Goal: Task Accomplishment & Management: Complete application form

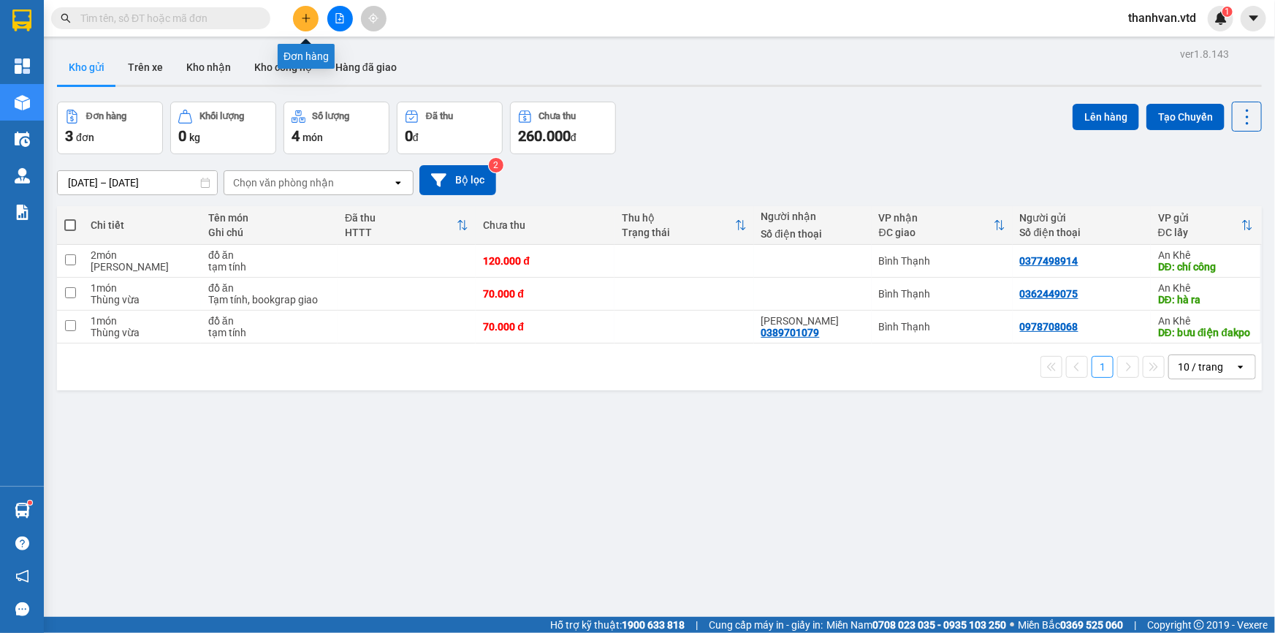
click at [308, 21] on icon "plus" at bounding box center [306, 18] width 10 height 10
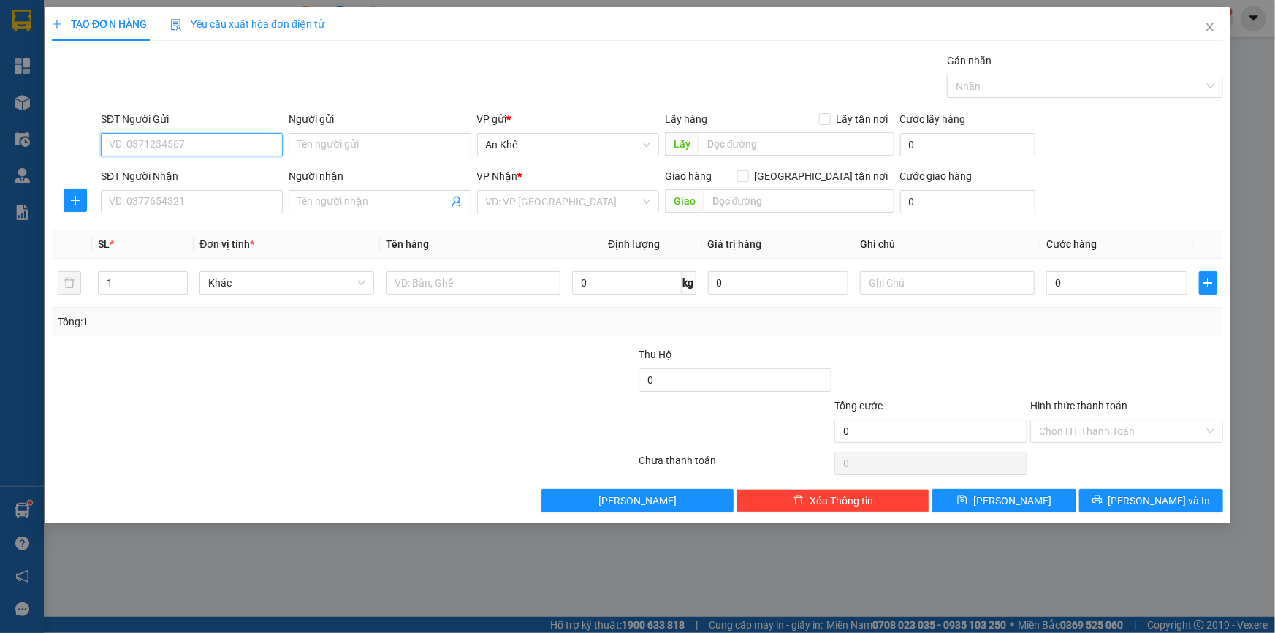
click at [197, 150] on input "SĐT Người Gửi" at bounding box center [192, 144] width 182 height 23
type input "0907290693"
click at [214, 173] on div "0907290693 - Cường" at bounding box center [192, 174] width 164 height 16
type input "Cường"
type input "0973870788"
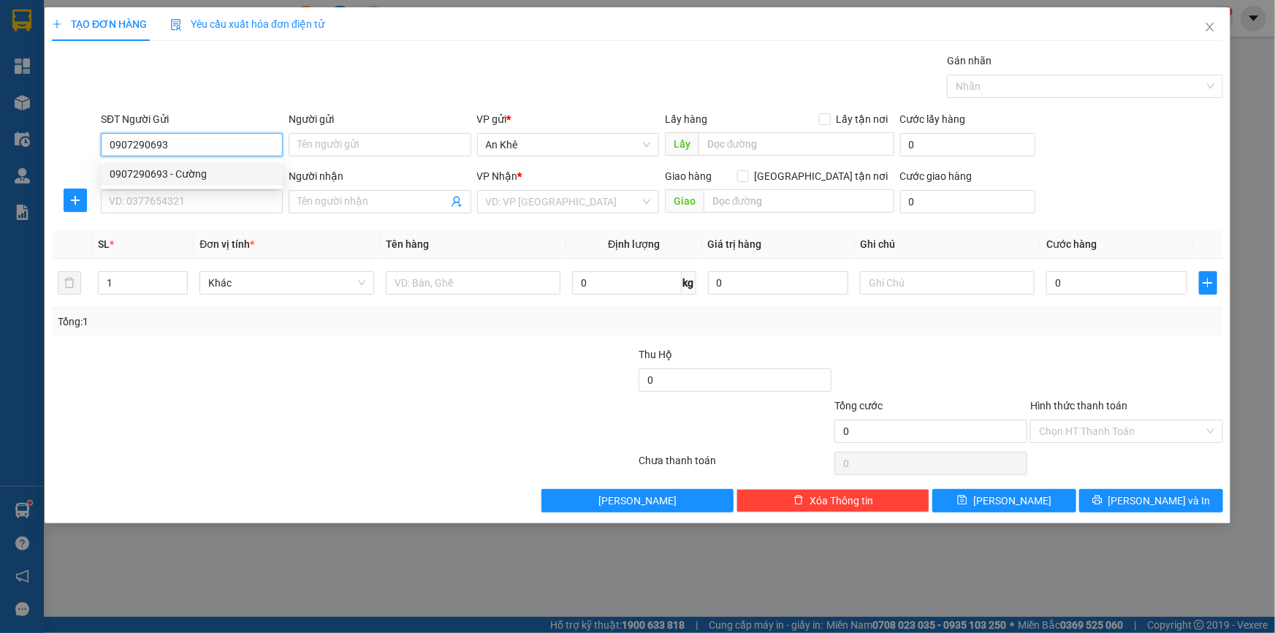
type input "[PERSON_NAME]"
type input "0907290693"
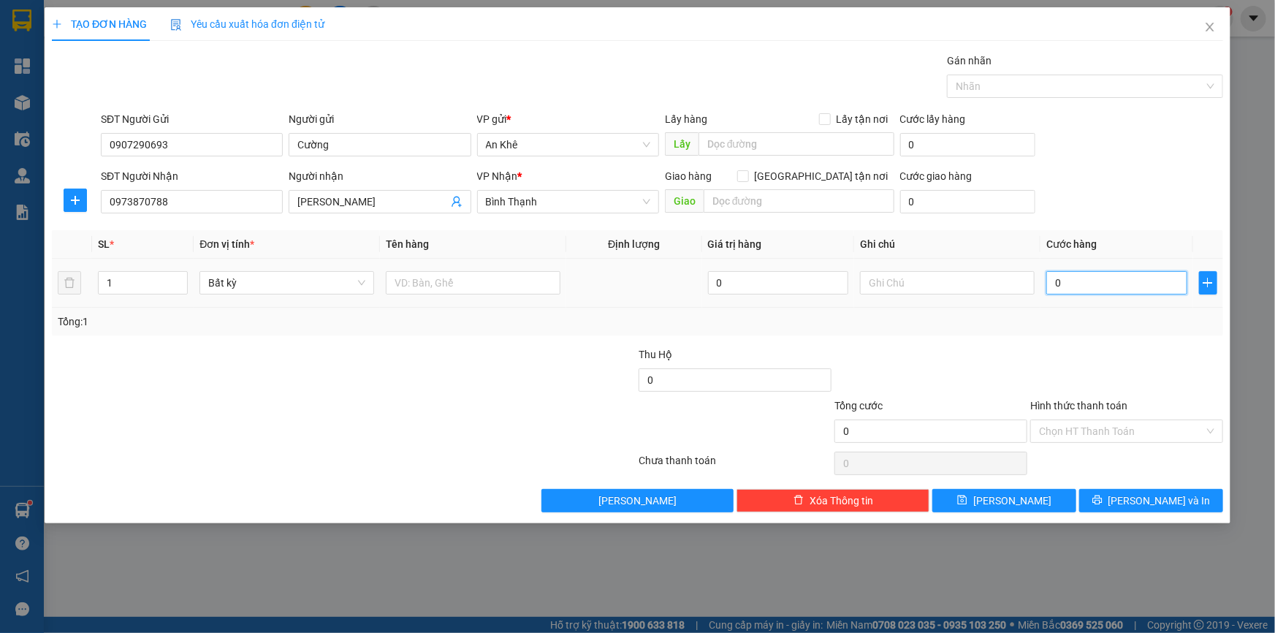
click at [1089, 273] on input "0" at bounding box center [1116, 282] width 141 height 23
type input "3"
type input "30"
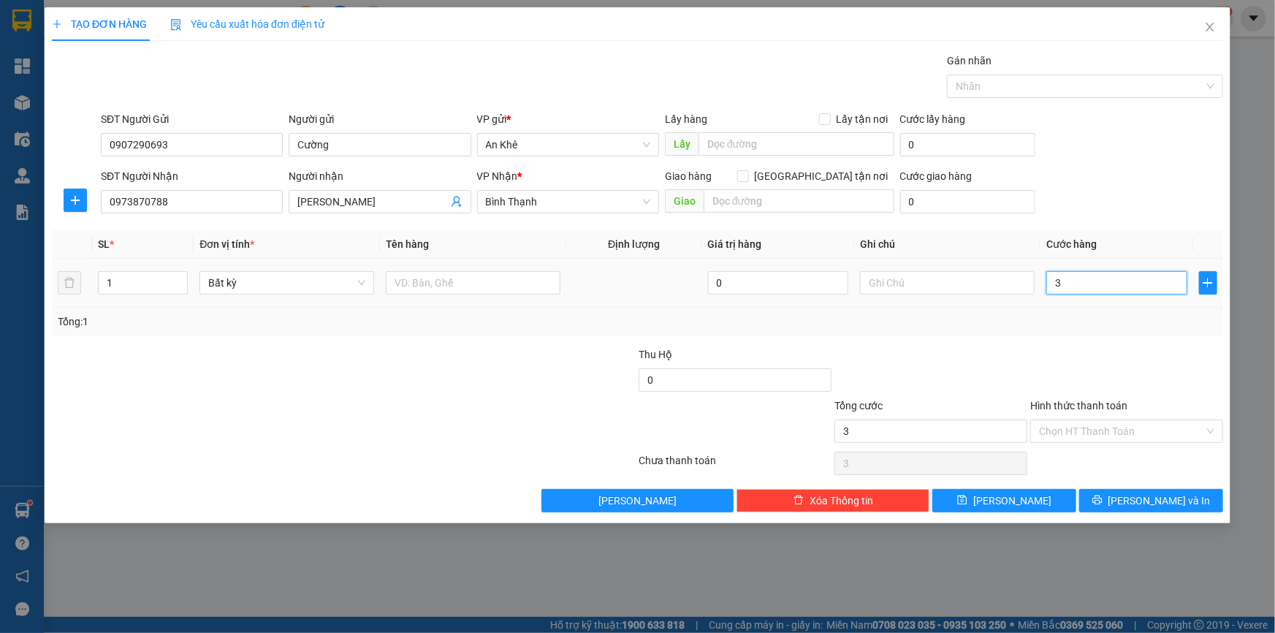
type input "30"
type input "300"
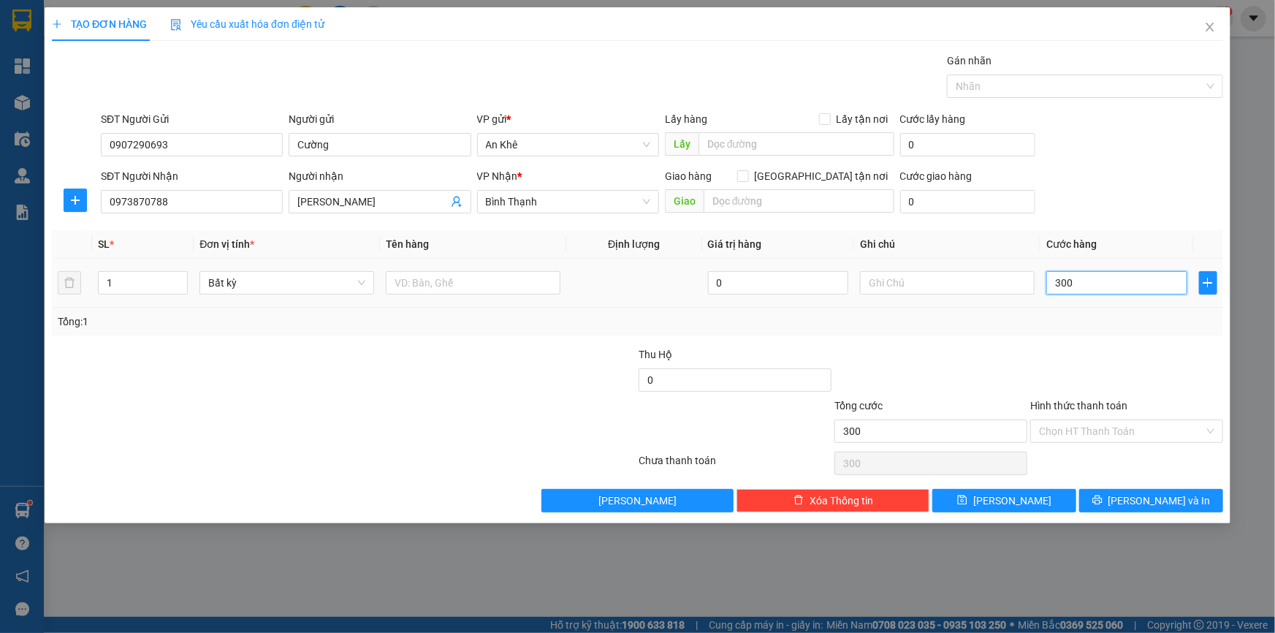
type input "3.000"
type input "30.000"
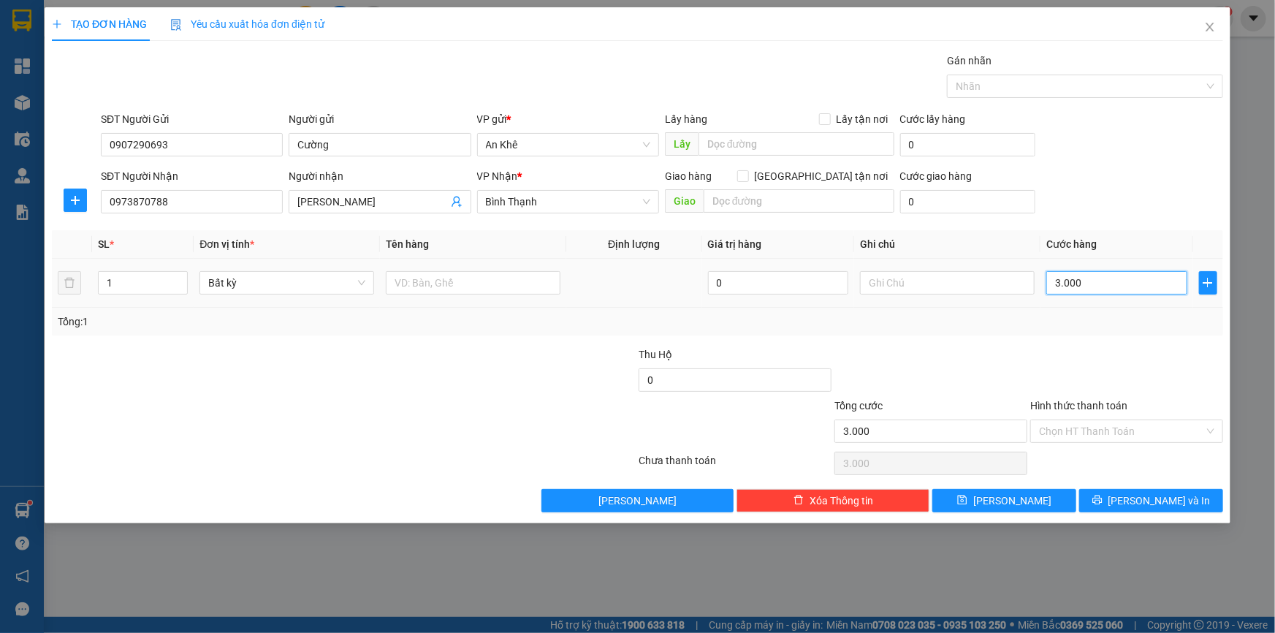
type input "30.000"
click at [357, 279] on span "Bất kỳ" at bounding box center [286, 283] width 157 height 22
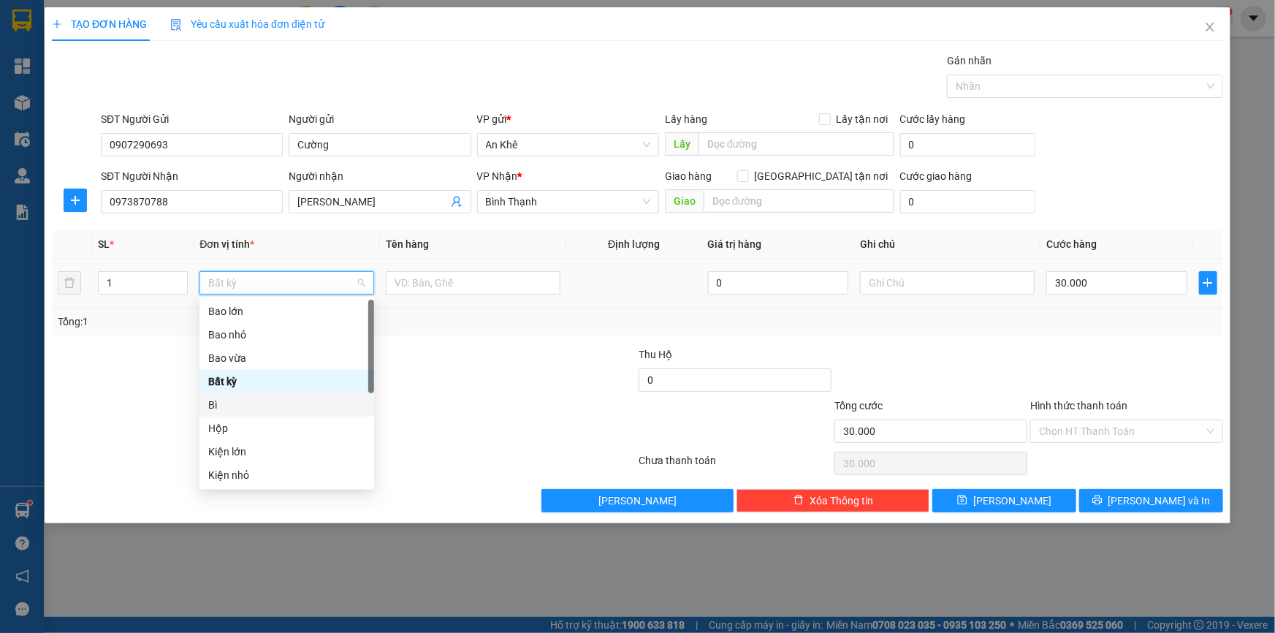
click at [232, 402] on div "Bì" at bounding box center [286, 405] width 157 height 16
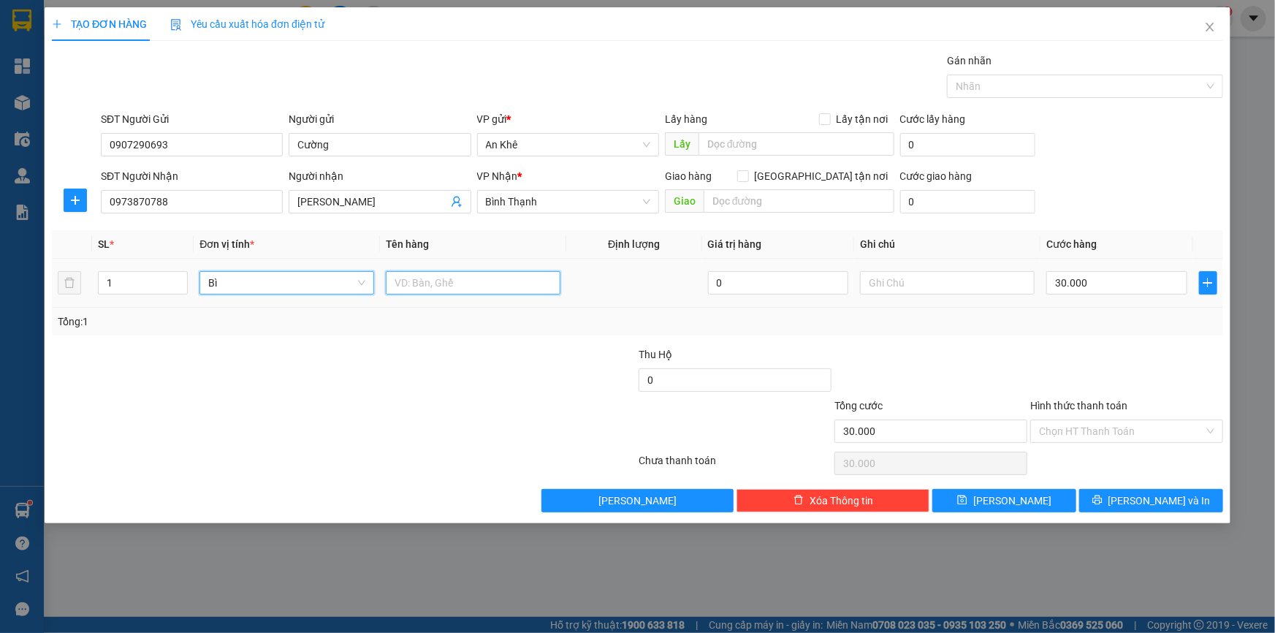
click at [424, 279] on input "text" at bounding box center [473, 282] width 175 height 23
type input "0"
type input "hs"
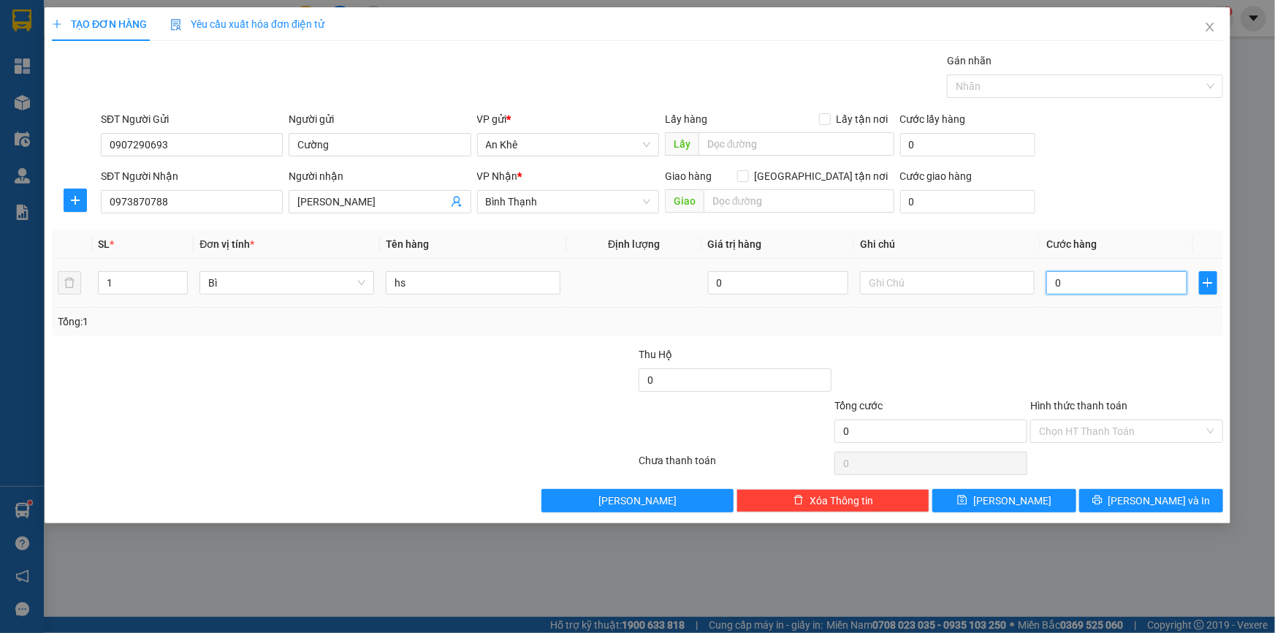
click at [1091, 281] on input "0" at bounding box center [1116, 282] width 141 height 23
type input "3"
type input "30"
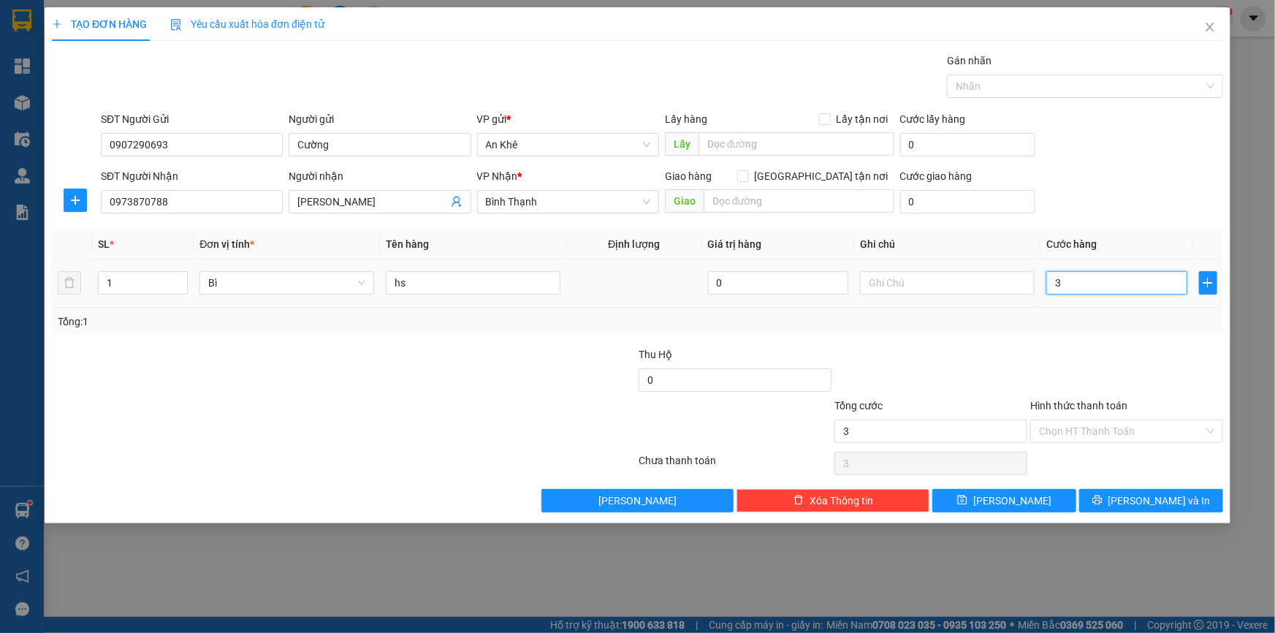
type input "30"
type input "300"
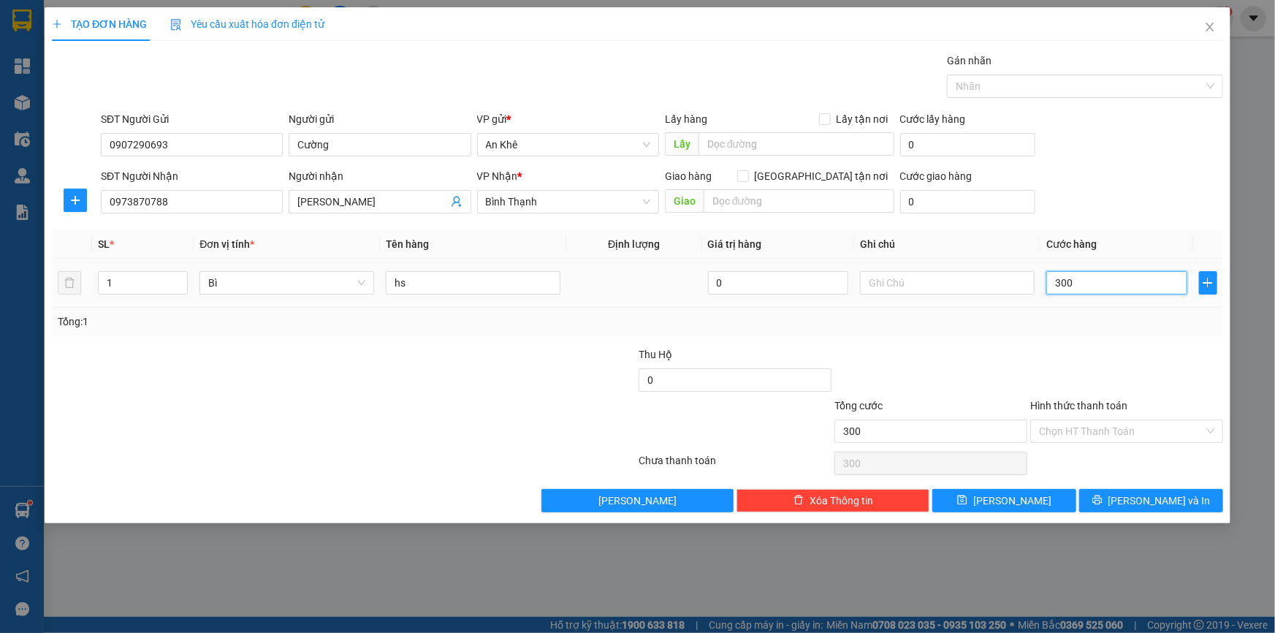
type input "3.000"
type input "30.000"
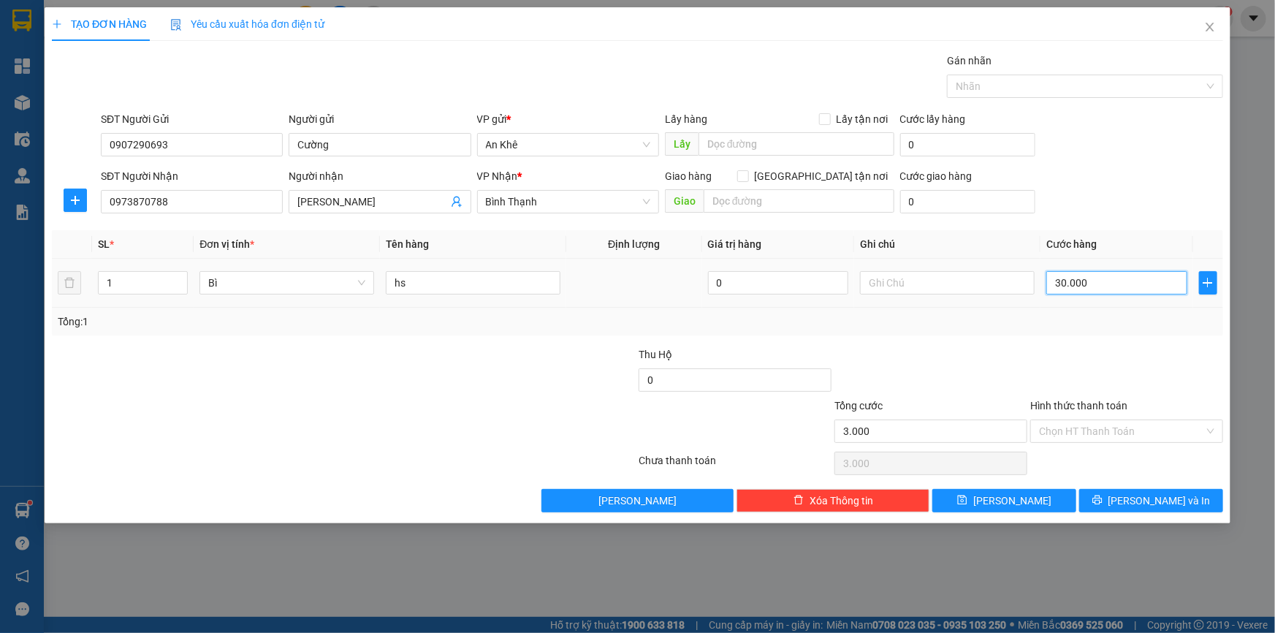
type input "30.000"
click at [1151, 503] on span "[PERSON_NAME] và In" at bounding box center [1159, 500] width 102 height 16
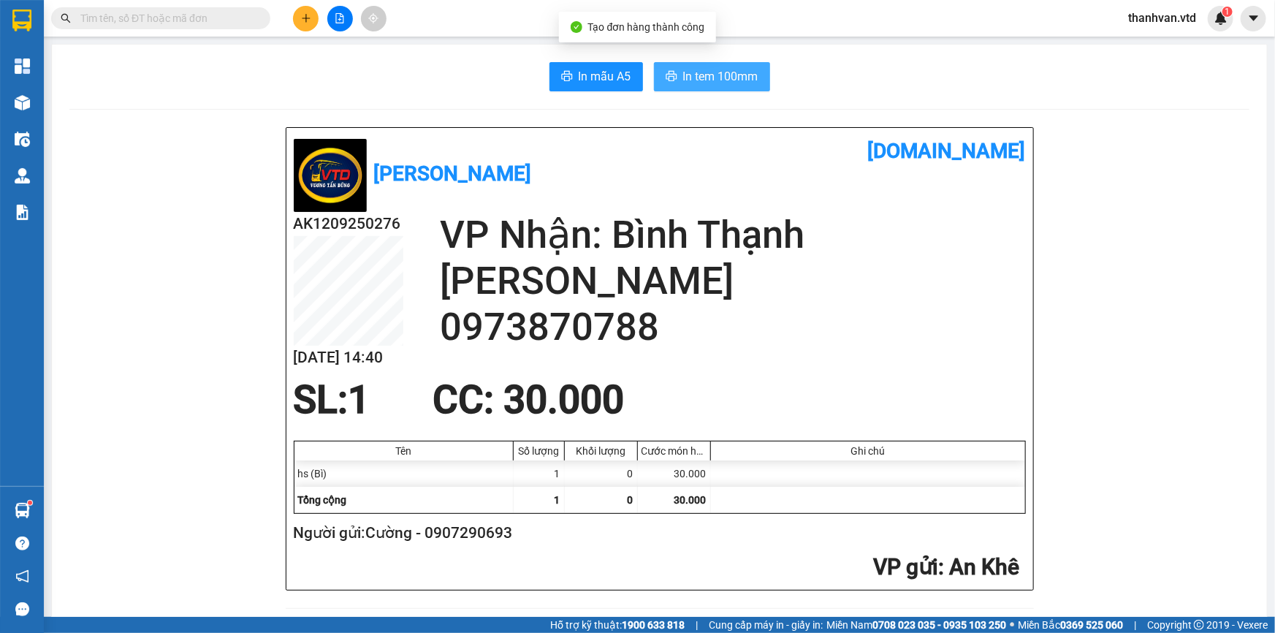
click at [715, 71] on span "In tem 100mm" at bounding box center [720, 76] width 75 height 18
click at [792, 289] on h2 "[PERSON_NAME]" at bounding box center [733, 281] width 586 height 46
click at [309, 15] on icon "plus" at bounding box center [306, 18] width 10 height 10
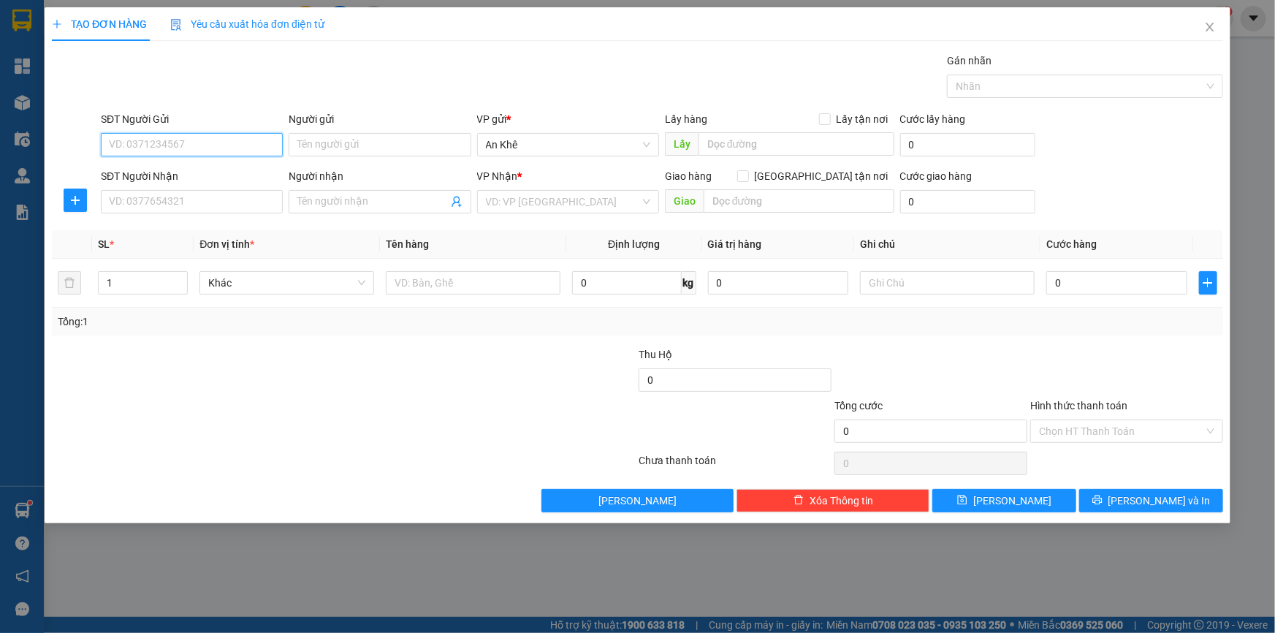
click at [137, 143] on input "SĐT Người Gửi" at bounding box center [192, 144] width 182 height 23
type input "0376344464"
click at [333, 146] on input "Người gửi" at bounding box center [380, 144] width 182 height 23
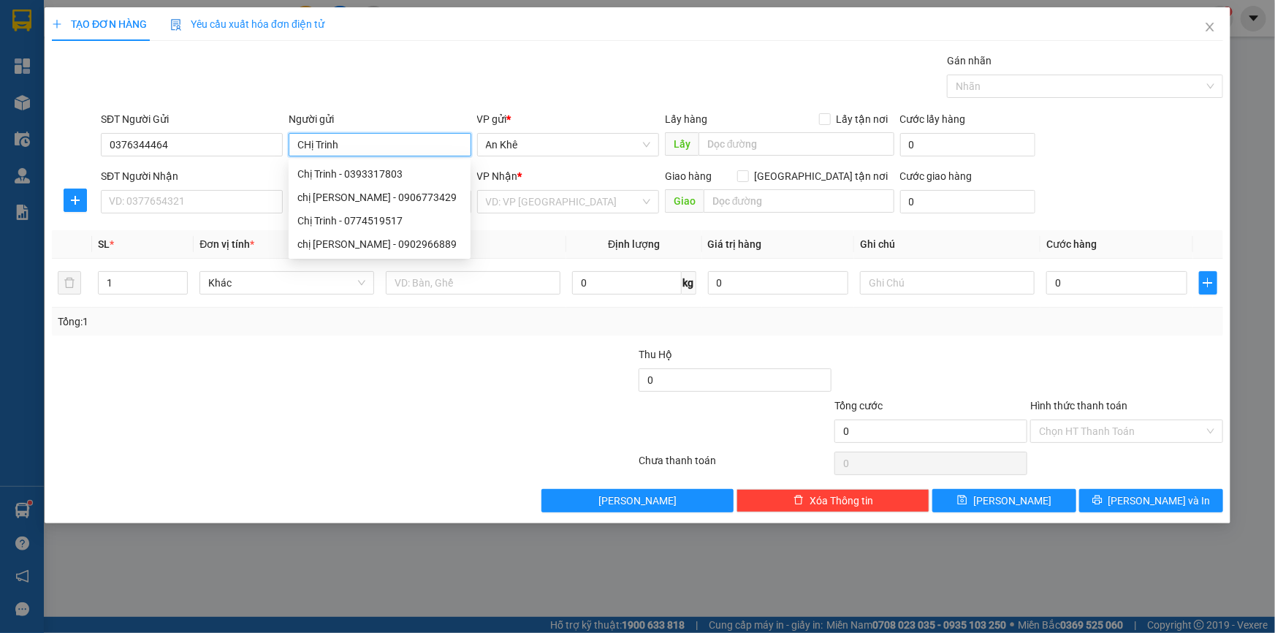
click at [307, 145] on input "CHị Trinh" at bounding box center [380, 144] width 182 height 23
type input "Chị Trinh"
click at [204, 205] on input "SĐT Người Nhận" at bounding box center [192, 201] width 182 height 23
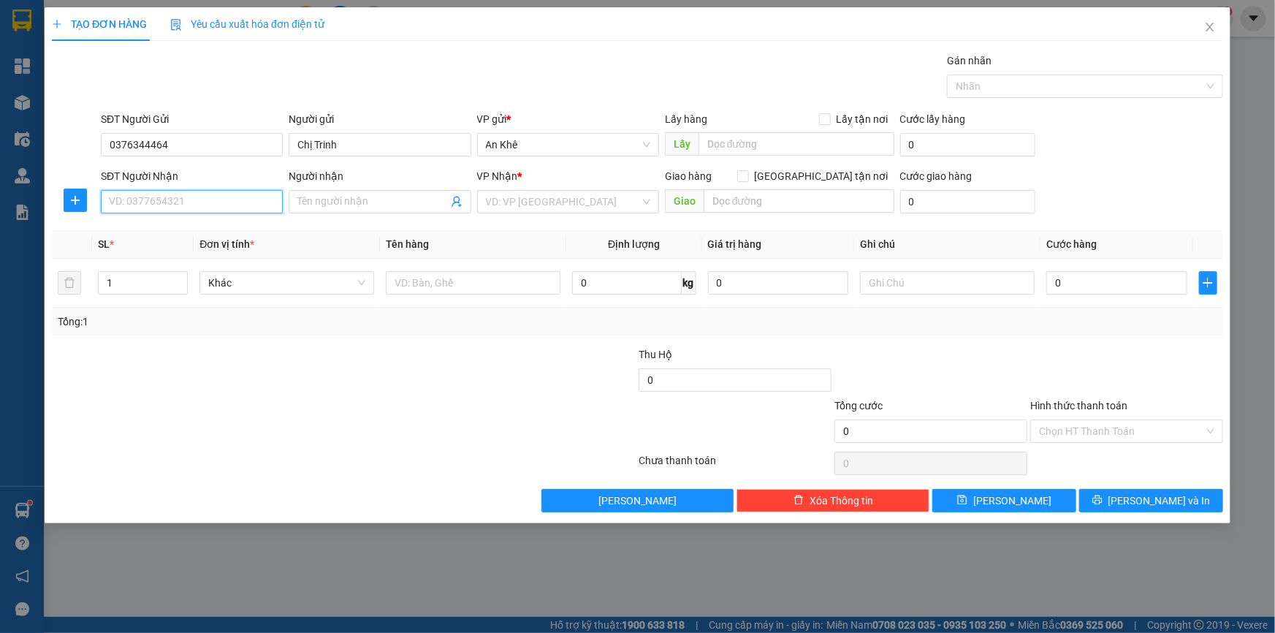
click at [189, 203] on input "SĐT Người Nhận" at bounding box center [192, 201] width 182 height 23
type input "0336321464"
click at [365, 204] on input "Người nhận" at bounding box center [372, 202] width 150 height 16
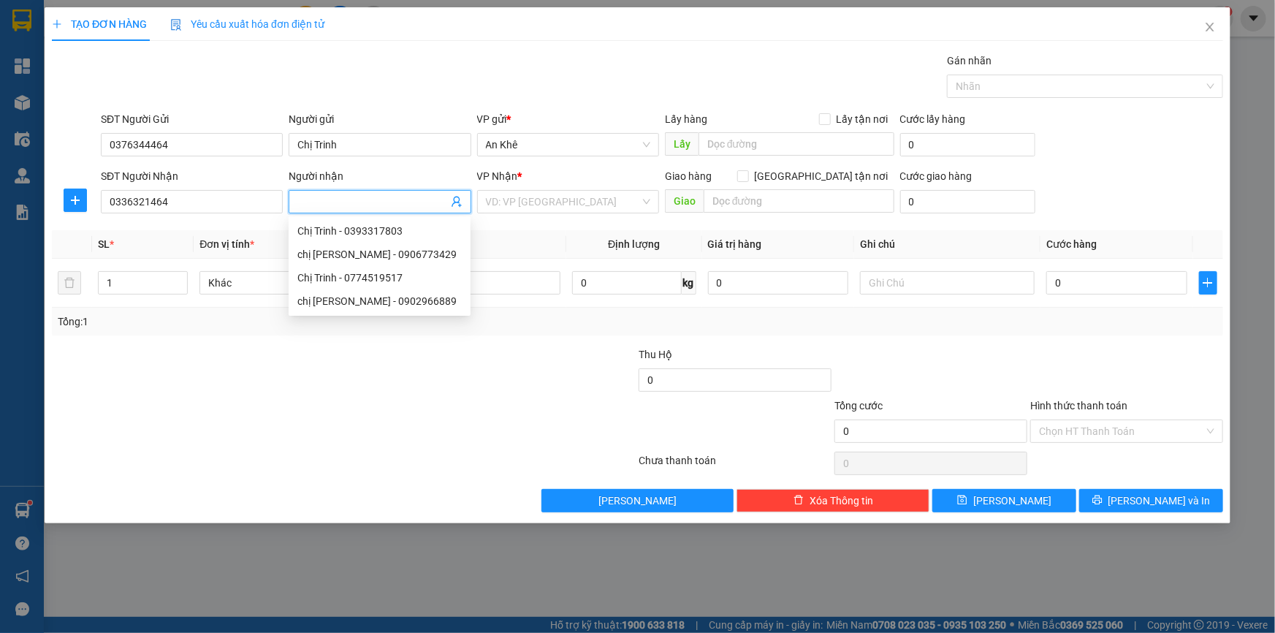
click at [364, 203] on input "Người nhận" at bounding box center [372, 202] width 150 height 16
type input "Yến Vy"
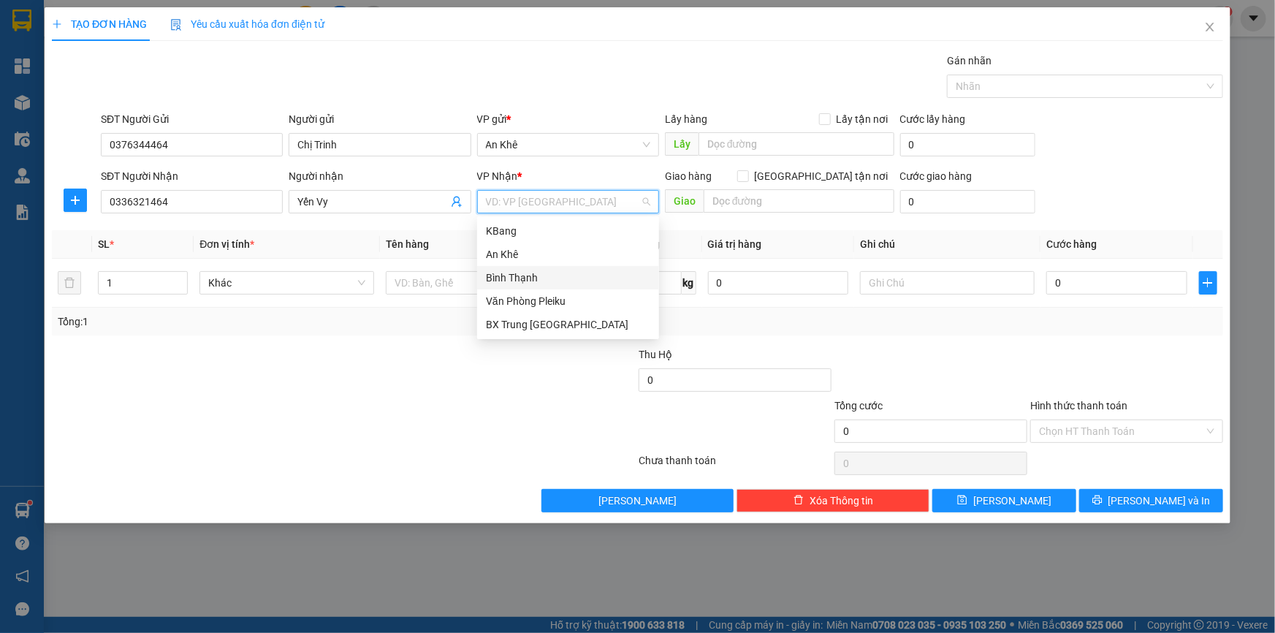
click at [541, 280] on div "Bình Thạnh" at bounding box center [568, 278] width 164 height 16
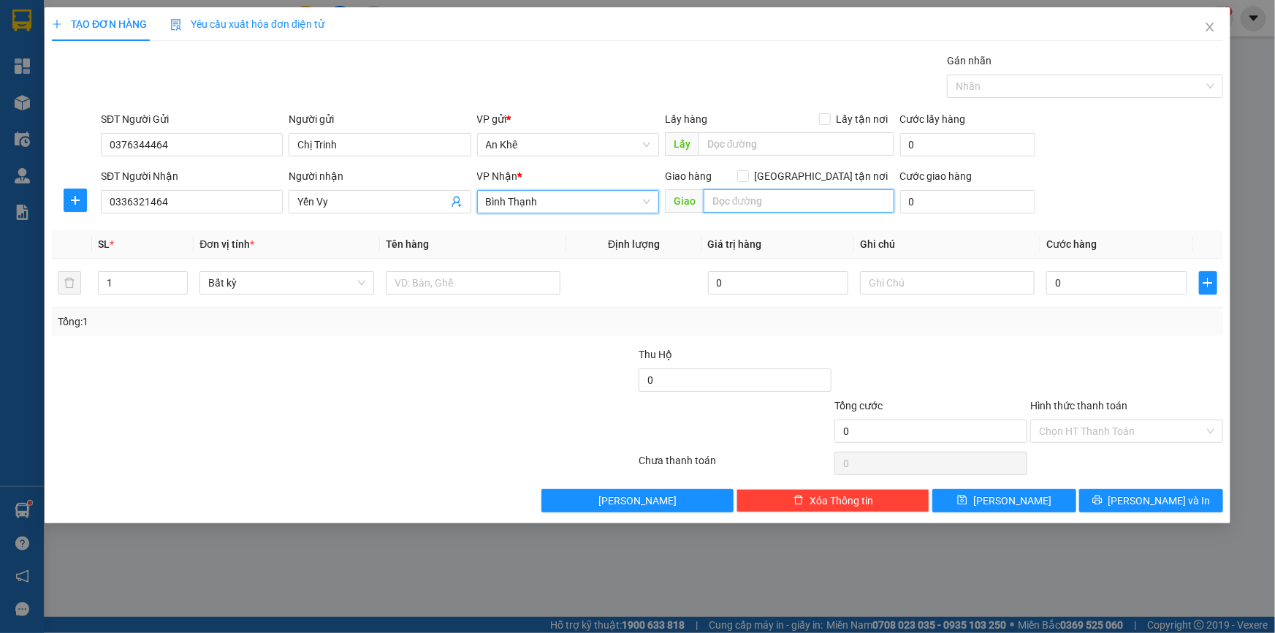
click at [742, 205] on input "text" at bounding box center [799, 200] width 191 height 23
click at [360, 280] on span "Bất kỳ" at bounding box center [286, 283] width 157 height 22
type input "Gò đậu"
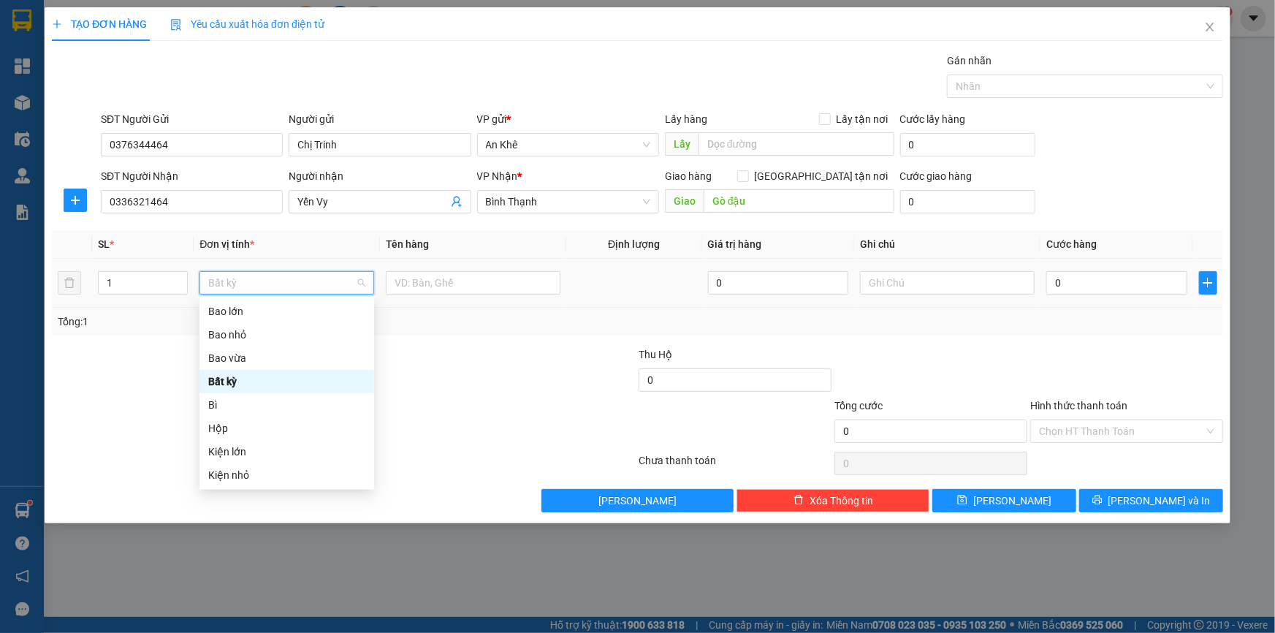
type input "x"
click at [234, 336] on div "Xe ga" at bounding box center [286, 335] width 157 height 16
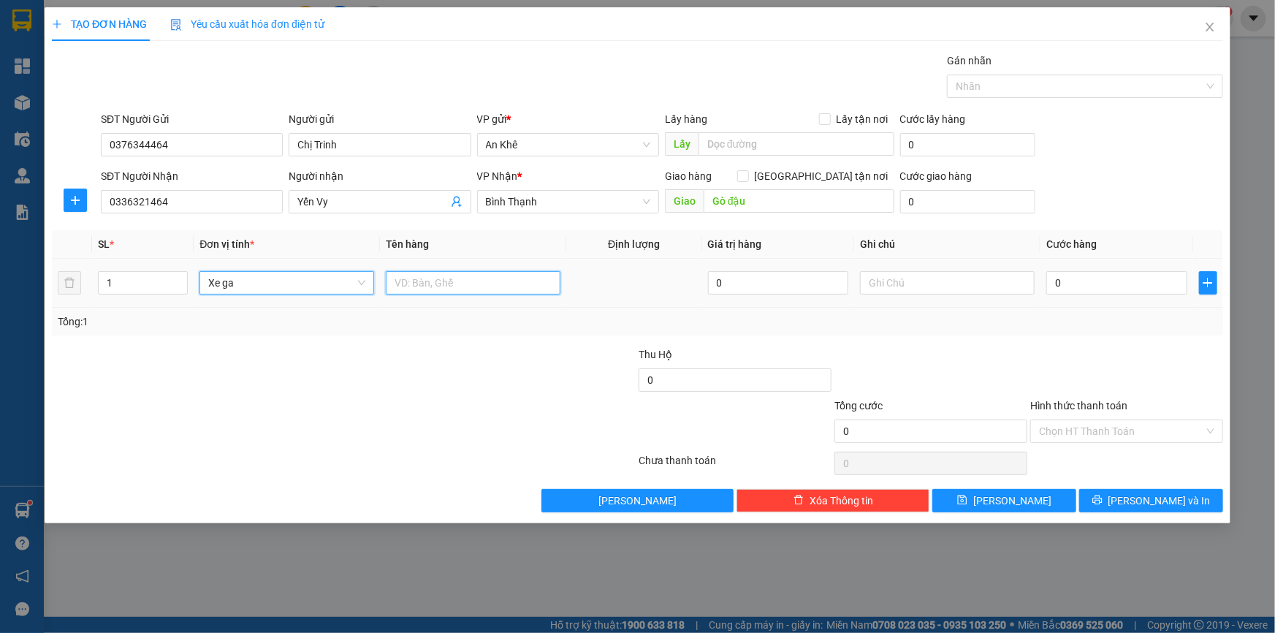
click at [414, 287] on input "text" at bounding box center [473, 282] width 175 height 23
type input "1 vision"
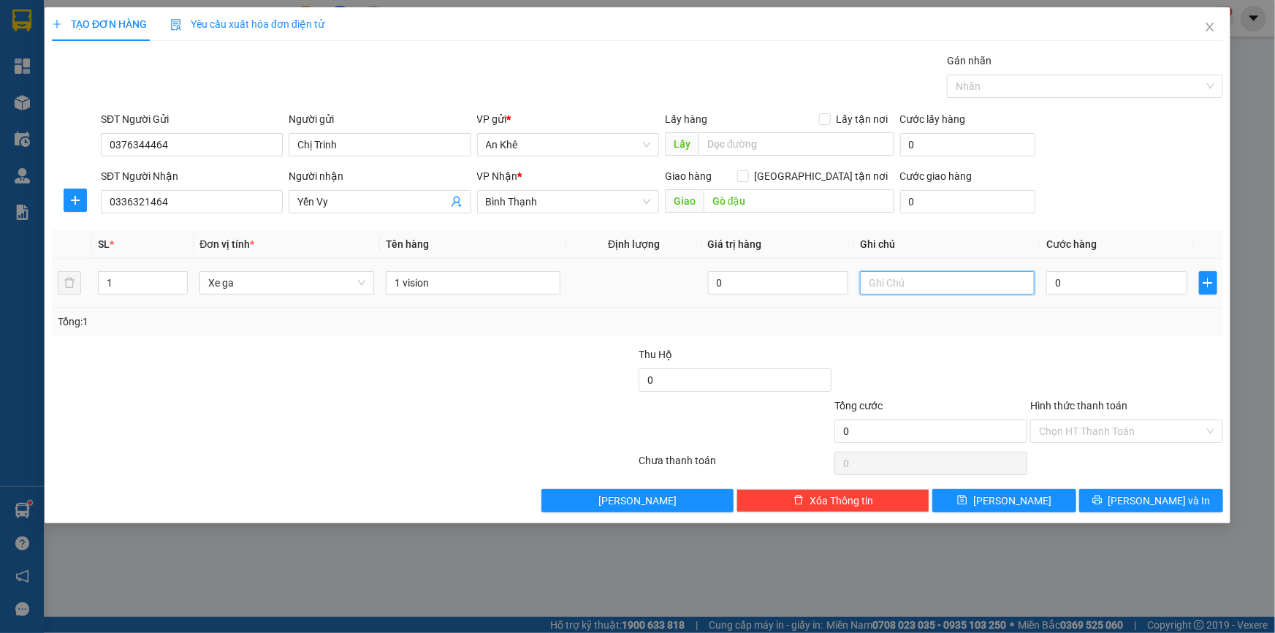
click at [956, 281] on input "text" at bounding box center [947, 282] width 175 height 23
click at [912, 289] on input "81AE-00469" at bounding box center [947, 282] width 175 height 23
click at [900, 285] on input "81AE-004969" at bounding box center [947, 282] width 175 height 23
type input "81AE-04969"
click at [1068, 280] on input "0" at bounding box center [1116, 282] width 141 height 23
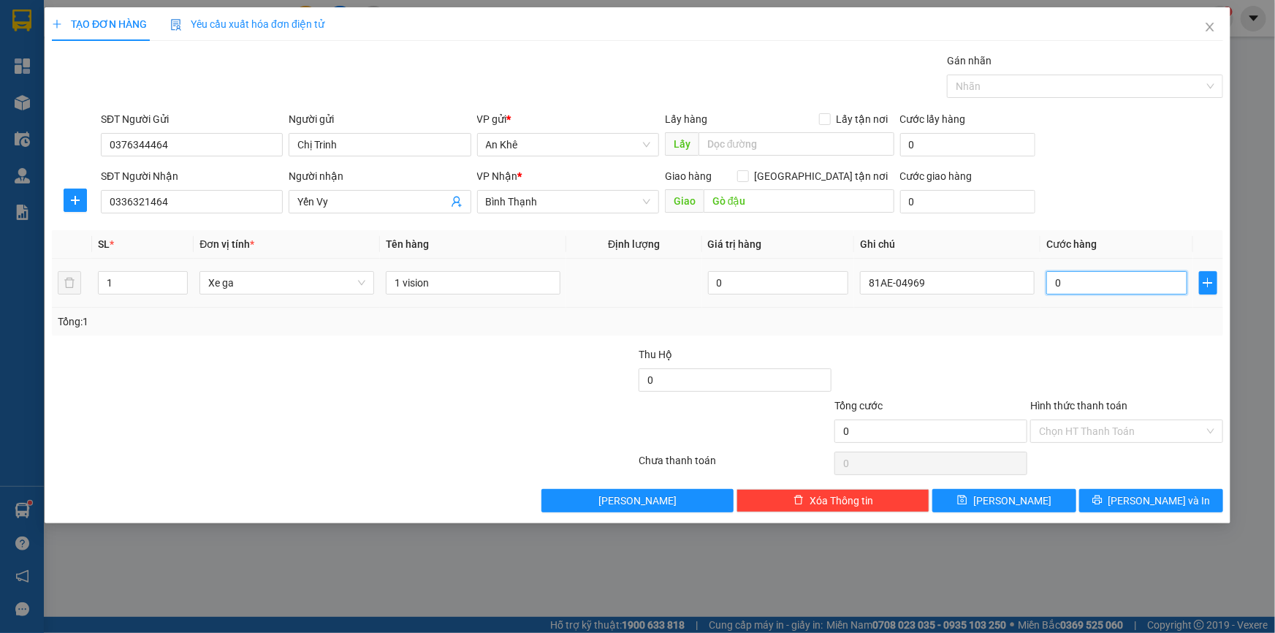
type input "5"
type input "50"
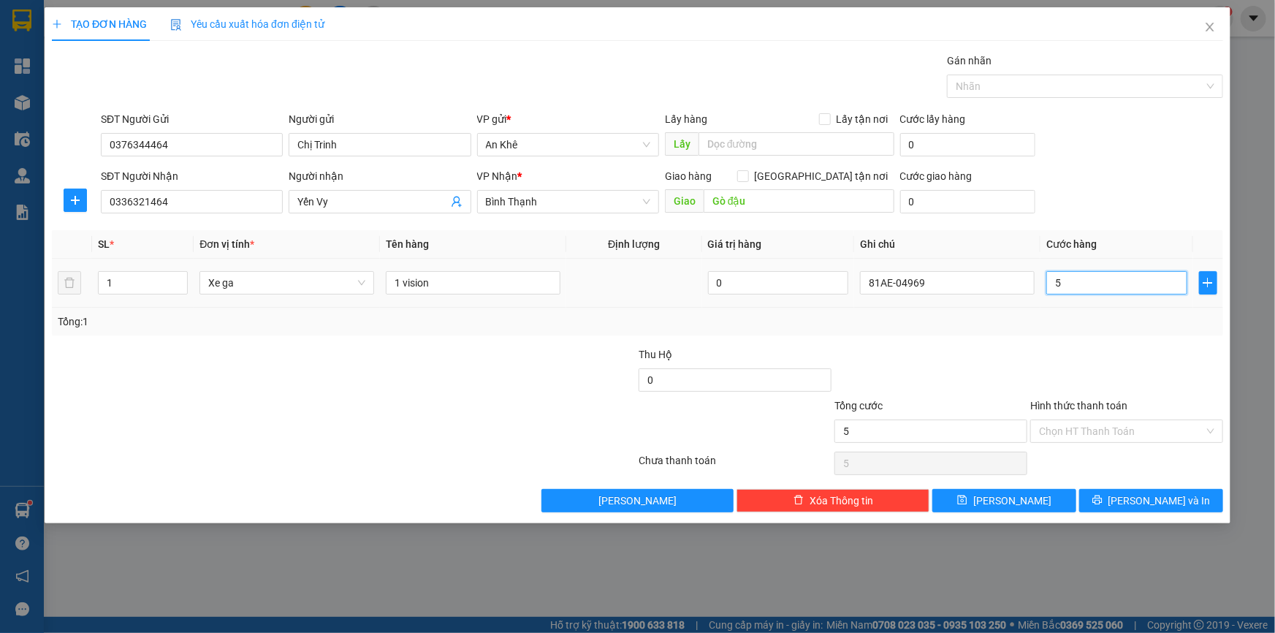
type input "50"
type input "500"
type input "5.000"
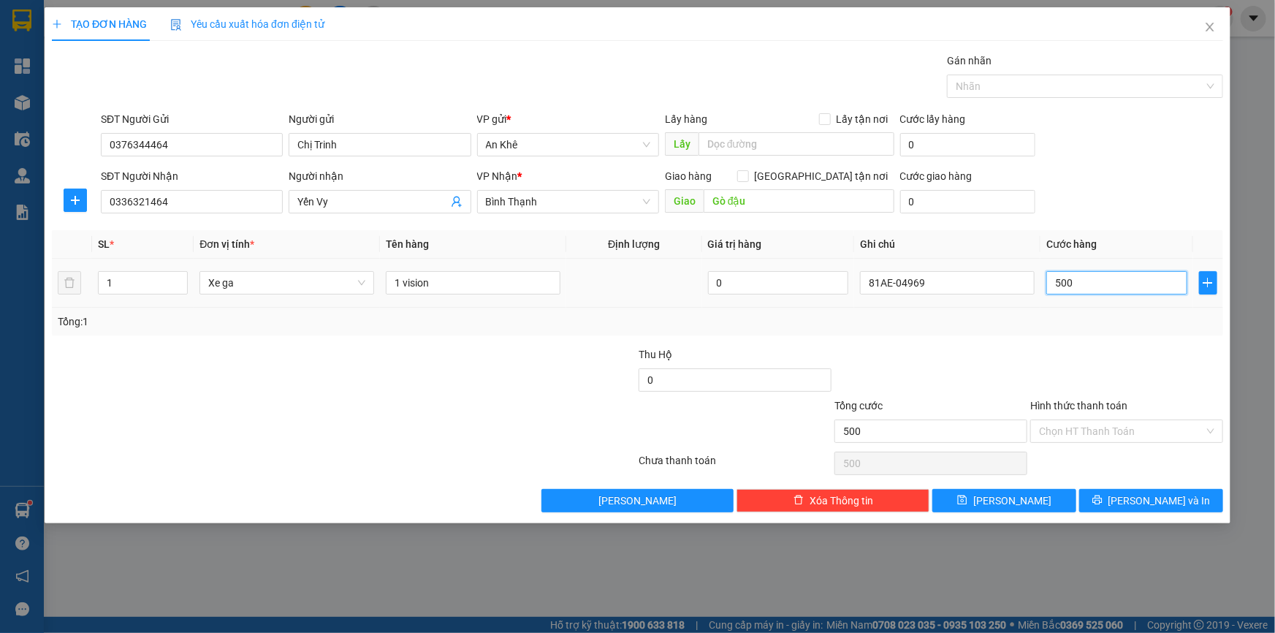
type input "5.000"
type input "50.000"
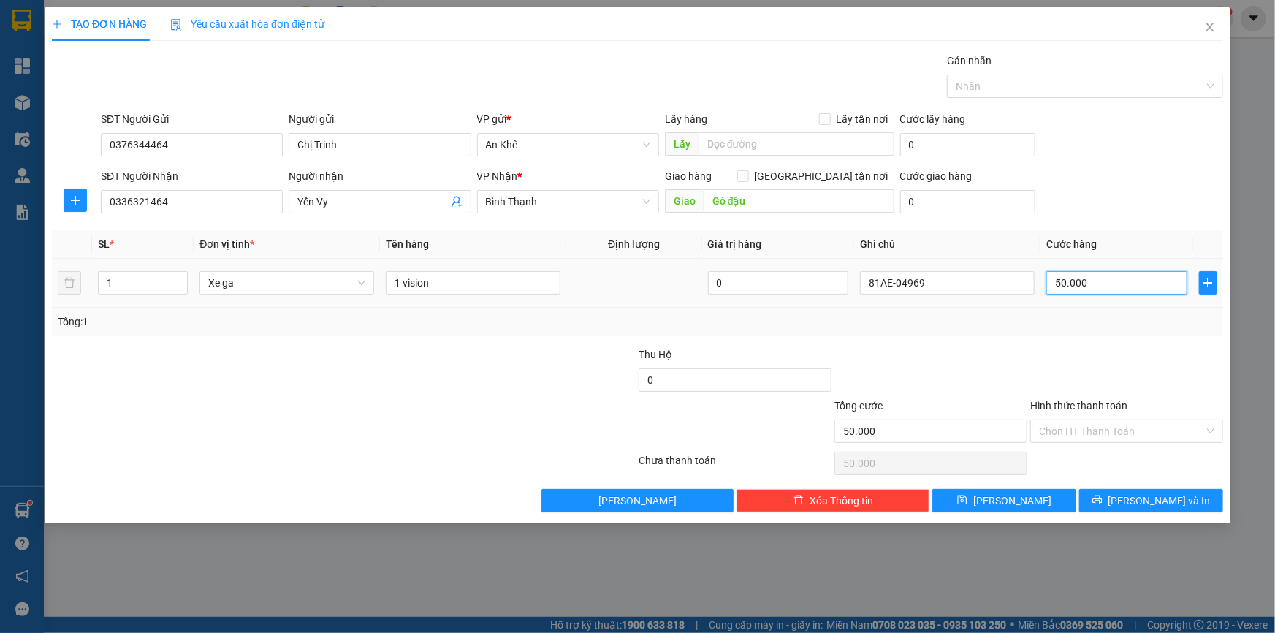
type input "500.000"
click at [178, 277] on icon "up" at bounding box center [180, 279] width 5 height 5
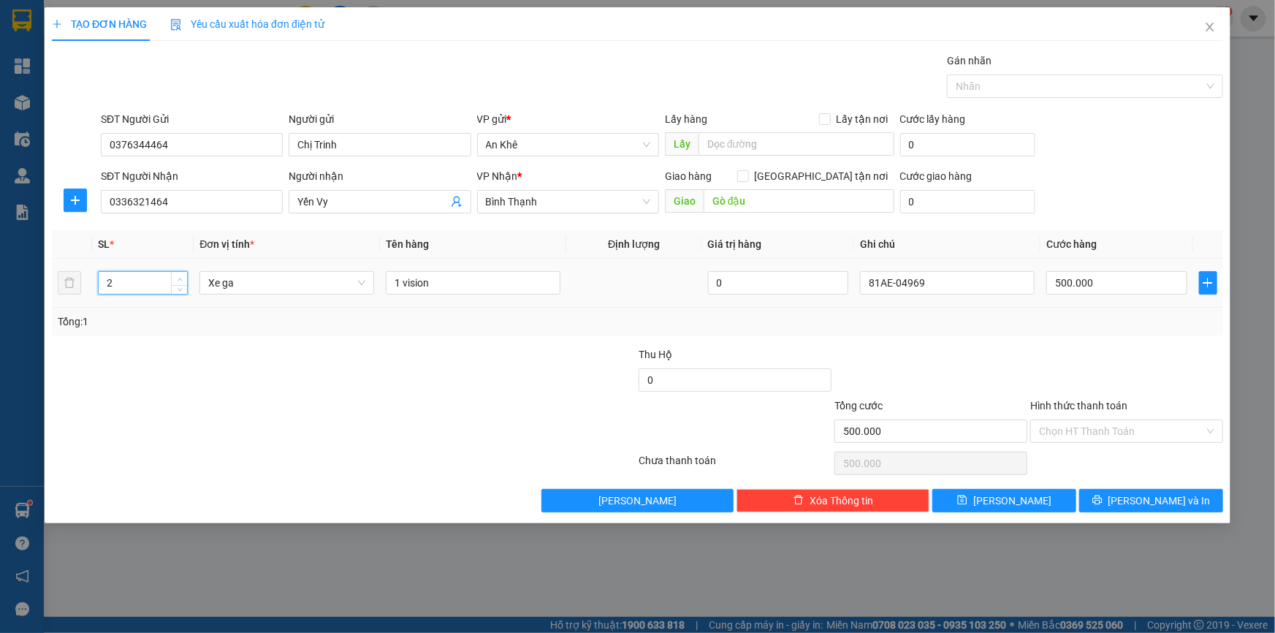
click at [178, 277] on icon "up" at bounding box center [180, 279] width 5 height 5
click at [177, 275] on span "up" at bounding box center [179, 279] width 9 height 9
type input "4"
click at [175, 275] on span "up" at bounding box center [179, 279] width 9 height 9
click at [359, 281] on span "Xe ga" at bounding box center [286, 283] width 157 height 22
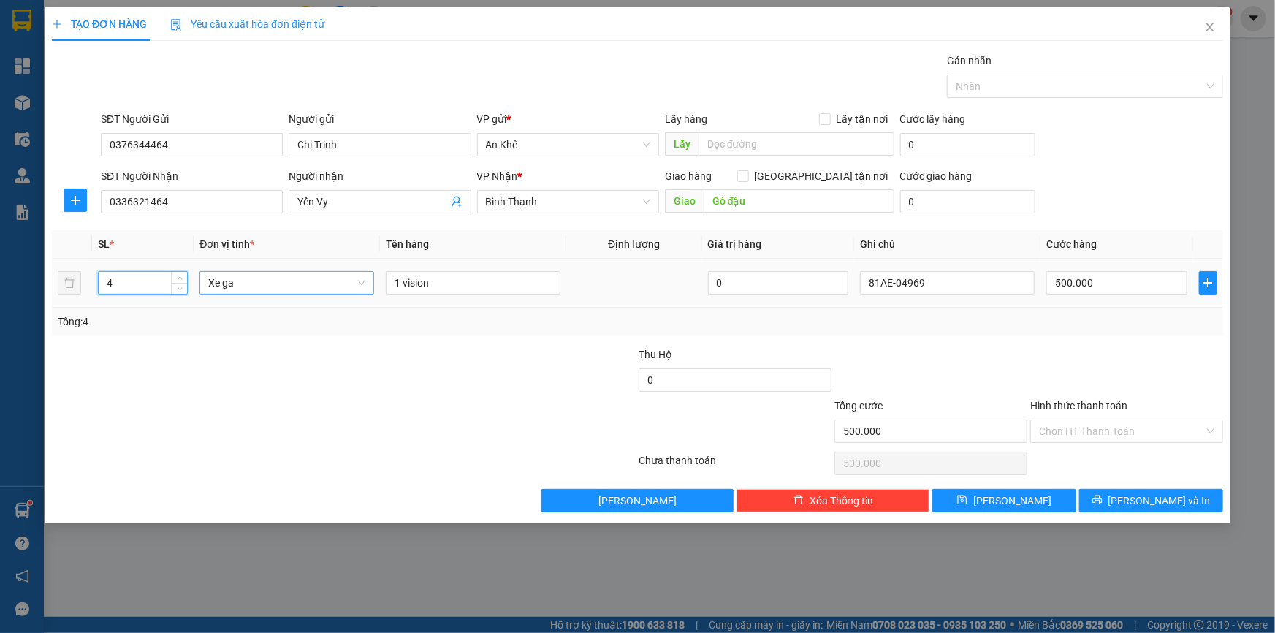
scroll to position [187, 0]
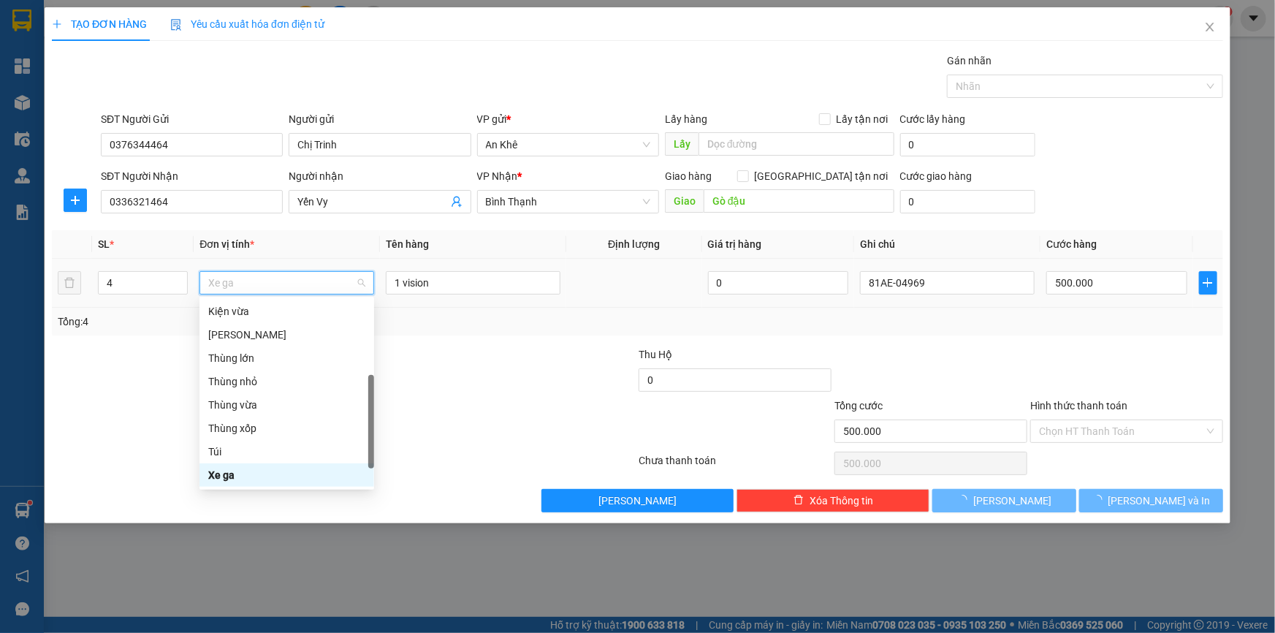
type input "0"
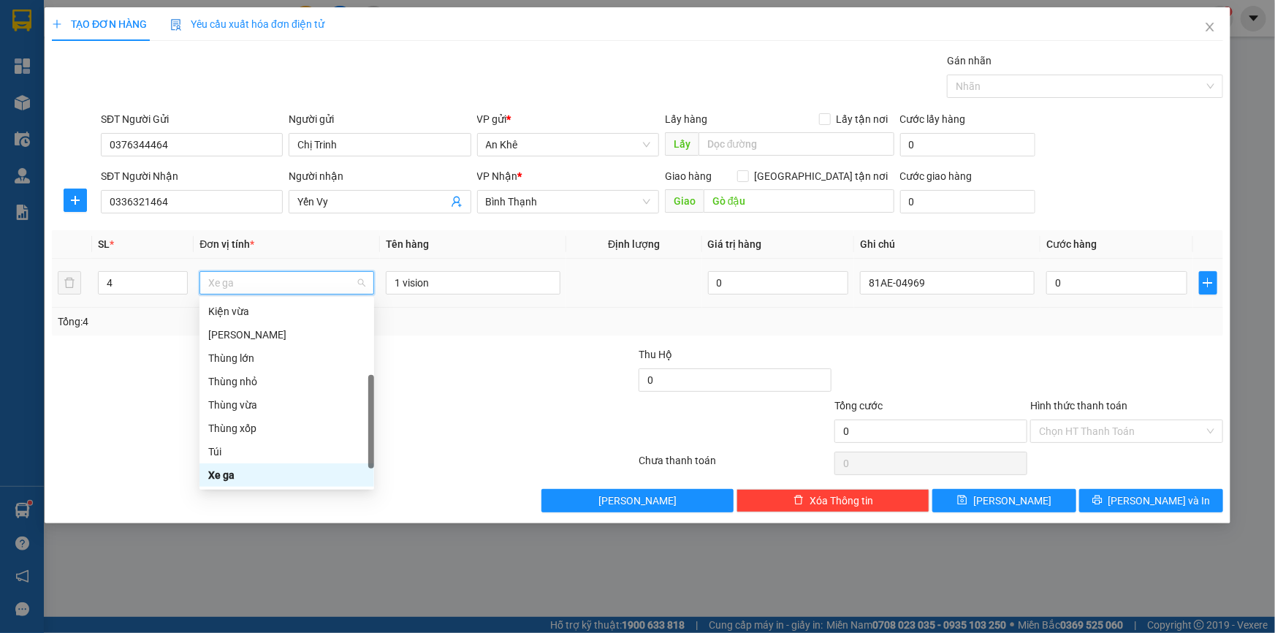
type input "m"
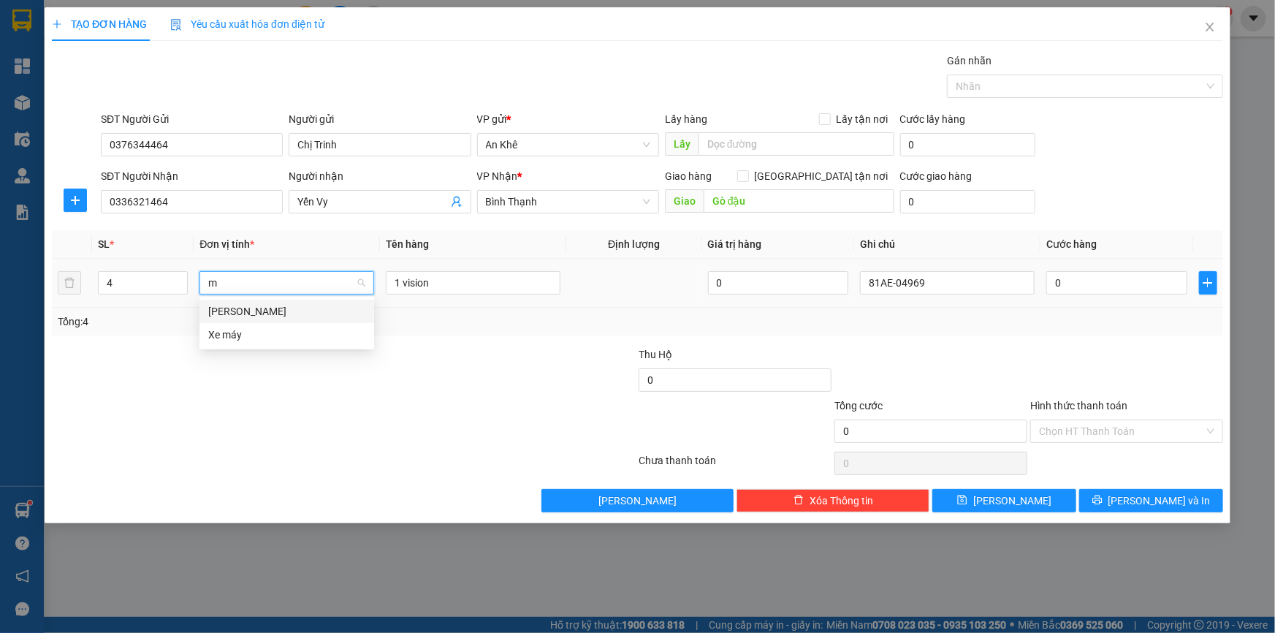
click at [267, 312] on div "[PERSON_NAME]" at bounding box center [286, 311] width 157 height 16
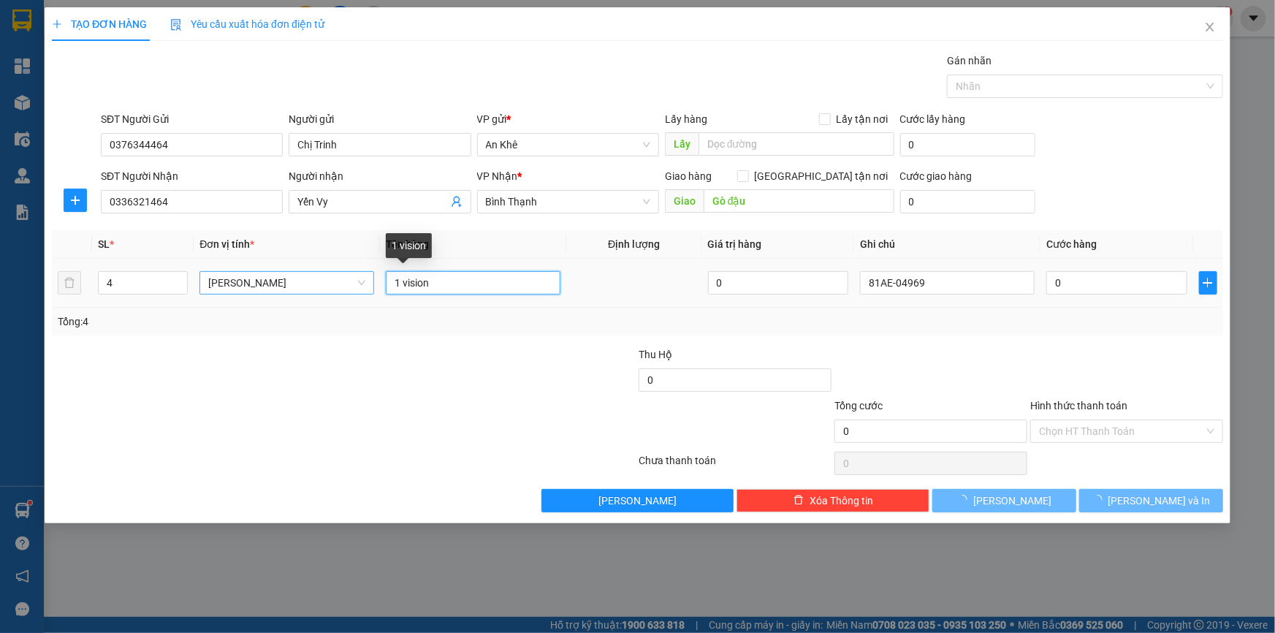
click at [439, 283] on input "1 vision" at bounding box center [473, 282] width 175 height 23
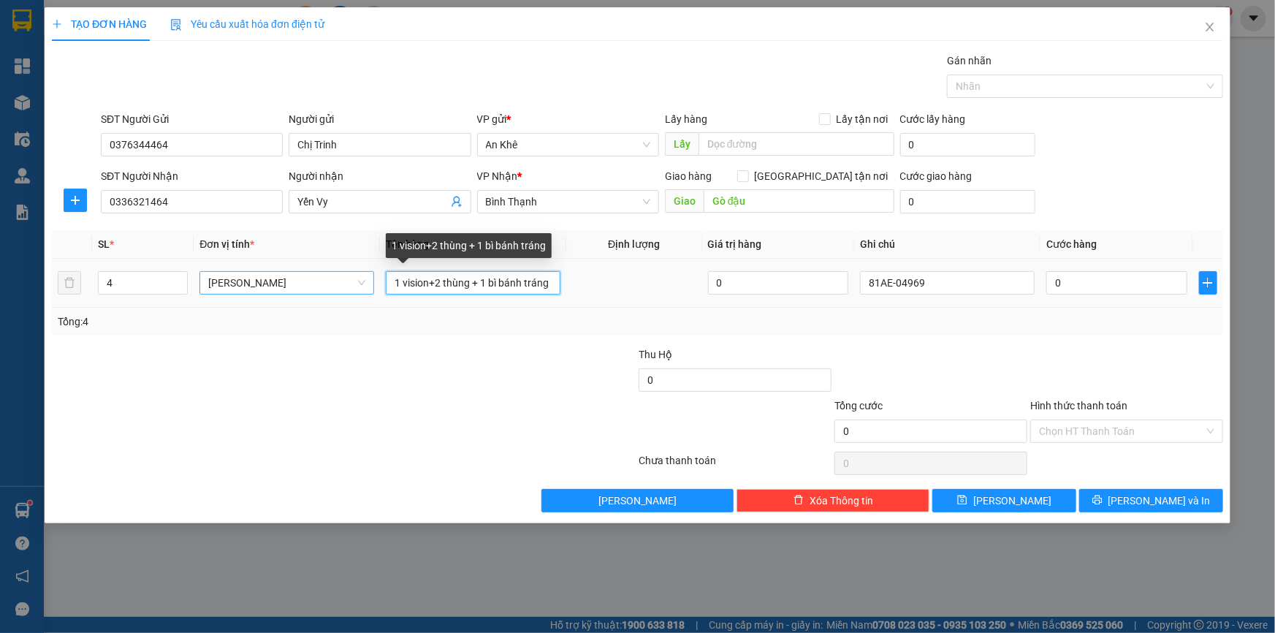
type input "1 vision+2 thùng + 1 bì bánh tráng"
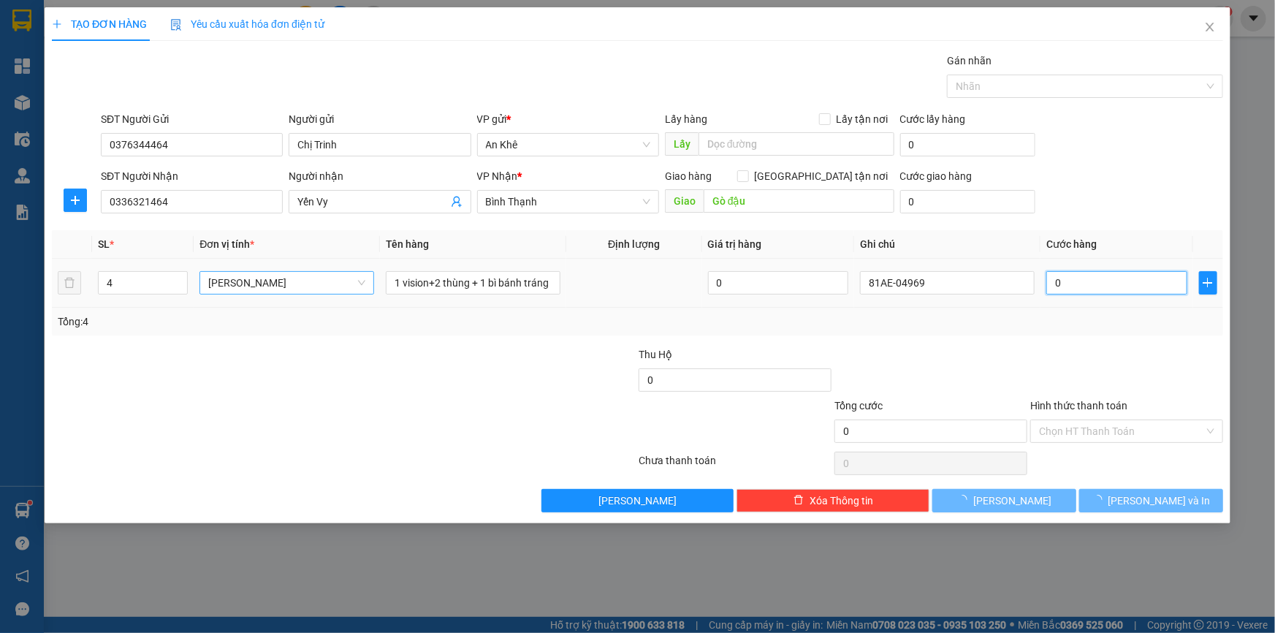
click at [1076, 288] on input "0" at bounding box center [1116, 282] width 141 height 23
type input "6"
type input "60"
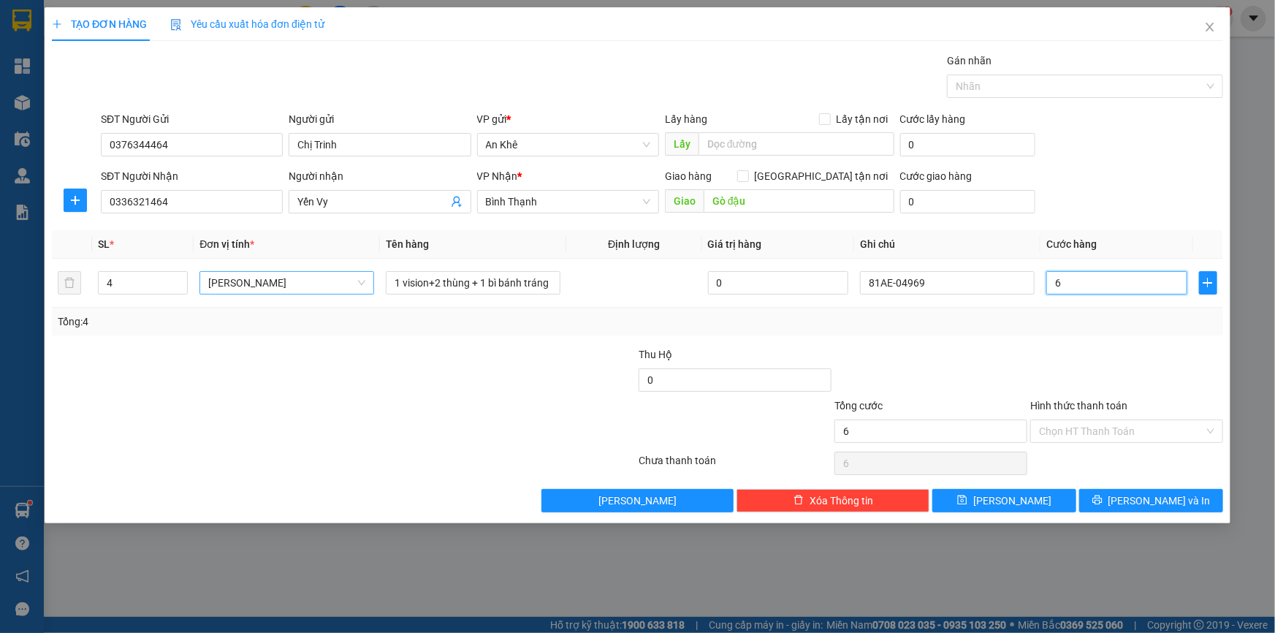
type input "60"
type input "600"
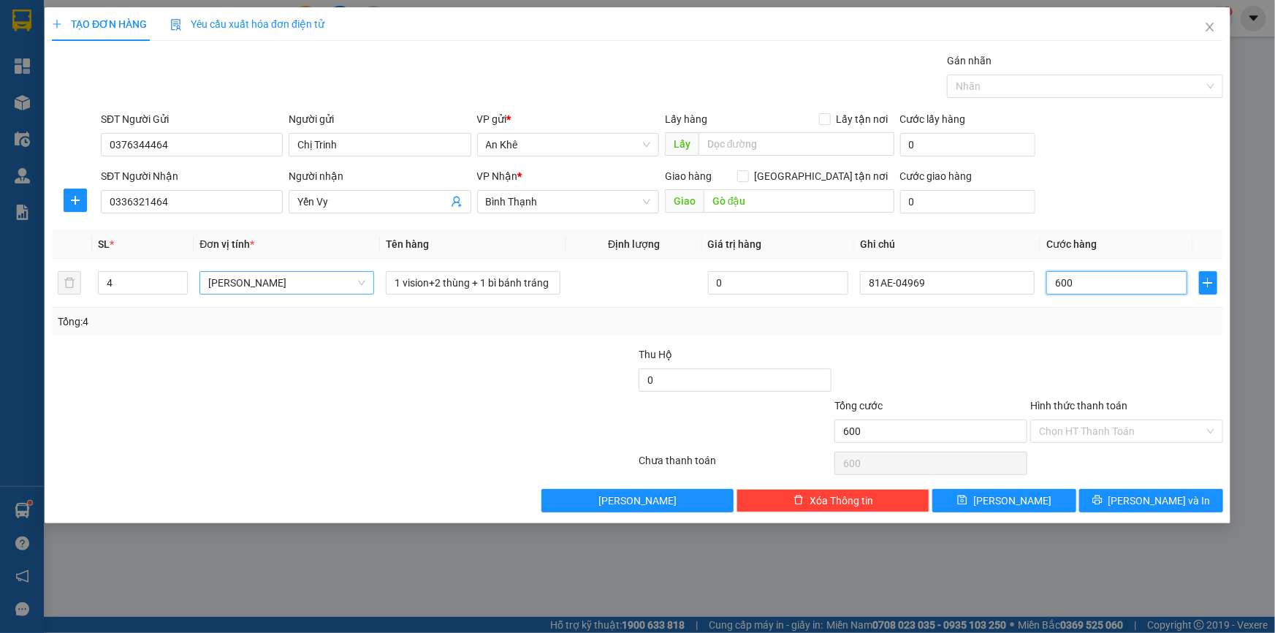
type input "6.000"
type input "60.000"
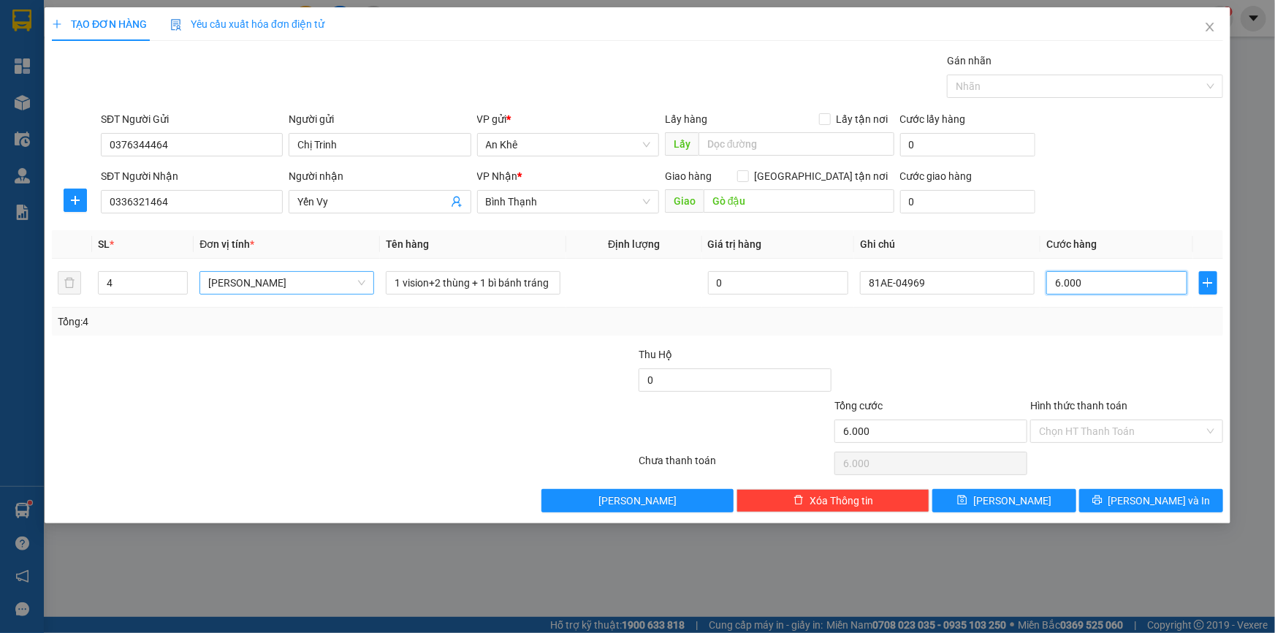
type input "60.000"
type input "600.000"
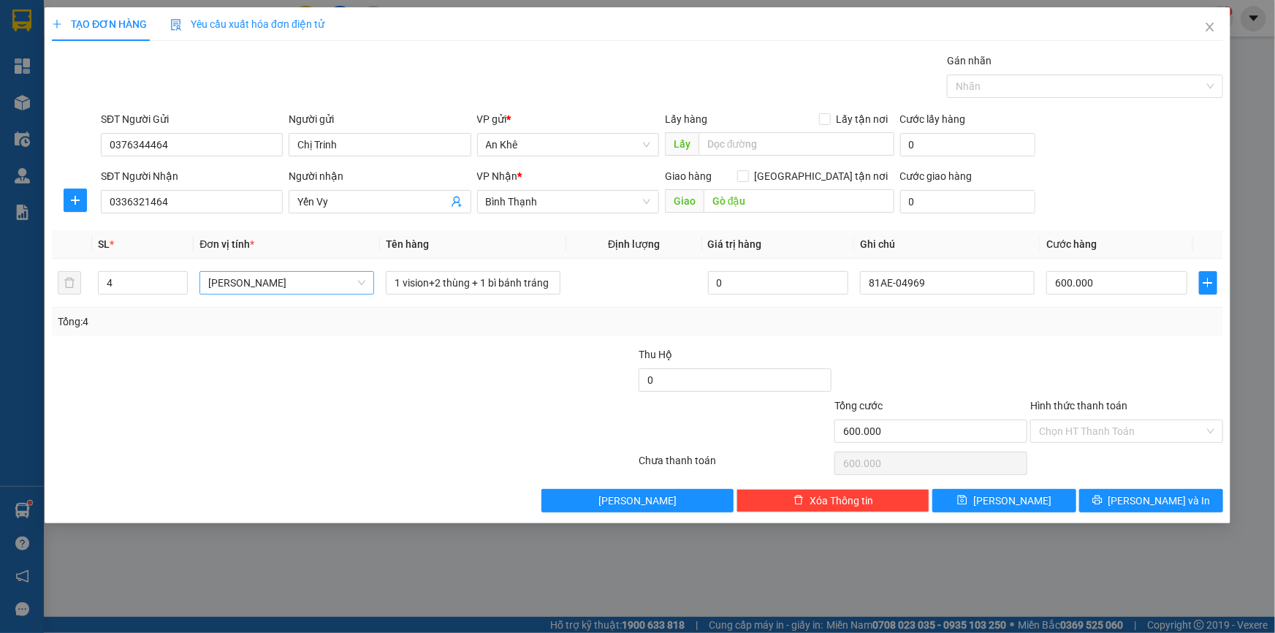
click at [1122, 379] on div at bounding box center [1127, 371] width 196 height 51
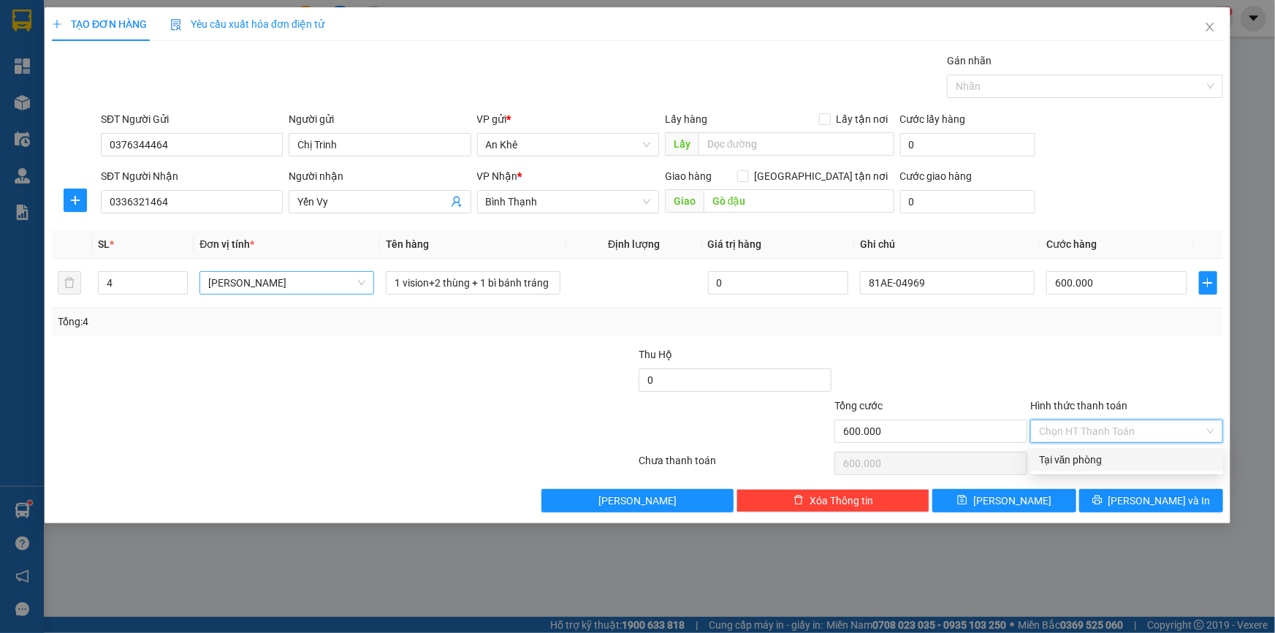
click at [1156, 430] on input "Hình thức thanh toán" at bounding box center [1121, 431] width 165 height 22
click at [1143, 454] on div "Tại văn phòng" at bounding box center [1126, 459] width 175 height 16
type input "0"
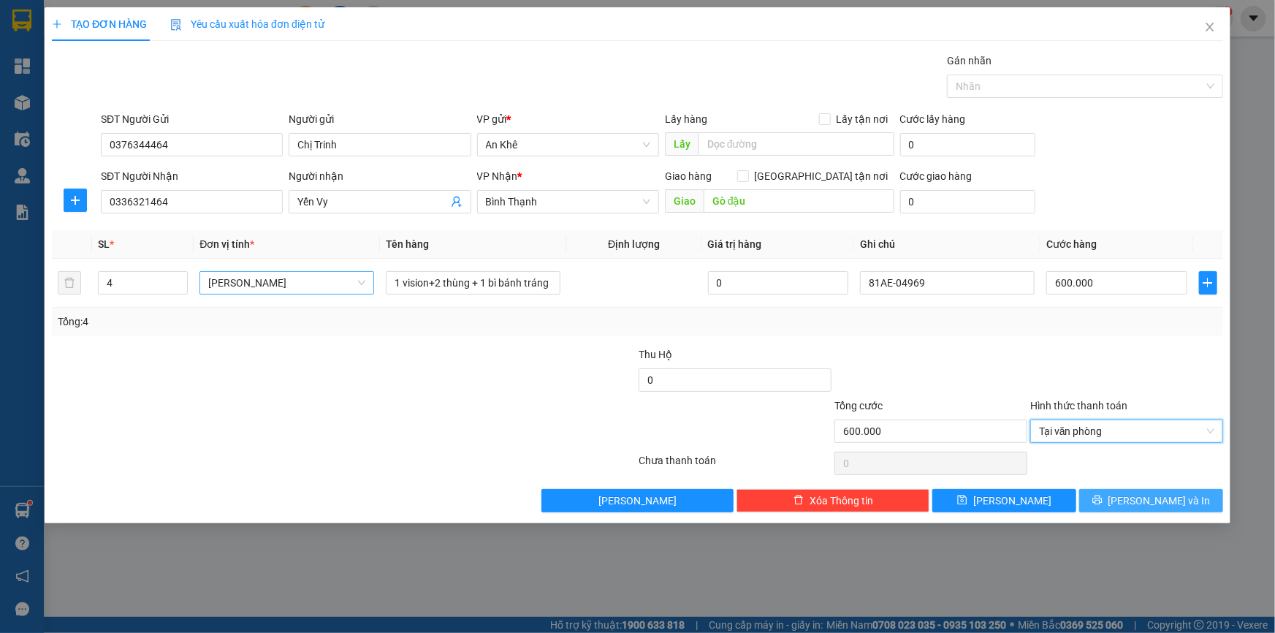
click at [1153, 500] on span "[PERSON_NAME] và In" at bounding box center [1159, 500] width 102 height 16
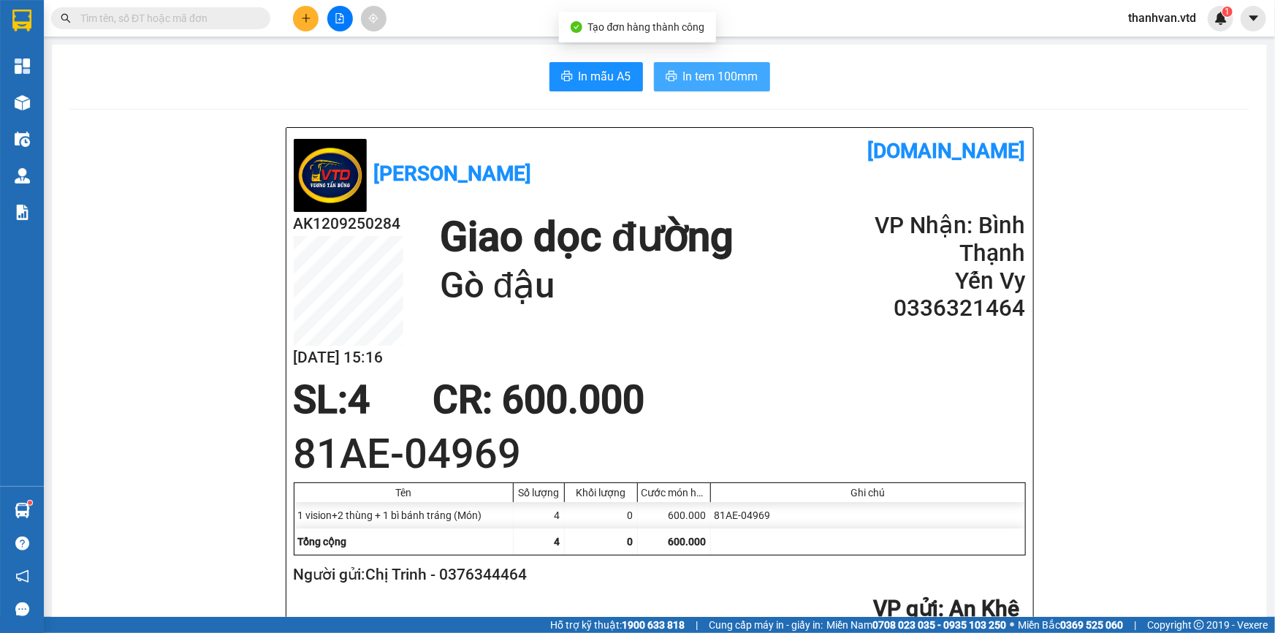
click at [711, 78] on span "In tem 100mm" at bounding box center [720, 76] width 75 height 18
click at [307, 23] on icon "plus" at bounding box center [306, 18] width 10 height 10
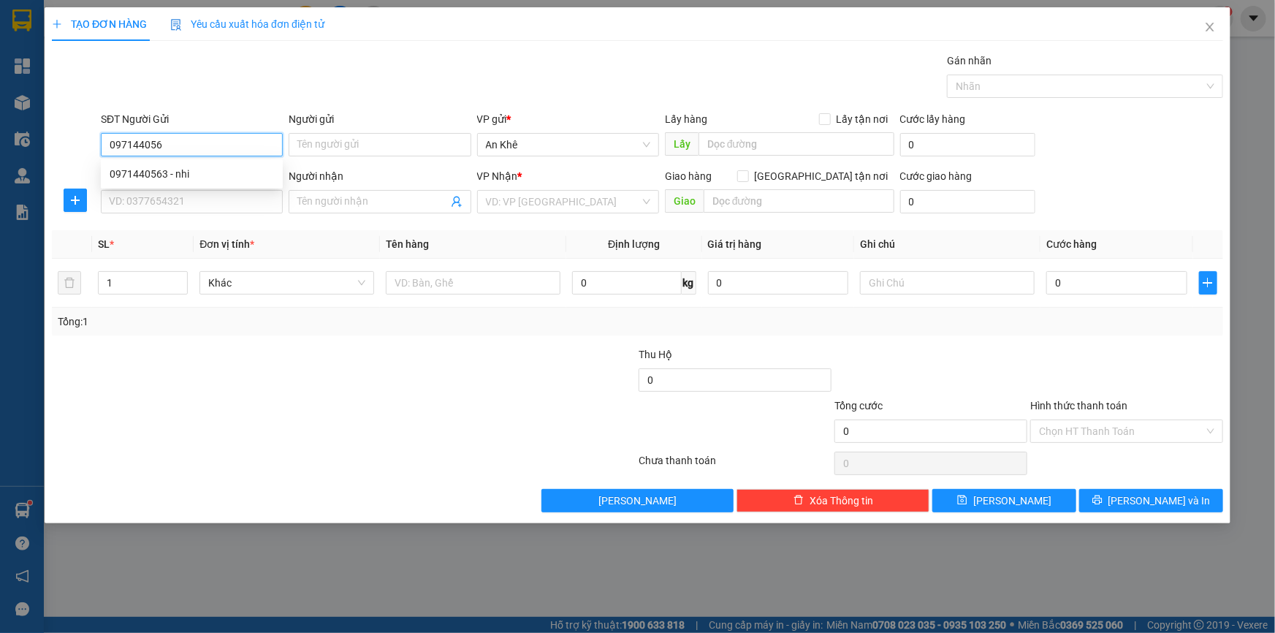
type input "0971440563"
click at [213, 178] on div "0971440563 - nhi" at bounding box center [192, 174] width 164 height 16
type input "nhi"
type input "0862151258"
type input "Quy"
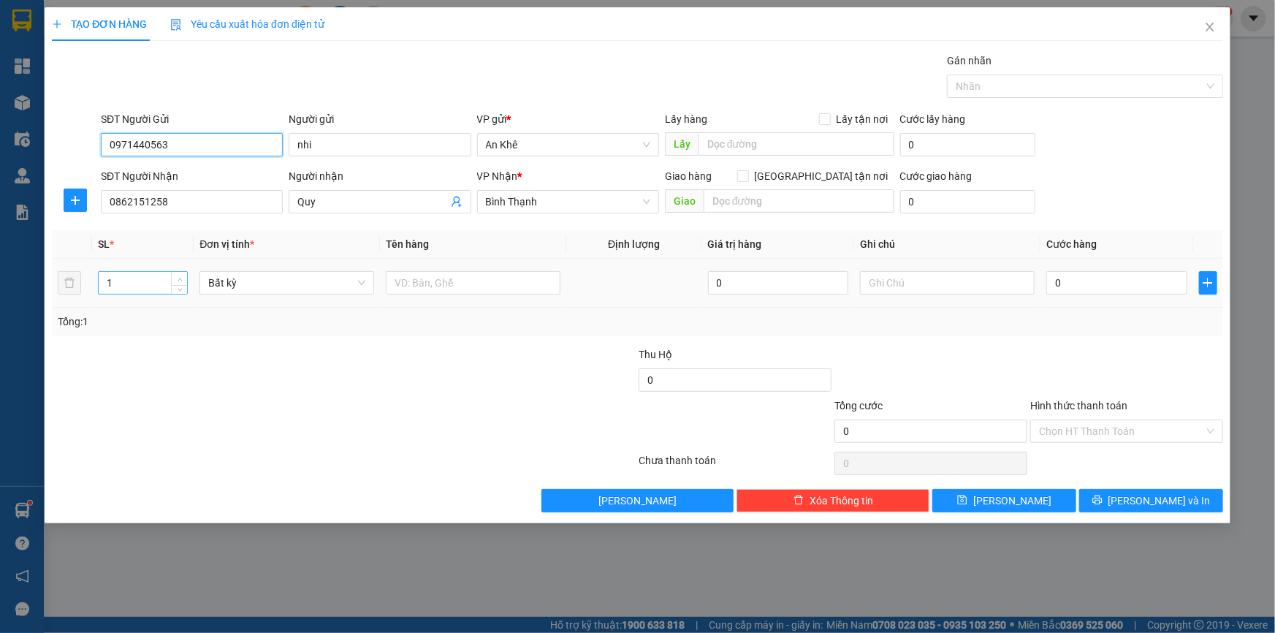
type input "0971440563"
type input "2"
click at [178, 275] on span "up" at bounding box center [179, 279] width 9 height 9
click at [356, 286] on span "Bất kỳ" at bounding box center [286, 283] width 157 height 22
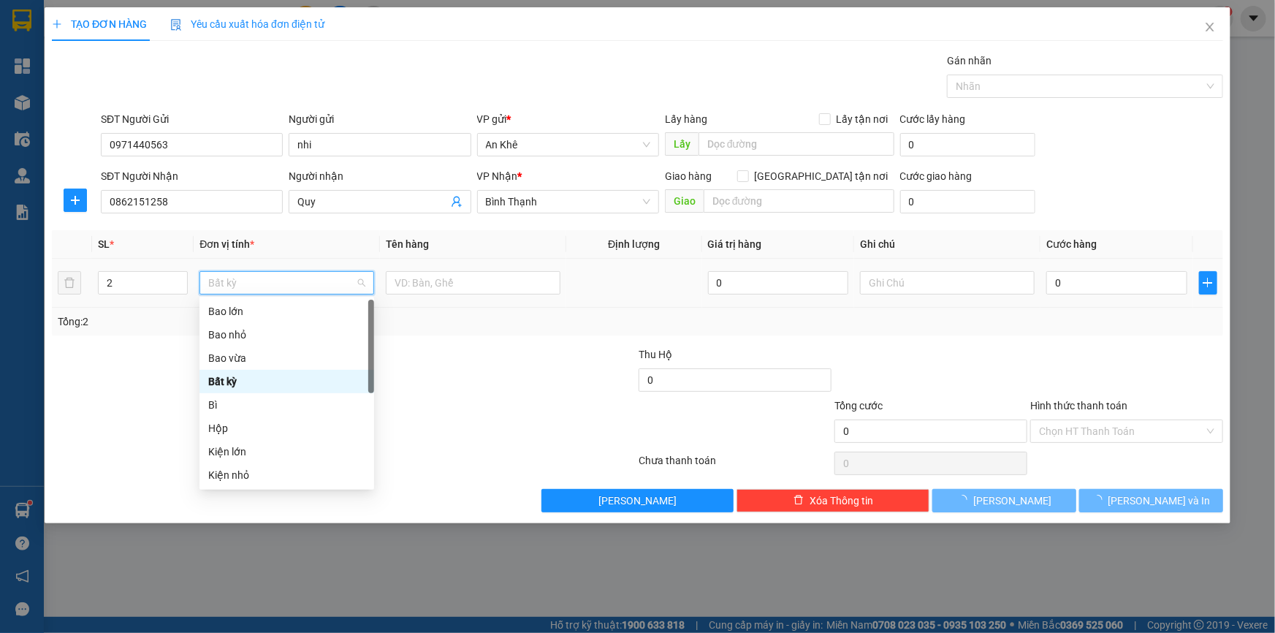
type input "m"
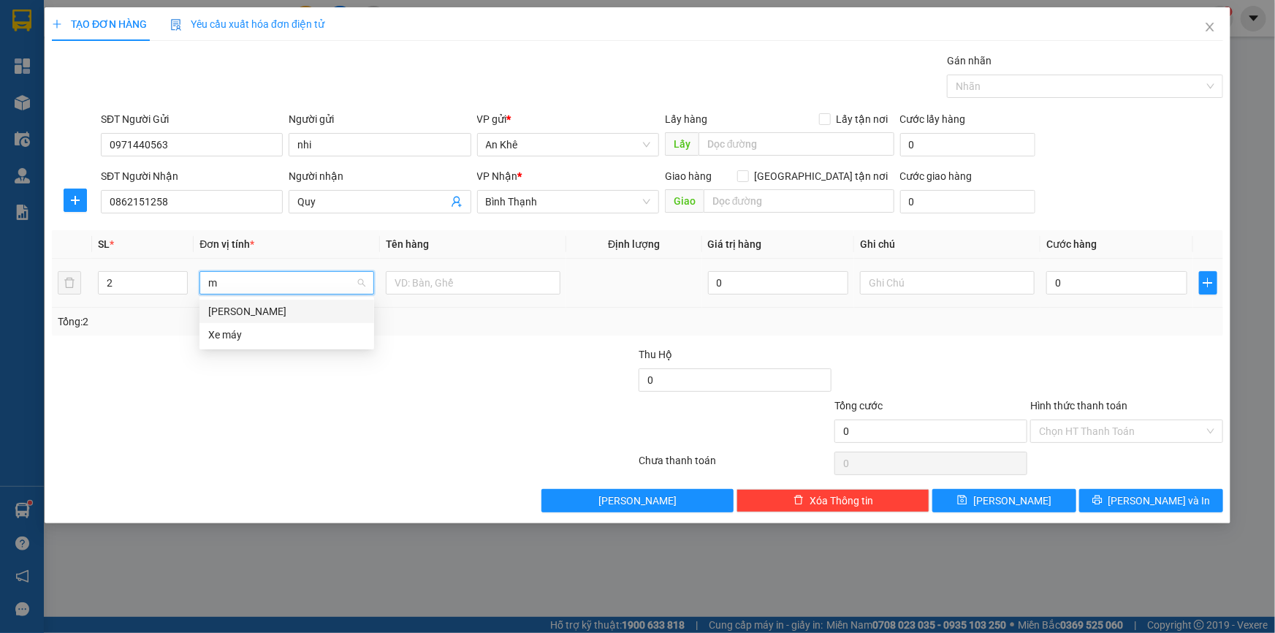
click at [275, 312] on div "[PERSON_NAME]" at bounding box center [286, 311] width 157 height 16
click at [421, 287] on input "text" at bounding box center [473, 282] width 175 height 23
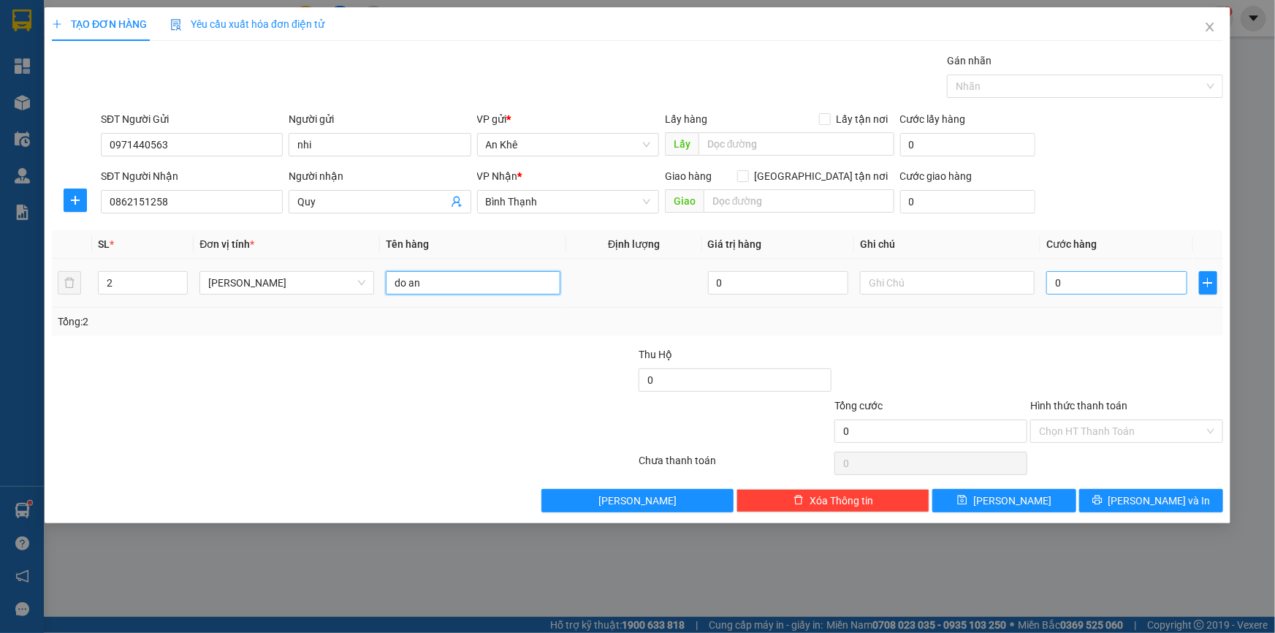
type input "do an"
click at [1083, 285] on input "0" at bounding box center [1116, 282] width 141 height 23
type input "9"
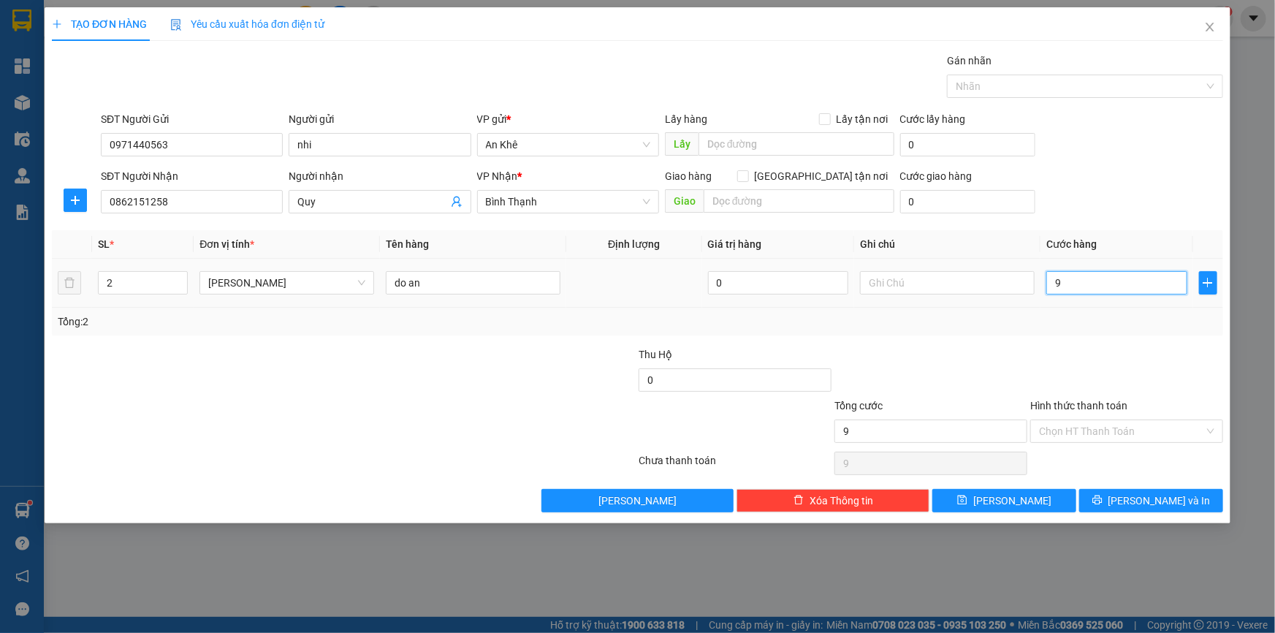
type input "90"
type input "900"
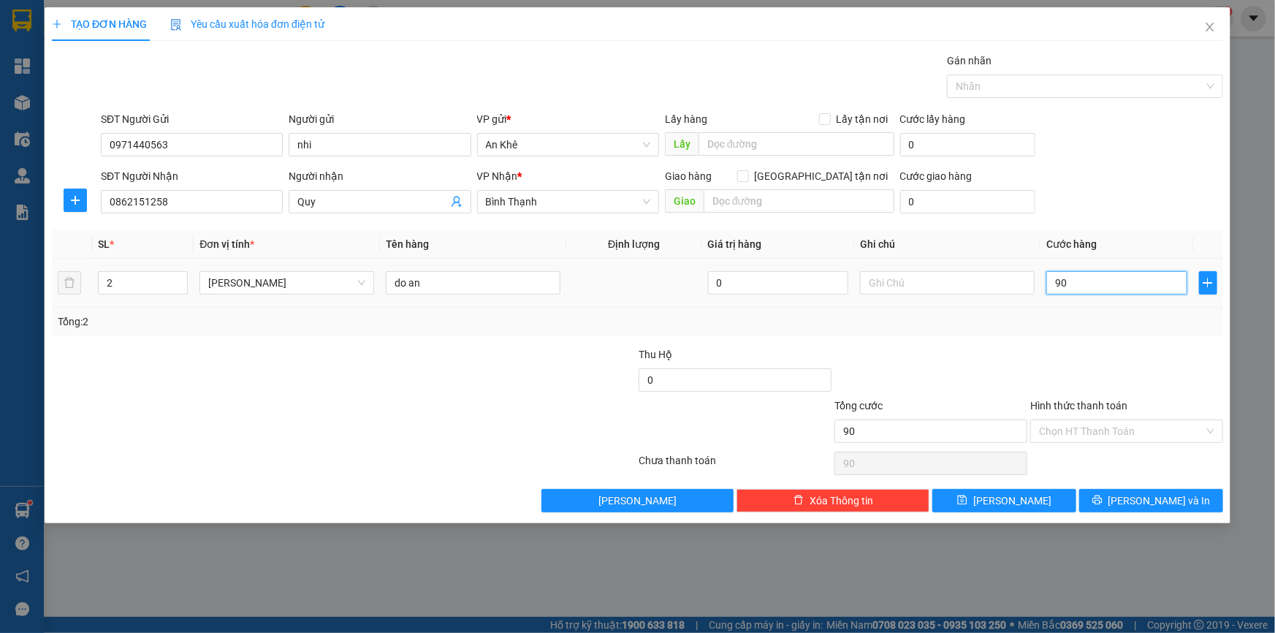
type input "900"
type input "9.000"
type input "90.000"
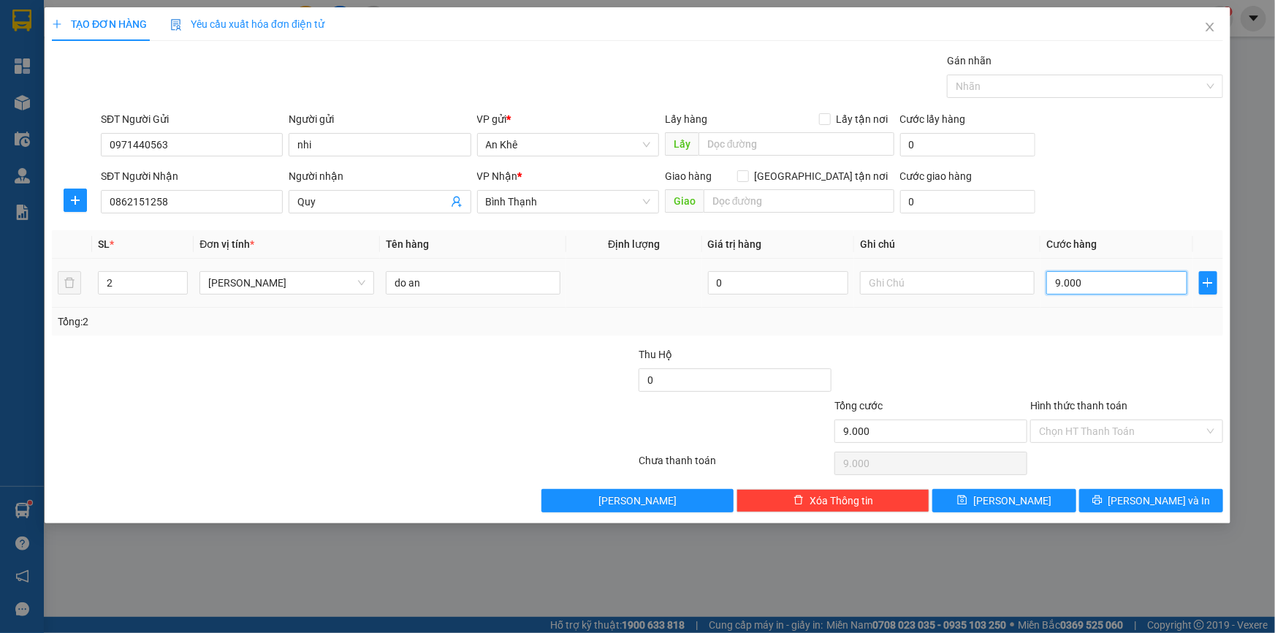
type input "90.000"
click at [1086, 430] on input "Hình thức thanh toán" at bounding box center [1121, 431] width 165 height 22
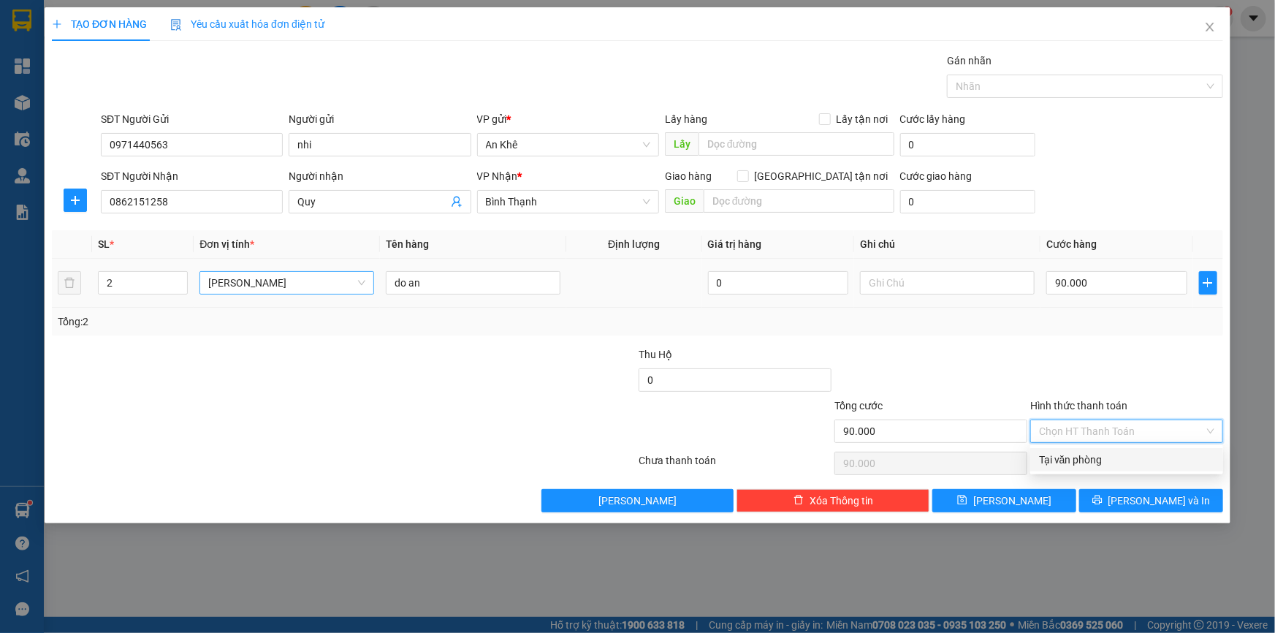
click at [365, 281] on div "[PERSON_NAME]" at bounding box center [286, 282] width 175 height 23
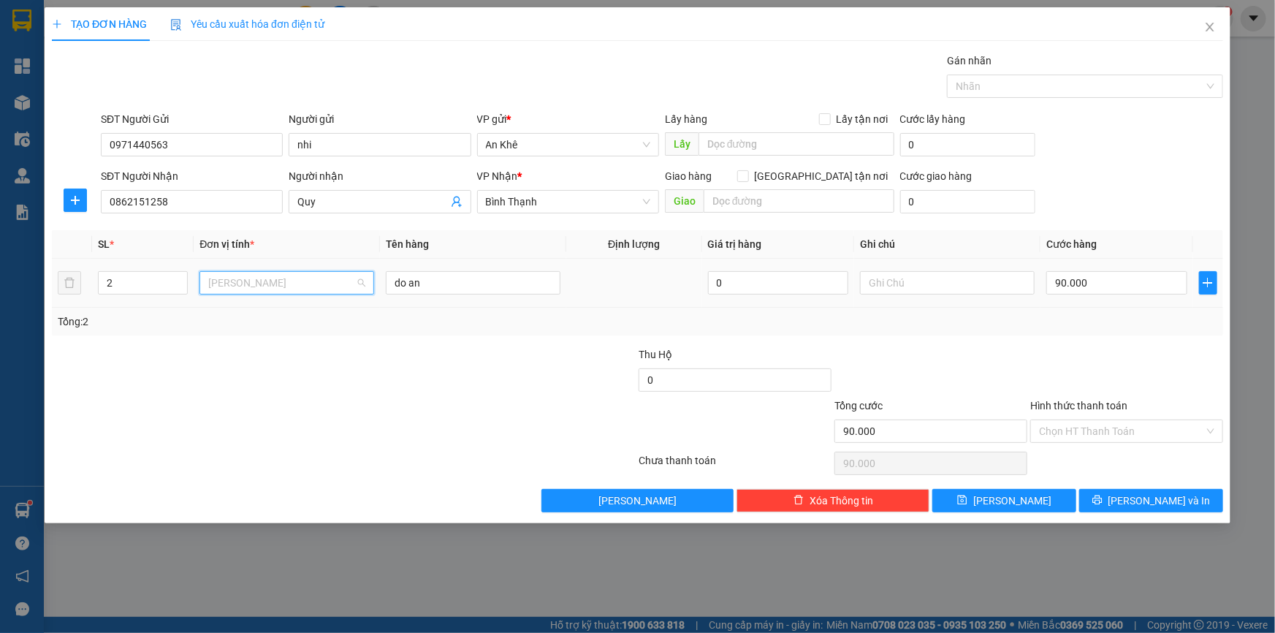
scroll to position [46, 0]
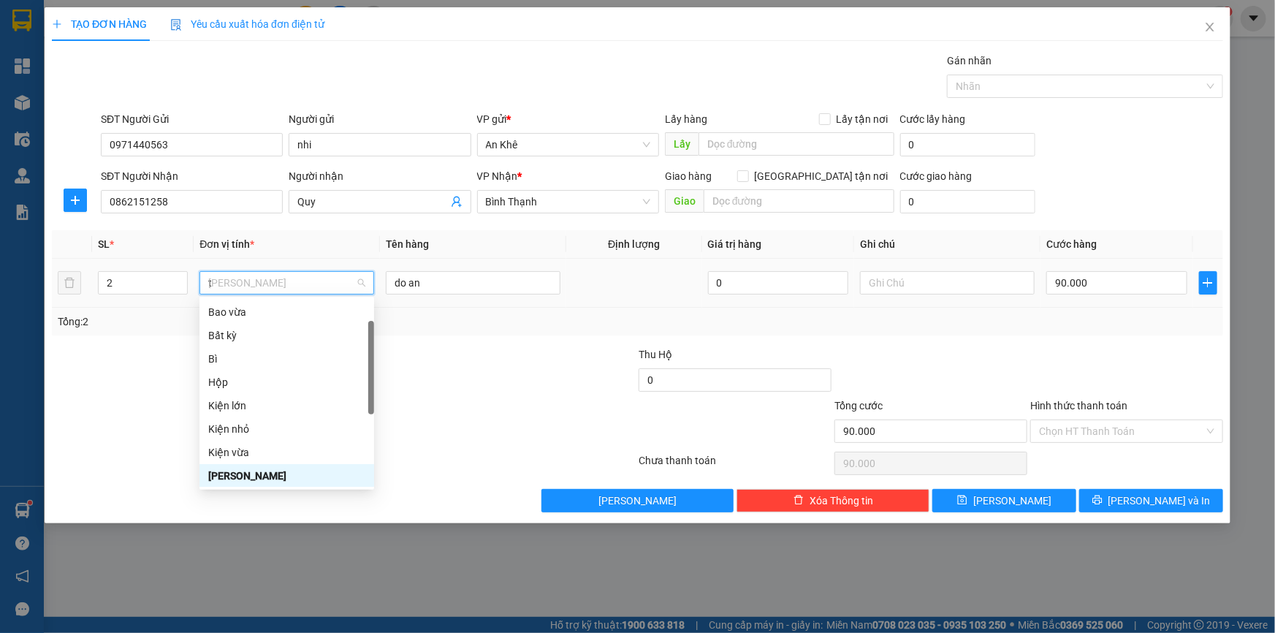
type input "th"
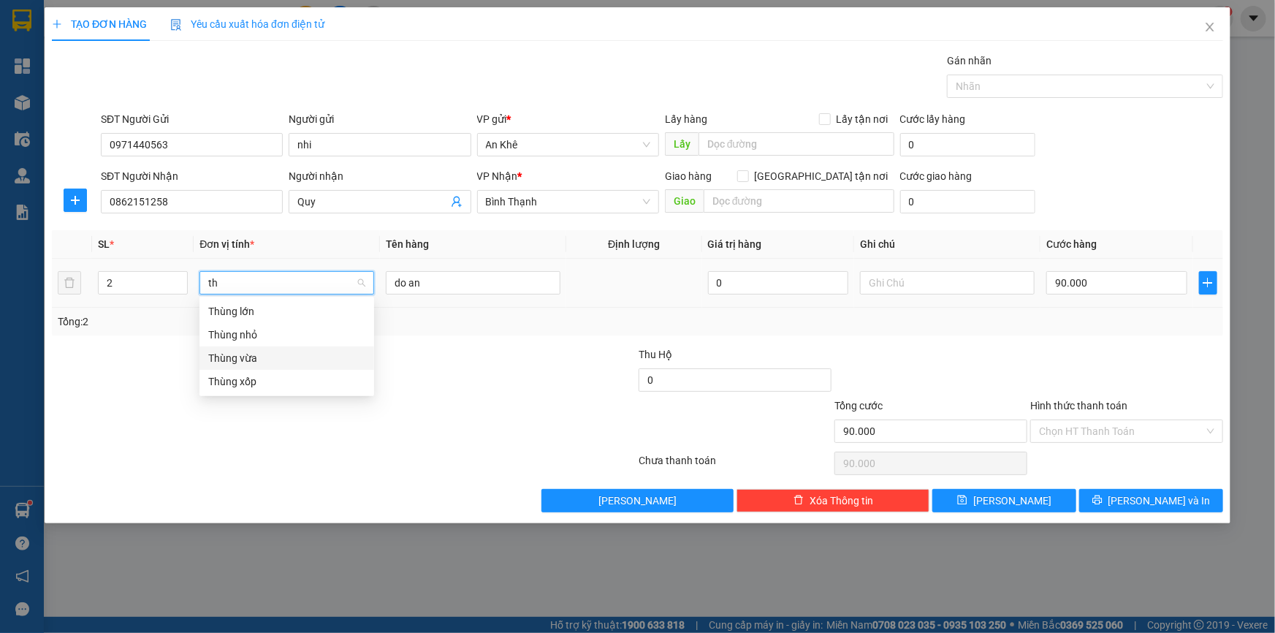
click at [275, 363] on div "Thùng vừa" at bounding box center [286, 358] width 157 height 16
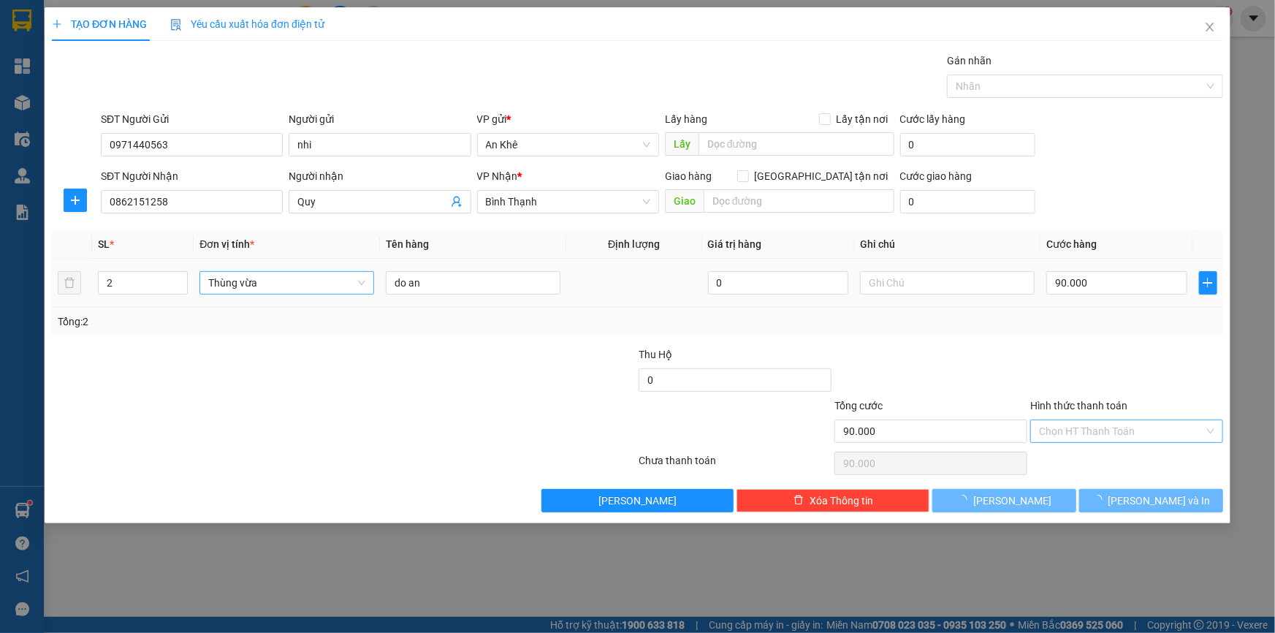
click at [1117, 434] on input "Hình thức thanh toán" at bounding box center [1121, 431] width 165 height 22
type input "0"
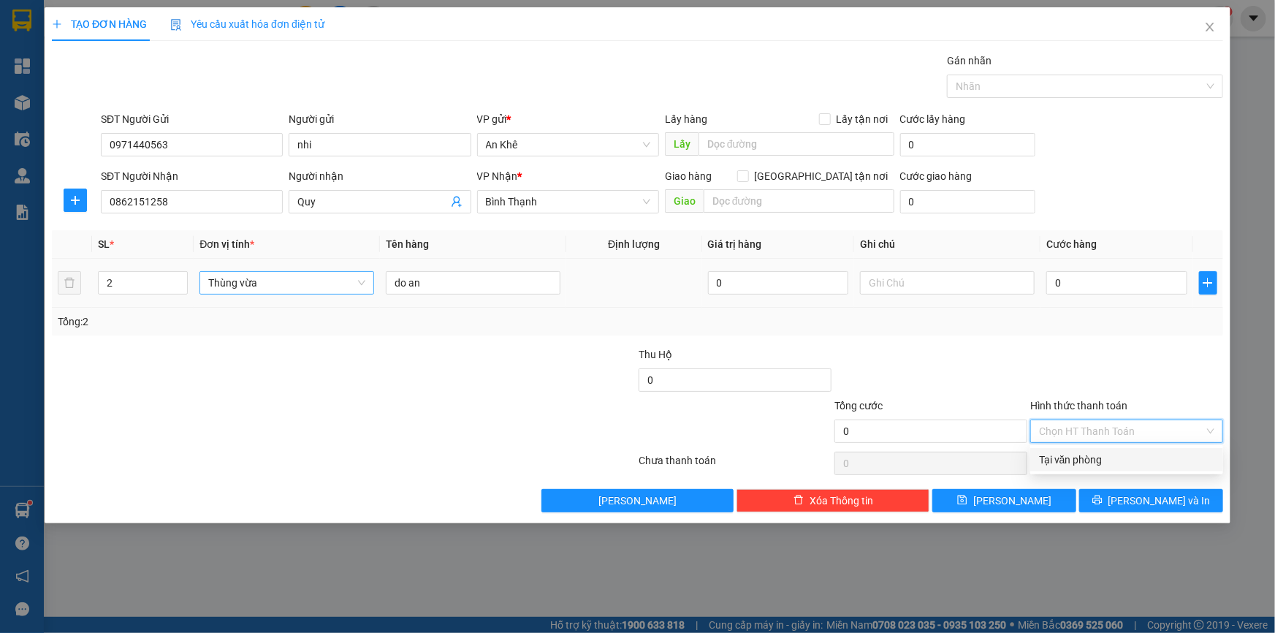
click at [1098, 457] on div "Tại văn phòng" at bounding box center [1126, 459] width 175 height 16
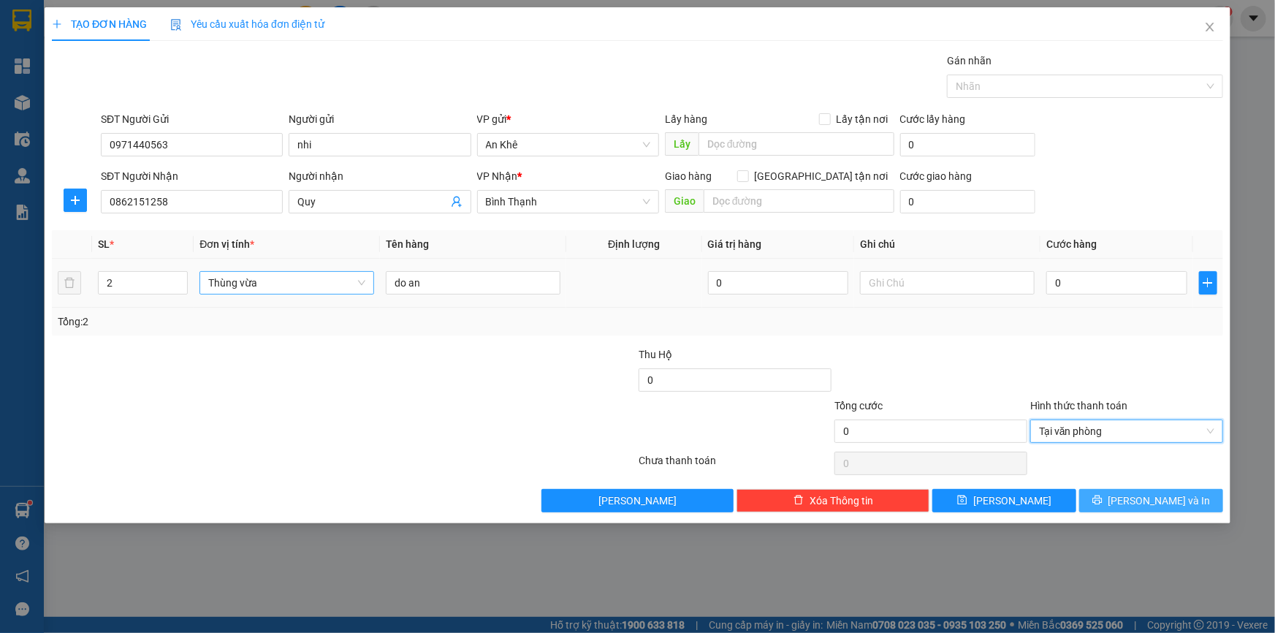
click at [1147, 504] on span "[PERSON_NAME] và In" at bounding box center [1159, 500] width 102 height 16
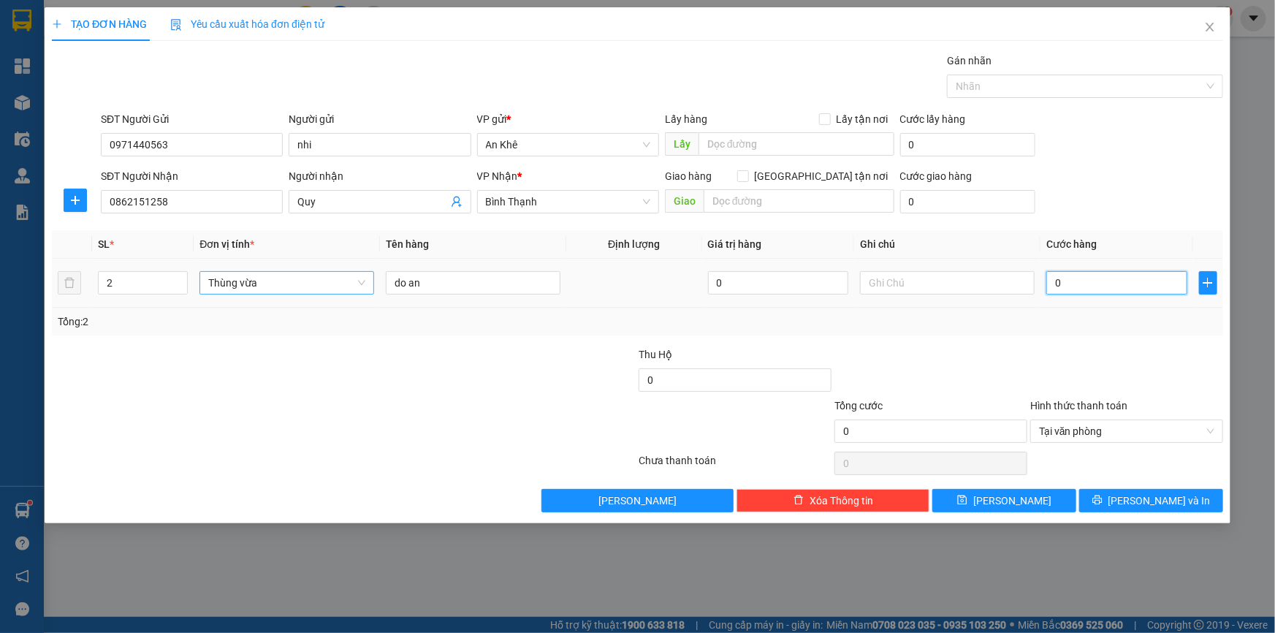
click at [1086, 283] on input "0" at bounding box center [1116, 282] width 141 height 23
type input "9"
type input "90"
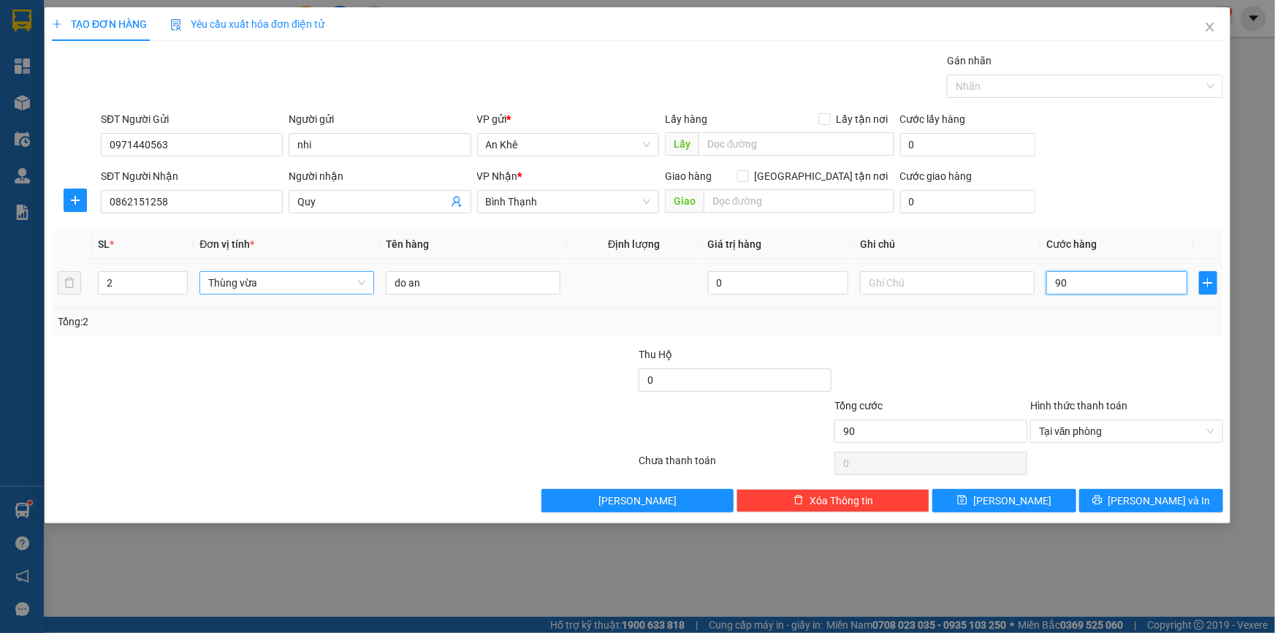
type input "900"
type input "9.000"
type input "90.000"
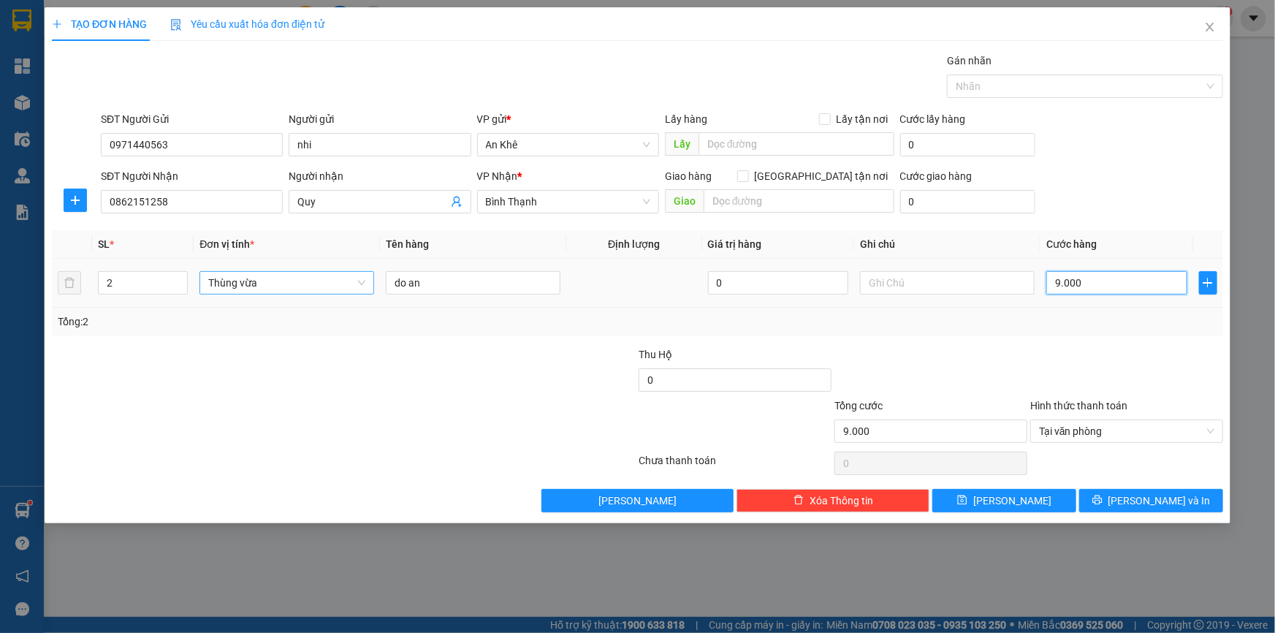
type input "90.000"
click at [1102, 498] on icon "printer" at bounding box center [1096, 499] width 9 height 9
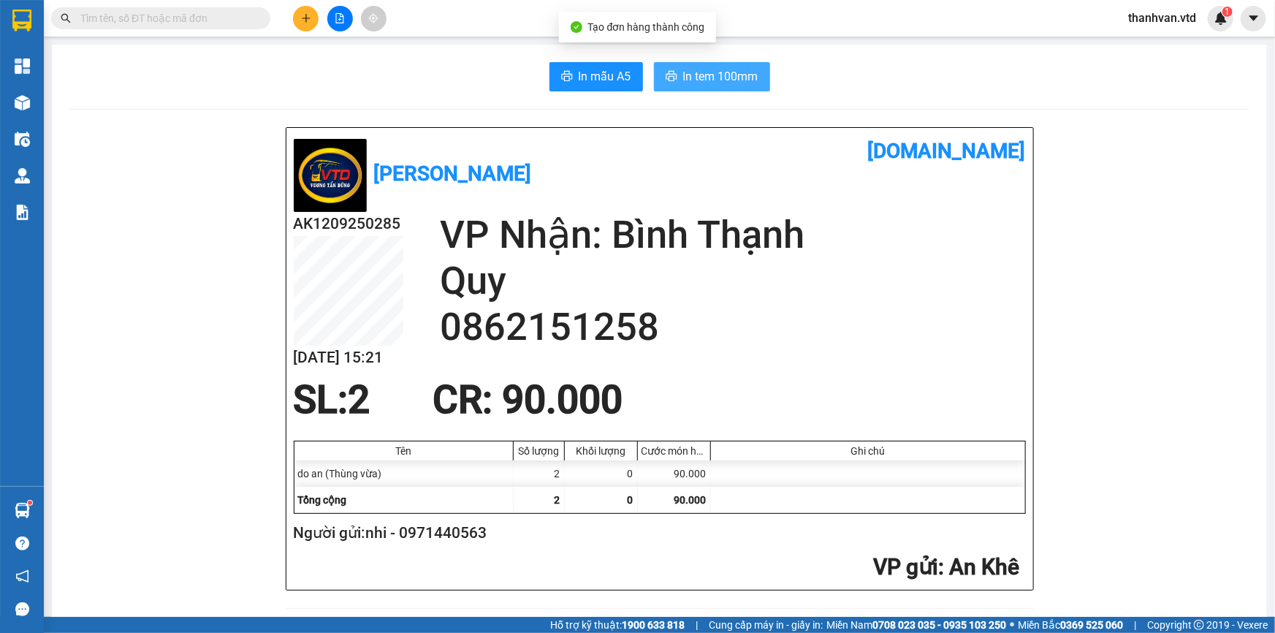
click at [708, 72] on span "In tem 100mm" at bounding box center [720, 76] width 75 height 18
click at [815, 287] on h2 "Quy" at bounding box center [733, 281] width 586 height 46
click at [553, 379] on span "CR : 90.000" at bounding box center [527, 399] width 190 height 45
click at [675, 312] on h2 "0862151258" at bounding box center [733, 327] width 586 height 46
click at [306, 18] on icon "plus" at bounding box center [306, 18] width 8 height 1
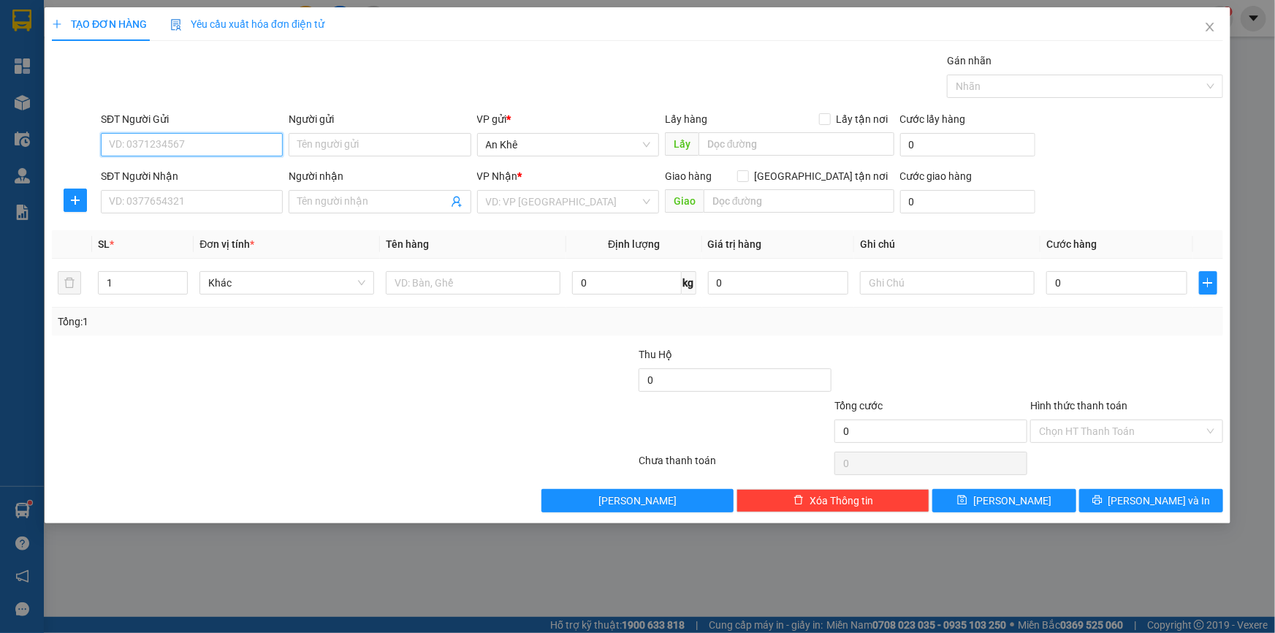
click at [204, 143] on input "SĐT Người Gửi" at bounding box center [192, 144] width 182 height 23
click at [1209, 29] on icon "close" at bounding box center [1210, 27] width 12 height 12
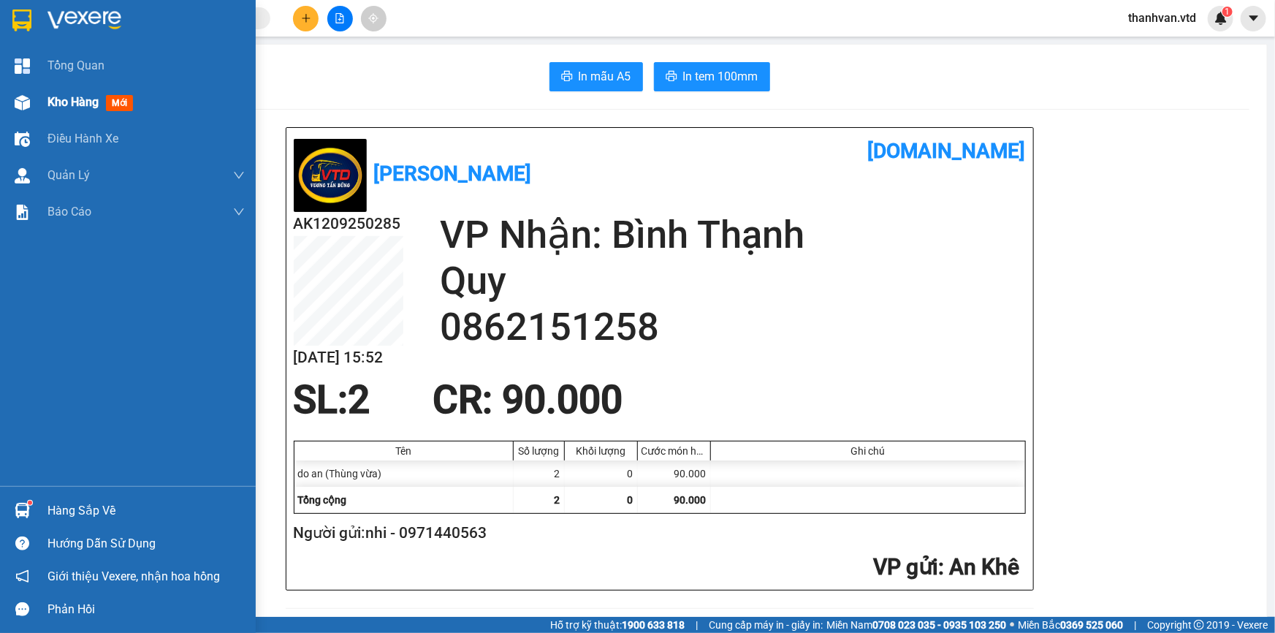
click at [62, 103] on span "Kho hàng" at bounding box center [72, 102] width 51 height 14
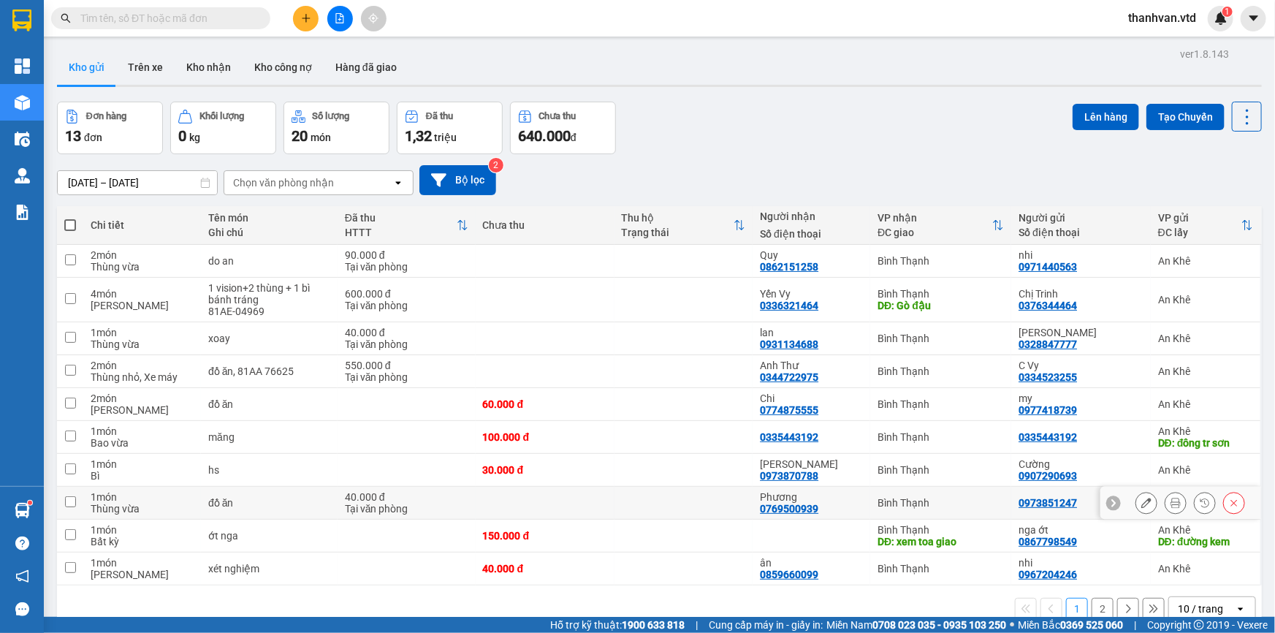
scroll to position [66, 0]
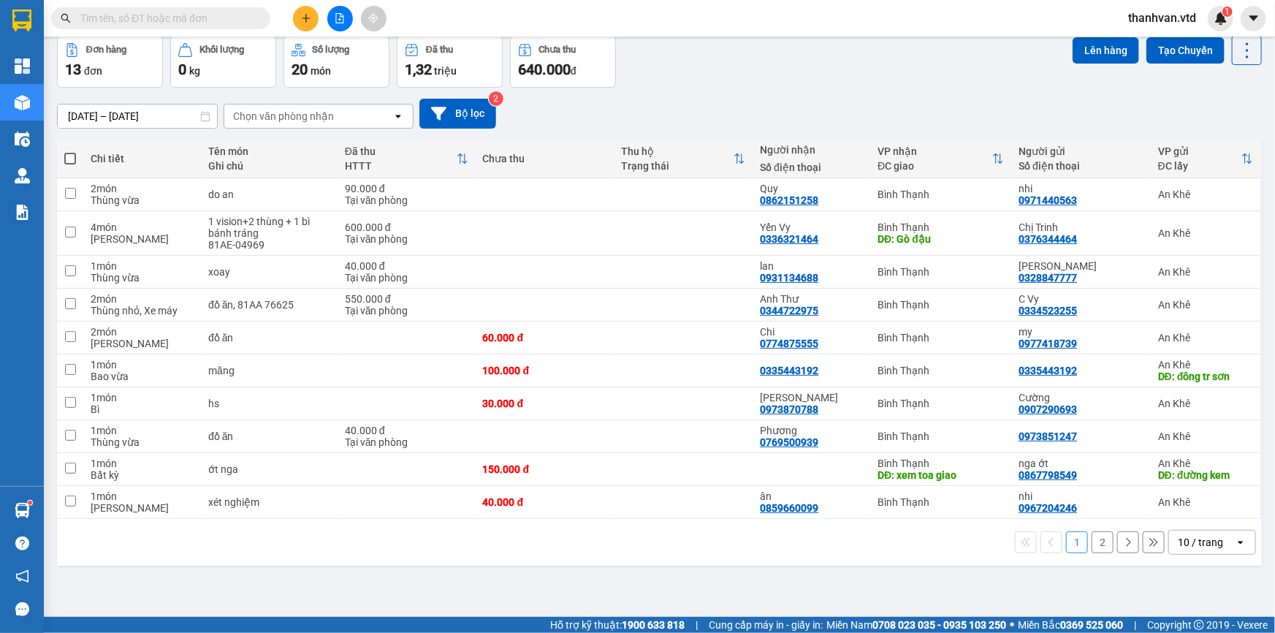
click at [1235, 536] on icon "open" at bounding box center [1241, 542] width 12 height 12
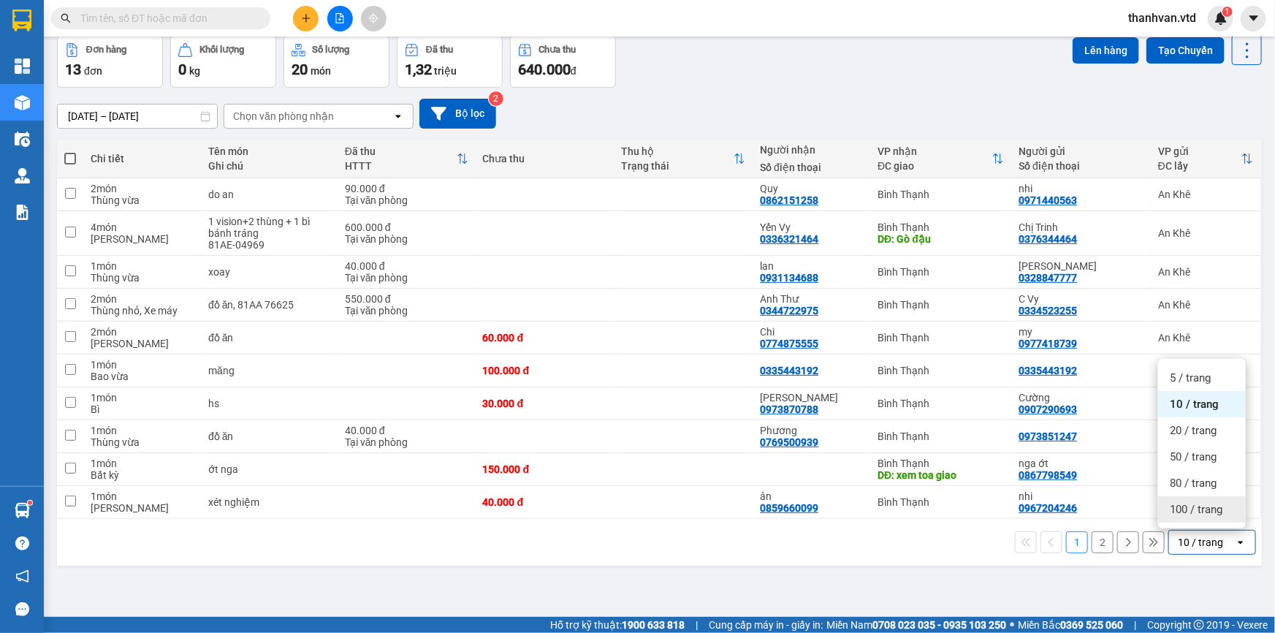
click at [1176, 508] on span "100 / trang" at bounding box center [1196, 509] width 53 height 15
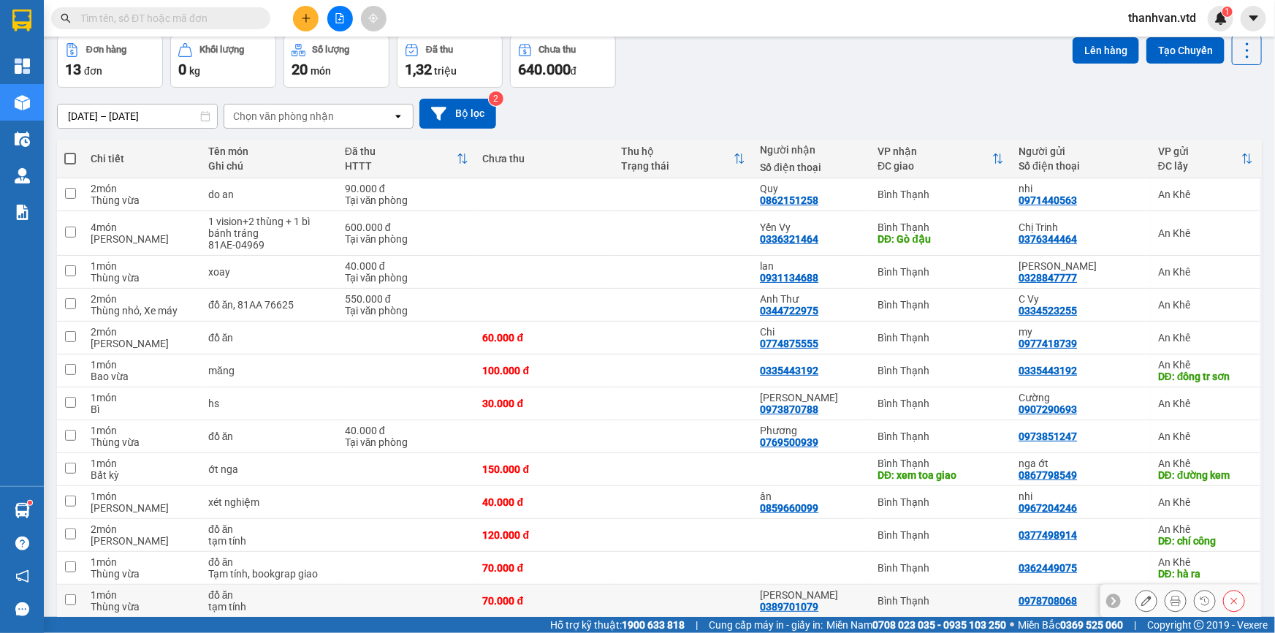
scroll to position [137, 0]
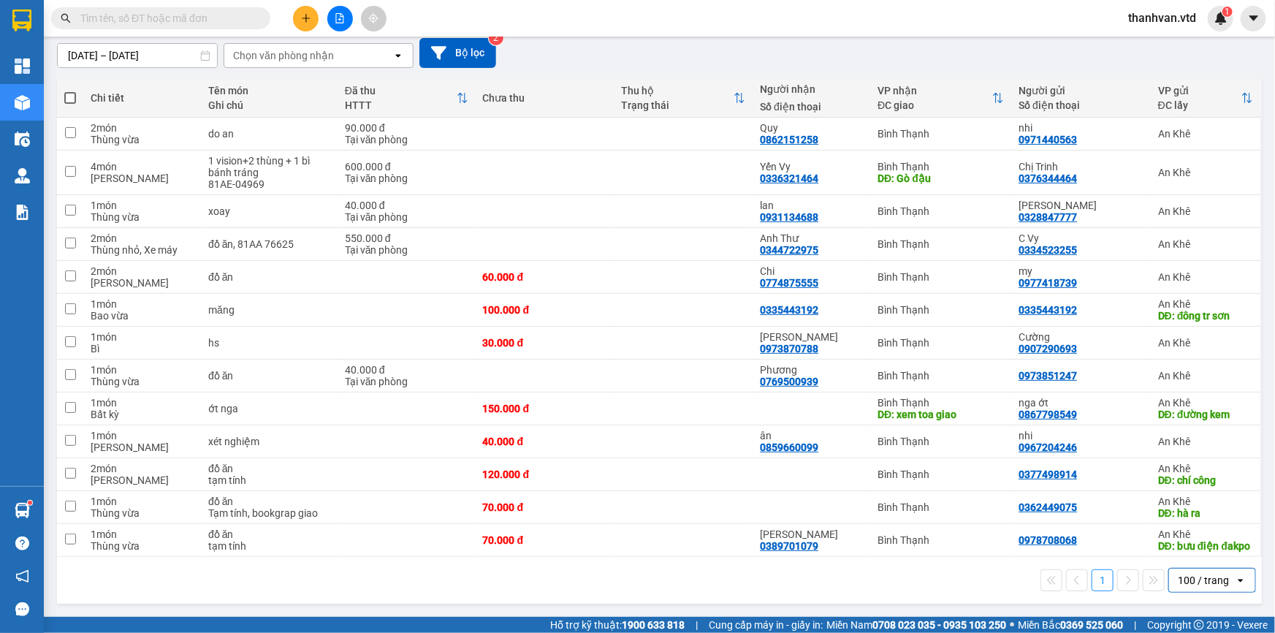
click at [582, 61] on div "[DATE] – [DATE] Press the down arrow key to interact with the calendar and sele…" at bounding box center [659, 53] width 1205 height 52
click at [442, 584] on div "1 100 / trang open" at bounding box center [659, 580] width 1193 height 25
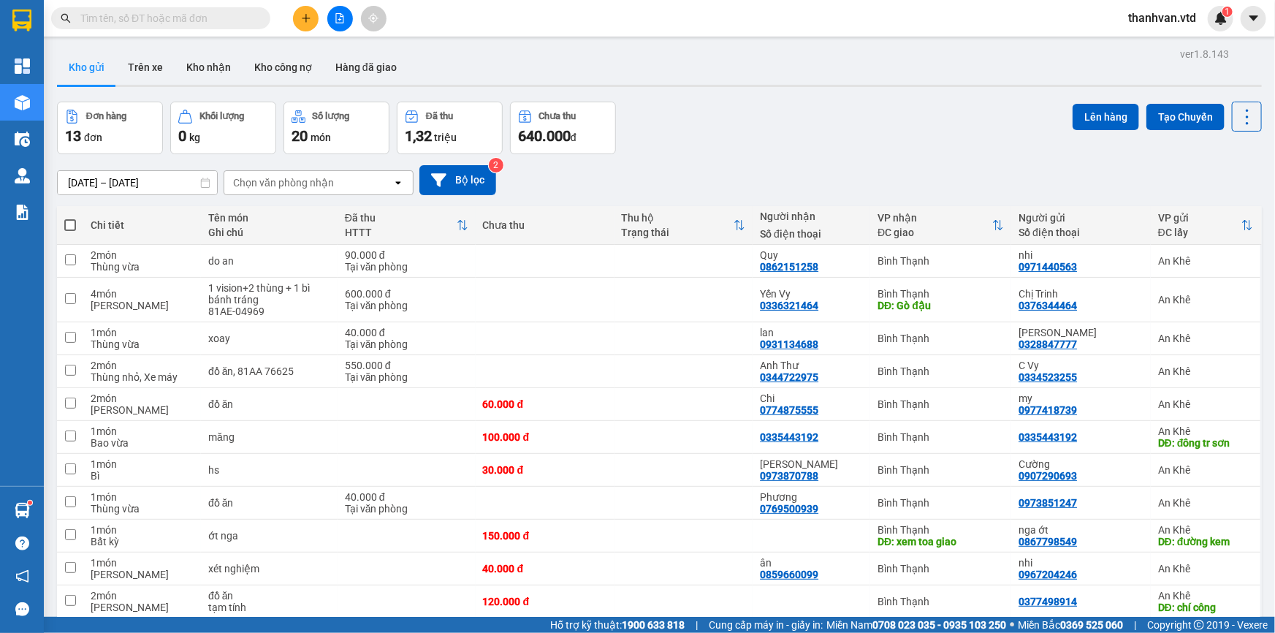
click at [701, 117] on div "Đơn hàng 13 đơn Khối lượng 0 kg Số lượng 20 món Đã thu 1,32 triệu Chưa thu 640.…" at bounding box center [659, 128] width 1205 height 53
click at [952, 304] on div "DĐ: Gò đậu" at bounding box center [940, 306] width 126 height 12
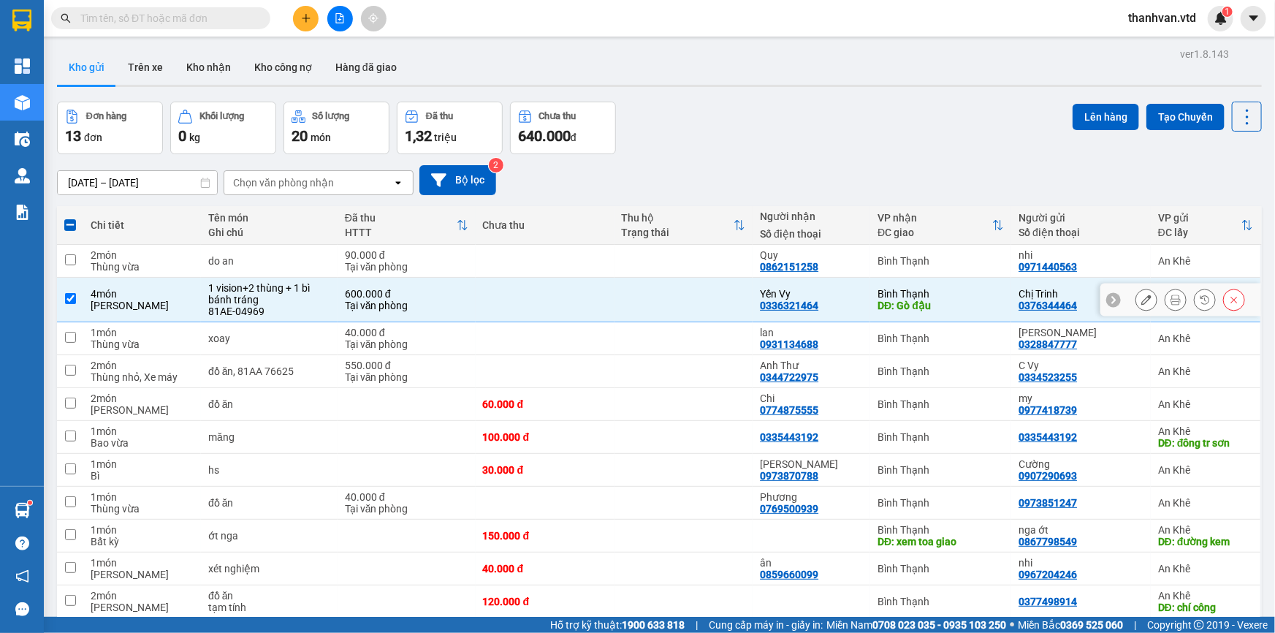
click at [621, 300] on td at bounding box center [683, 300] width 139 height 45
checkbox input "false"
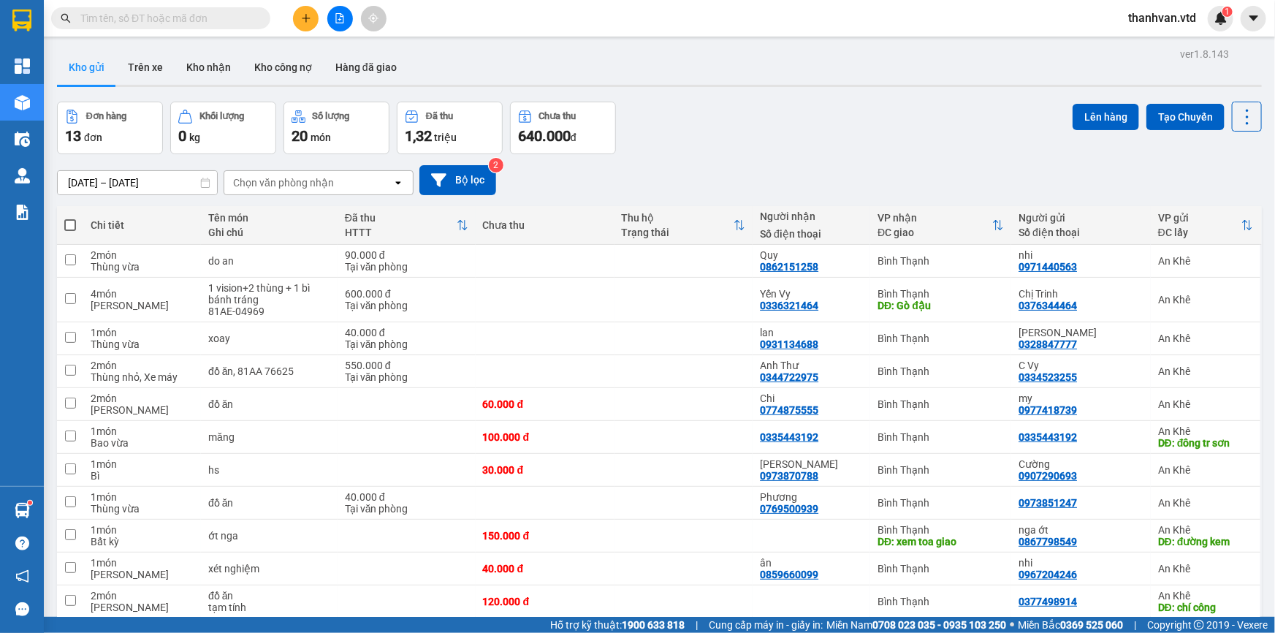
click at [758, 138] on div "Đơn hàng 13 đơn Khối lượng 0 kg Số lượng 20 món Đã thu 1,32 triệu Chưa thu 640.…" at bounding box center [659, 128] width 1205 height 53
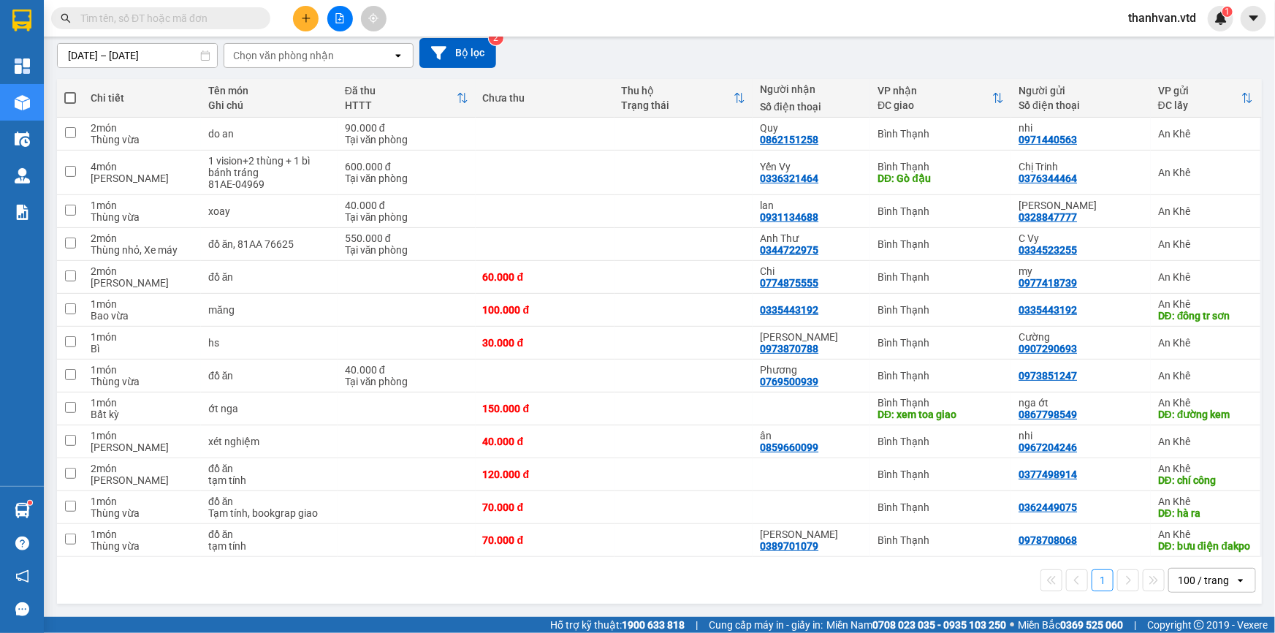
click at [589, 41] on div "[DATE] – [DATE] Press the down arrow key to interact with the calendar and sele…" at bounding box center [659, 53] width 1205 height 30
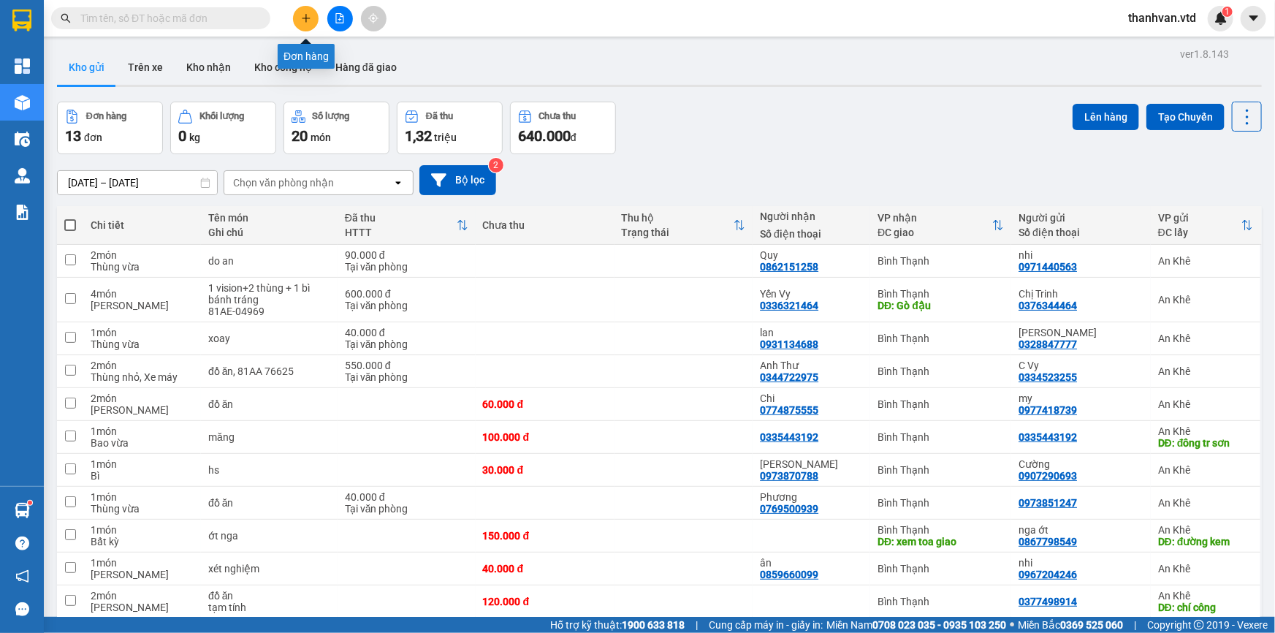
click at [304, 15] on icon "plus" at bounding box center [306, 18] width 10 height 10
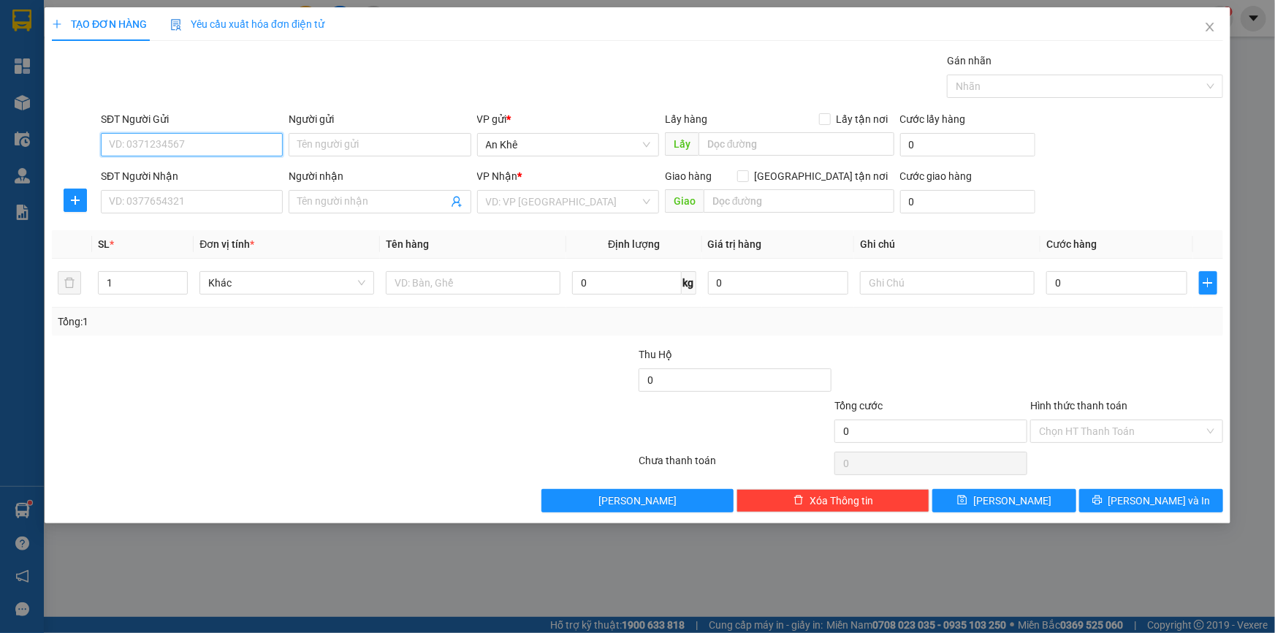
click at [235, 140] on input "SĐT Người Gửi" at bounding box center [192, 144] width 182 height 23
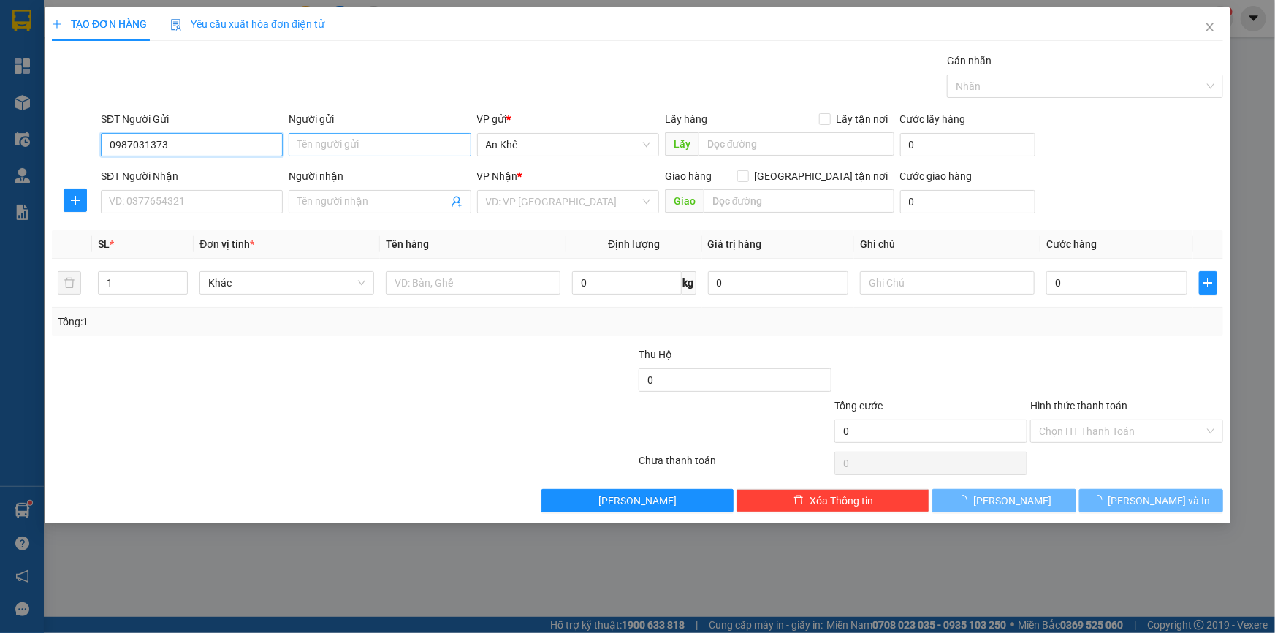
type input "0987031373"
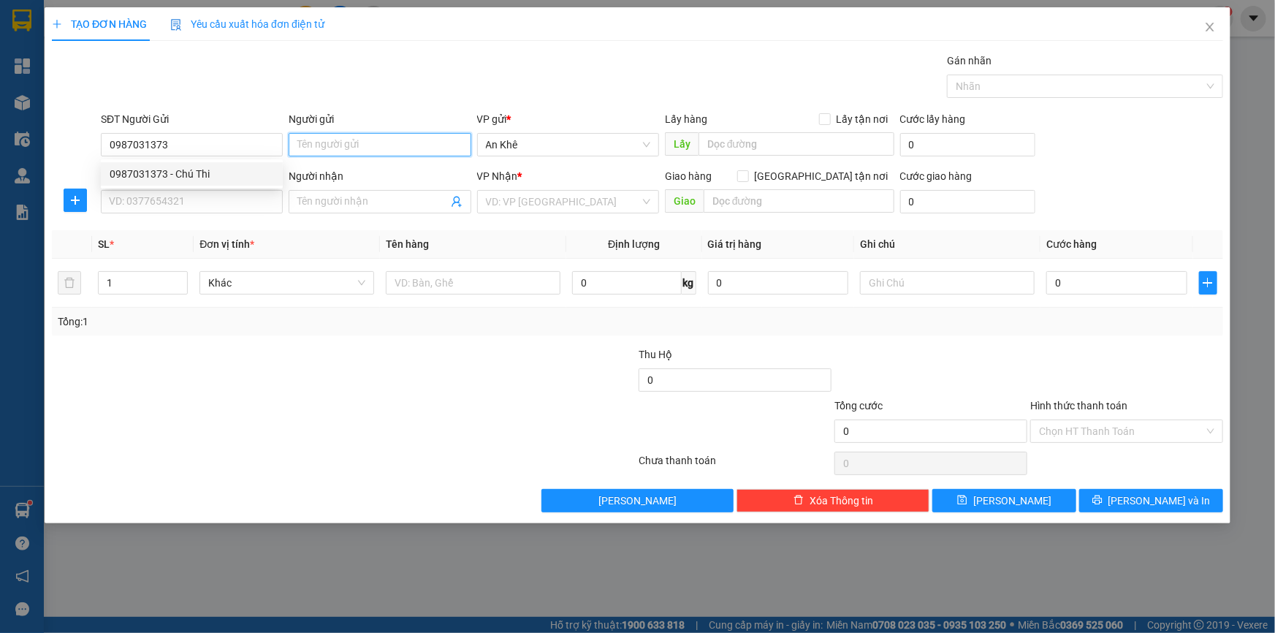
click at [357, 143] on input "Người gửi" at bounding box center [380, 144] width 182 height 23
type input "anh Thy"
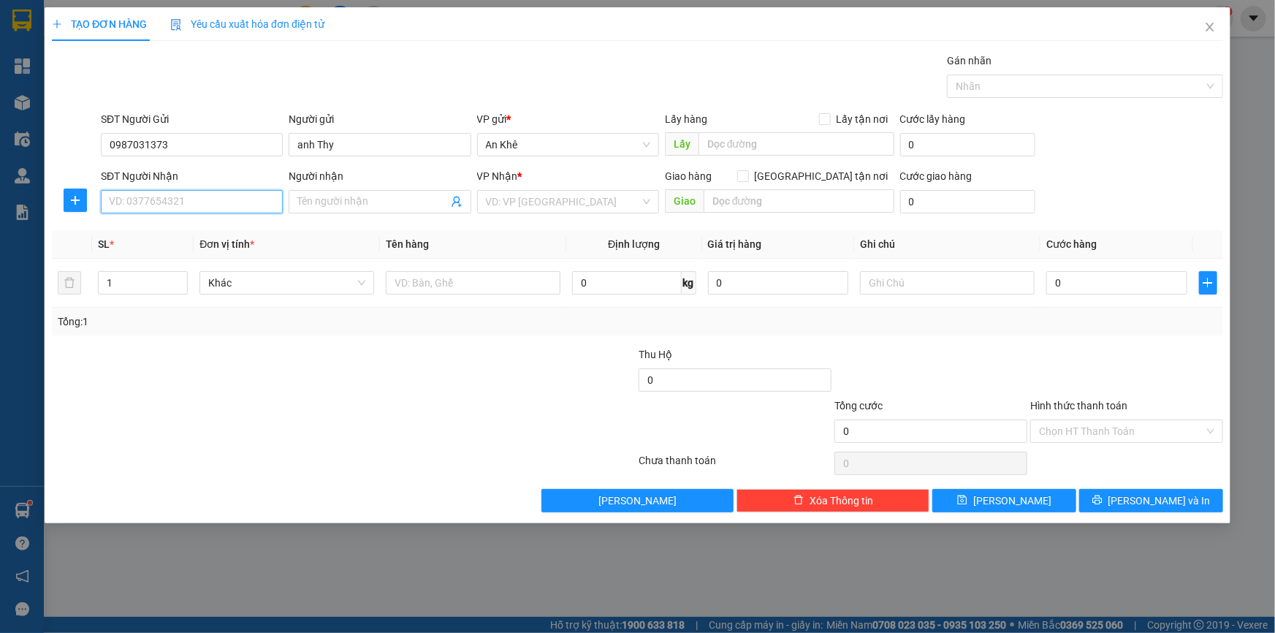
click at [191, 202] on input "SĐT Người Nhận" at bounding box center [192, 201] width 182 height 23
click at [190, 232] on div "0915188015 - Tâm" at bounding box center [192, 231] width 164 height 16
type input "0915188015"
type input "Tâm"
click at [318, 289] on span "Bất kỳ" at bounding box center [286, 283] width 157 height 22
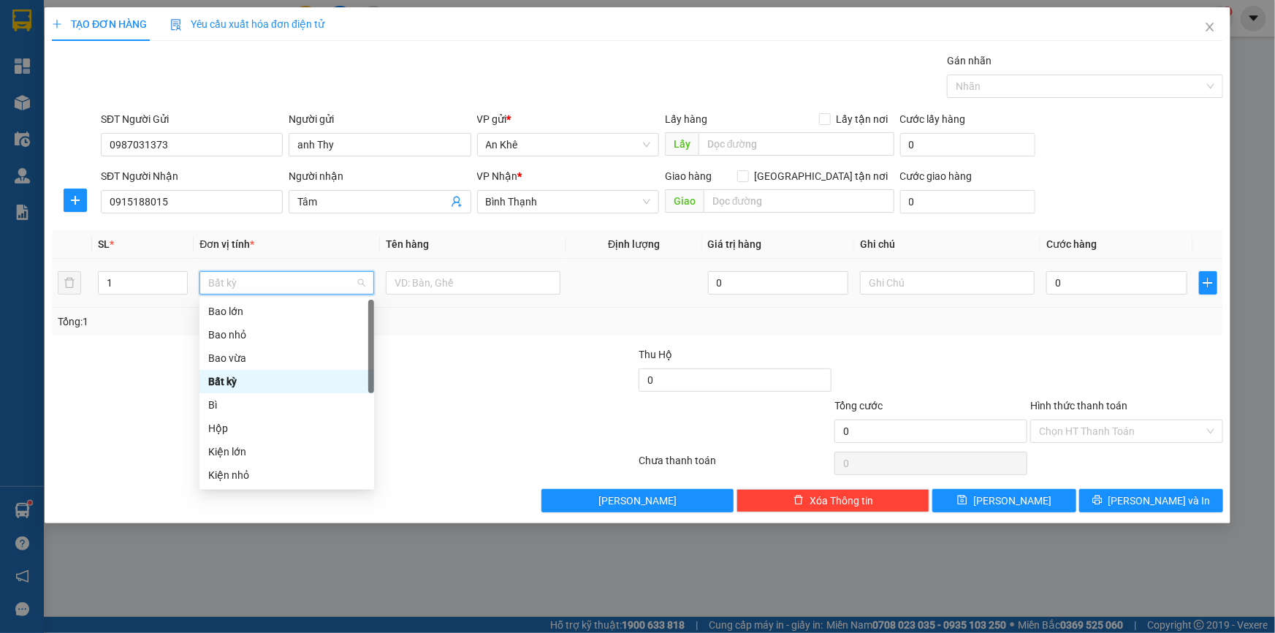
type input "m"
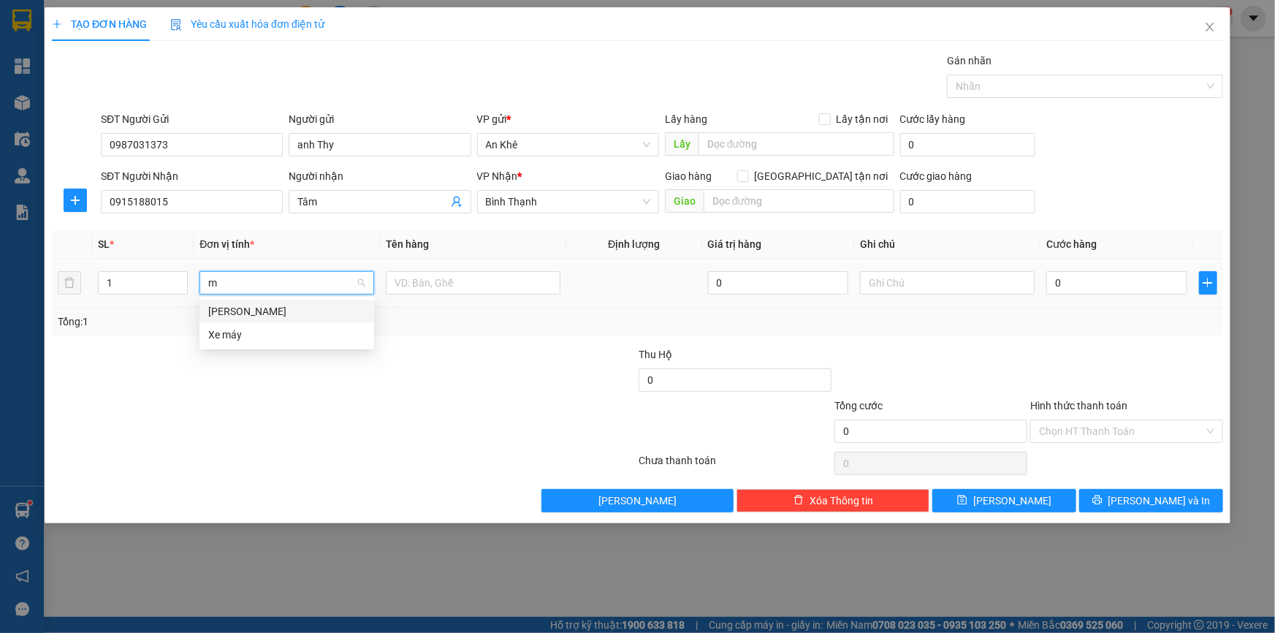
click at [294, 307] on div "[PERSON_NAME]" at bounding box center [286, 311] width 157 height 16
click at [433, 286] on input "text" at bounding box center [473, 282] width 175 height 23
type input "máy giặt"
click at [1113, 289] on input "0" at bounding box center [1116, 282] width 141 height 23
type input "2"
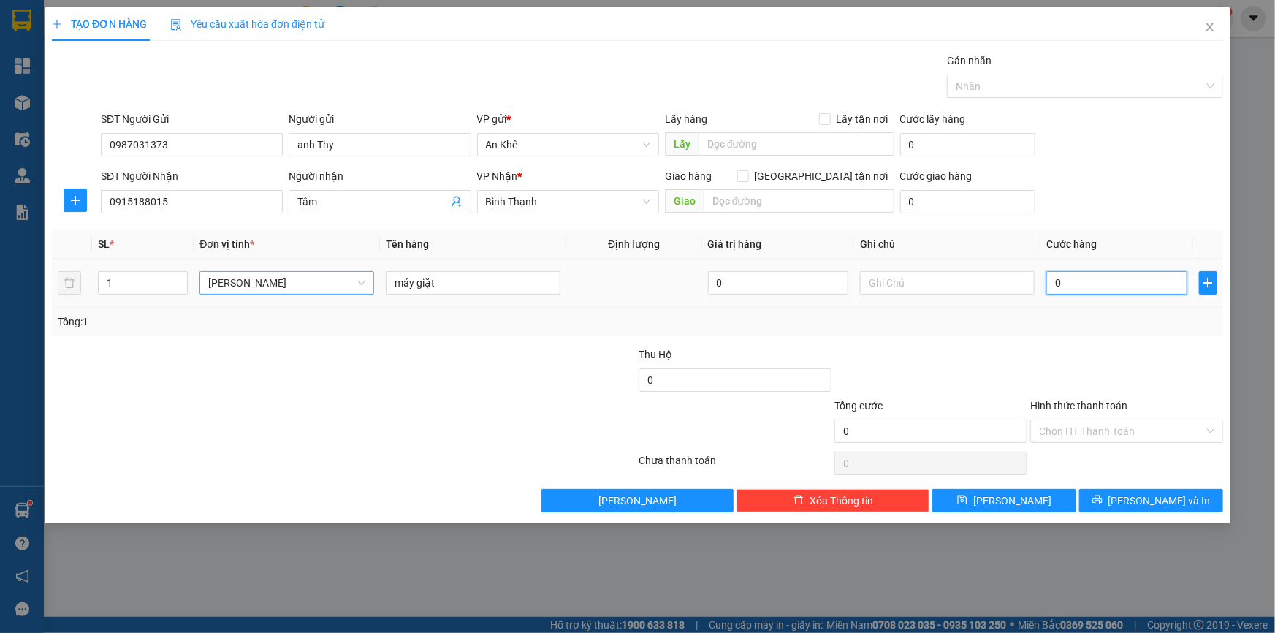
type input "2"
type input "25"
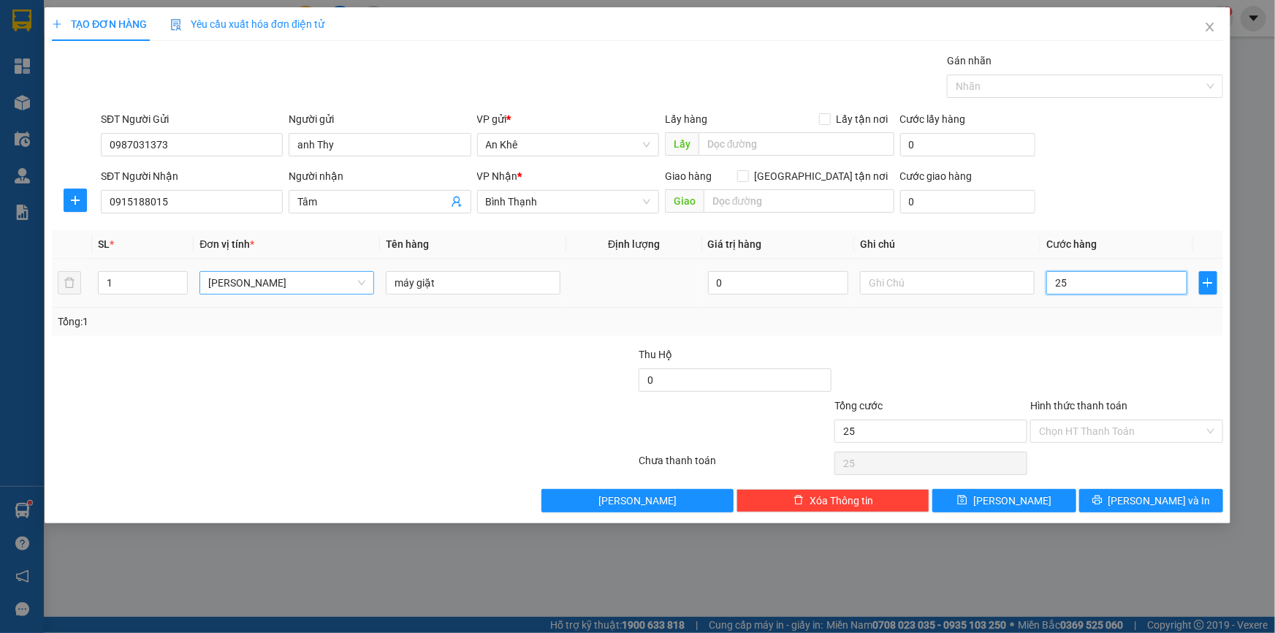
type input "250"
type input "2.500"
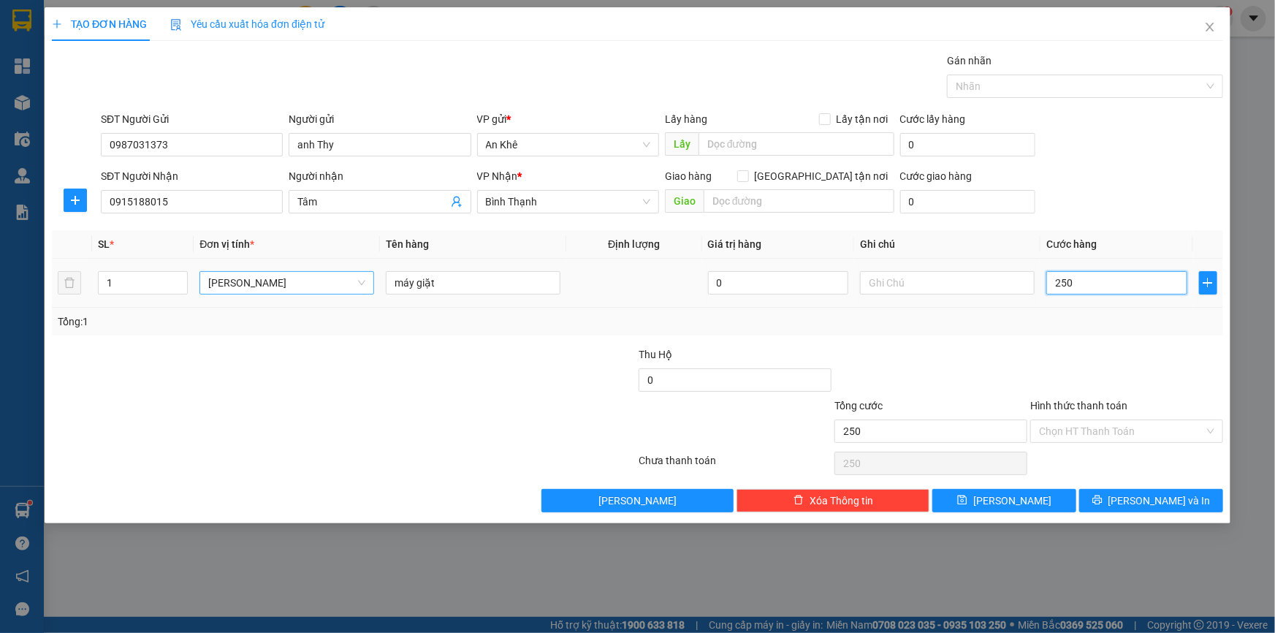
type input "2.500"
type input "25.000"
type input "250.000"
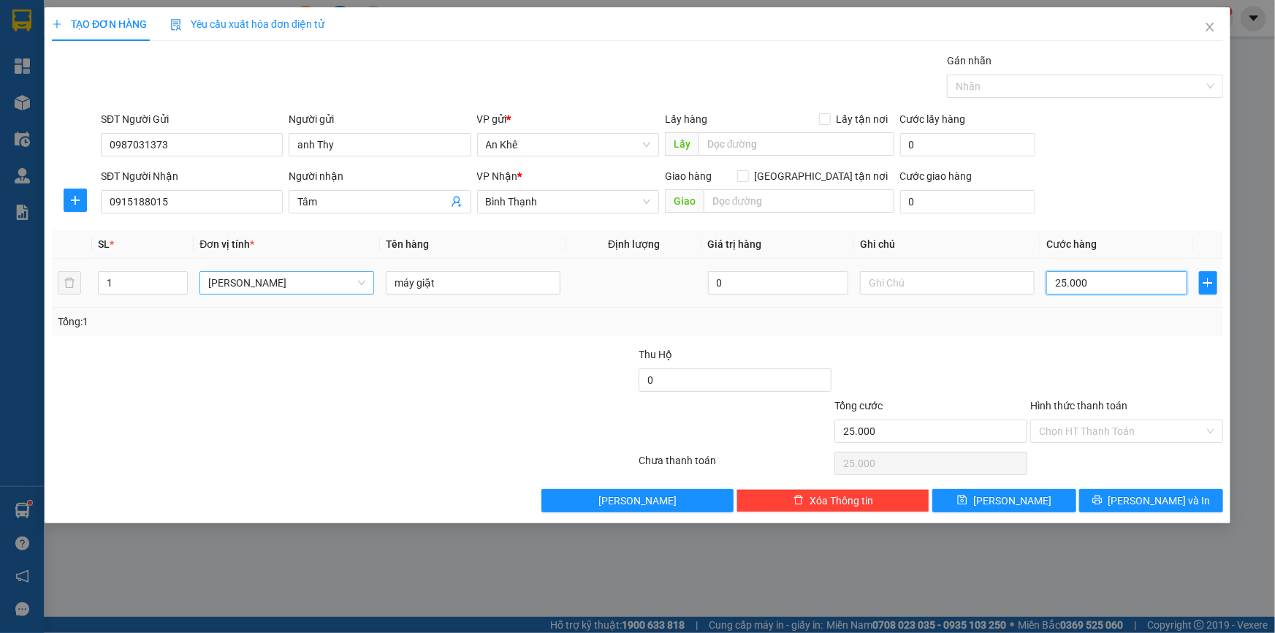
type input "250.000"
click at [1150, 427] on input "Hình thức thanh toán" at bounding box center [1121, 431] width 165 height 22
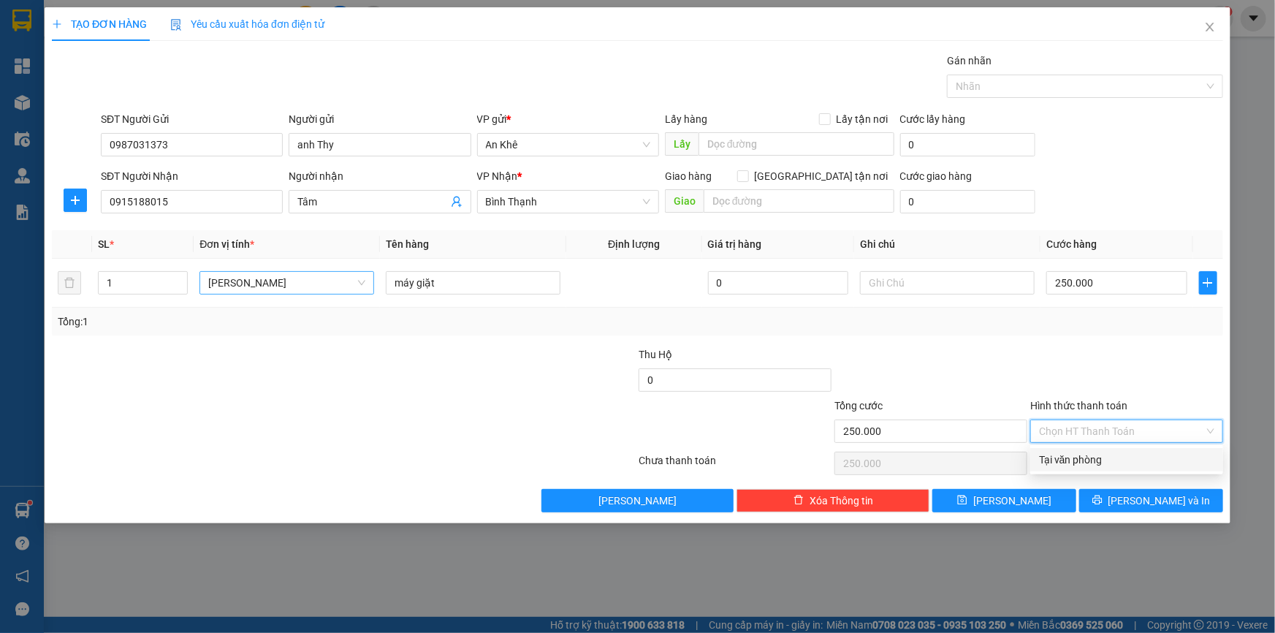
click at [1138, 454] on div "Tại văn phòng" at bounding box center [1126, 459] width 175 height 16
type input "0"
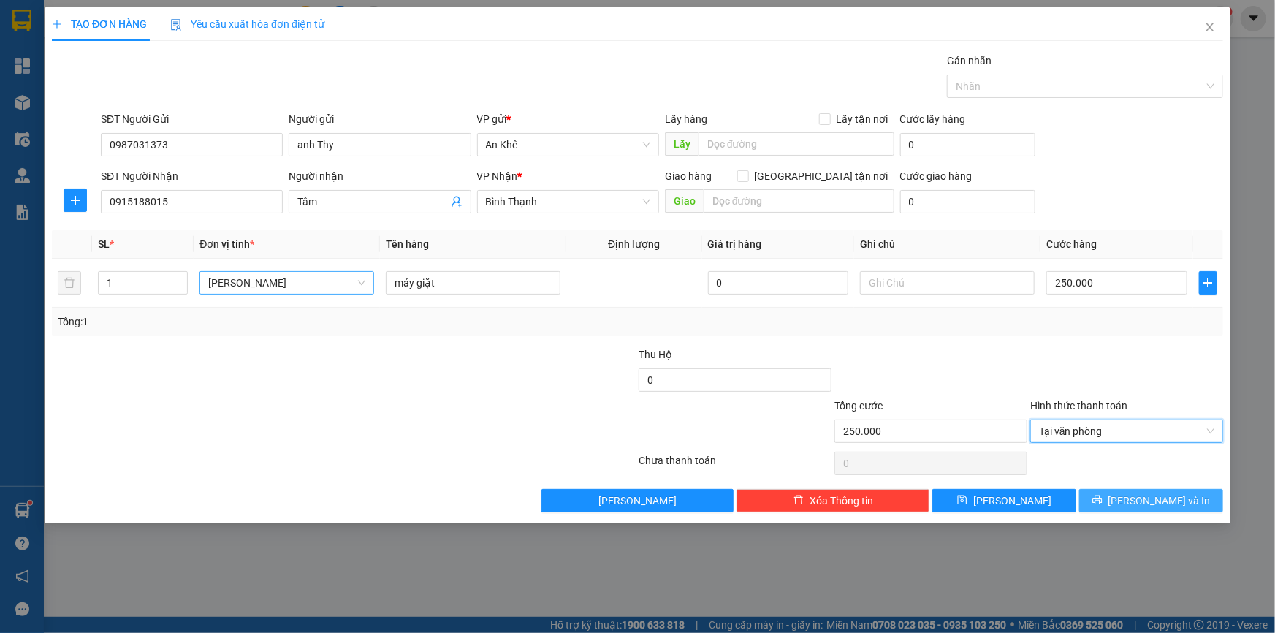
click at [1157, 498] on span "[PERSON_NAME] và In" at bounding box center [1159, 500] width 102 height 16
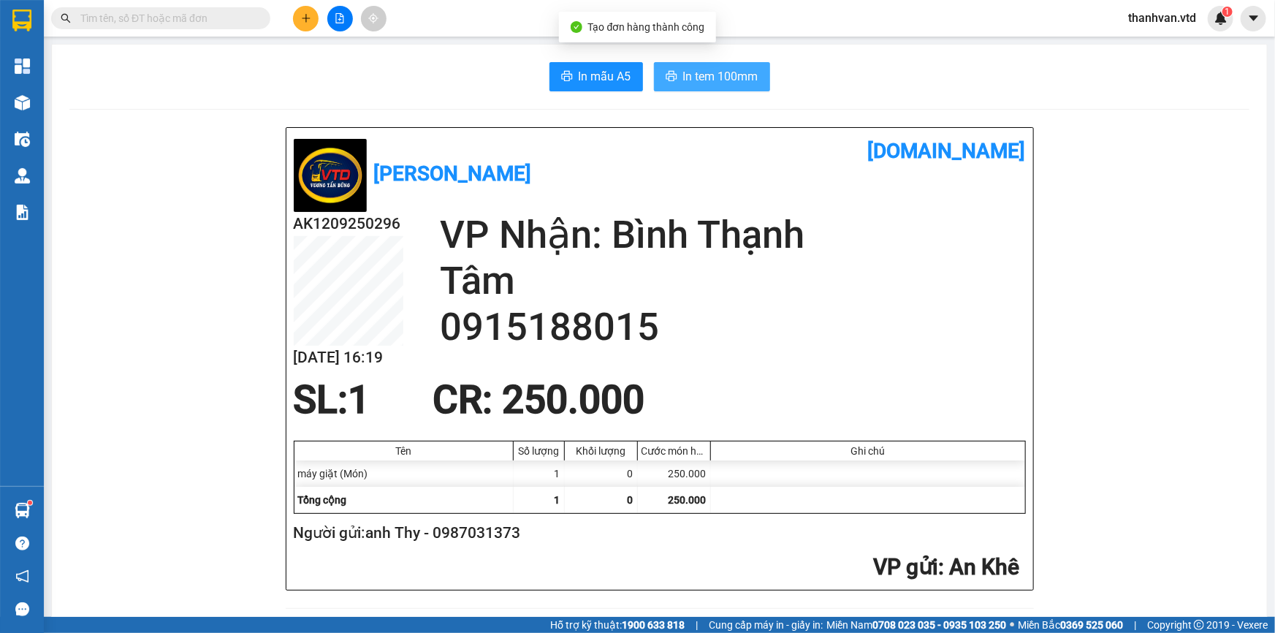
click at [686, 69] on span "In tem 100mm" at bounding box center [720, 76] width 75 height 18
click at [302, 14] on icon "plus" at bounding box center [306, 18] width 10 height 10
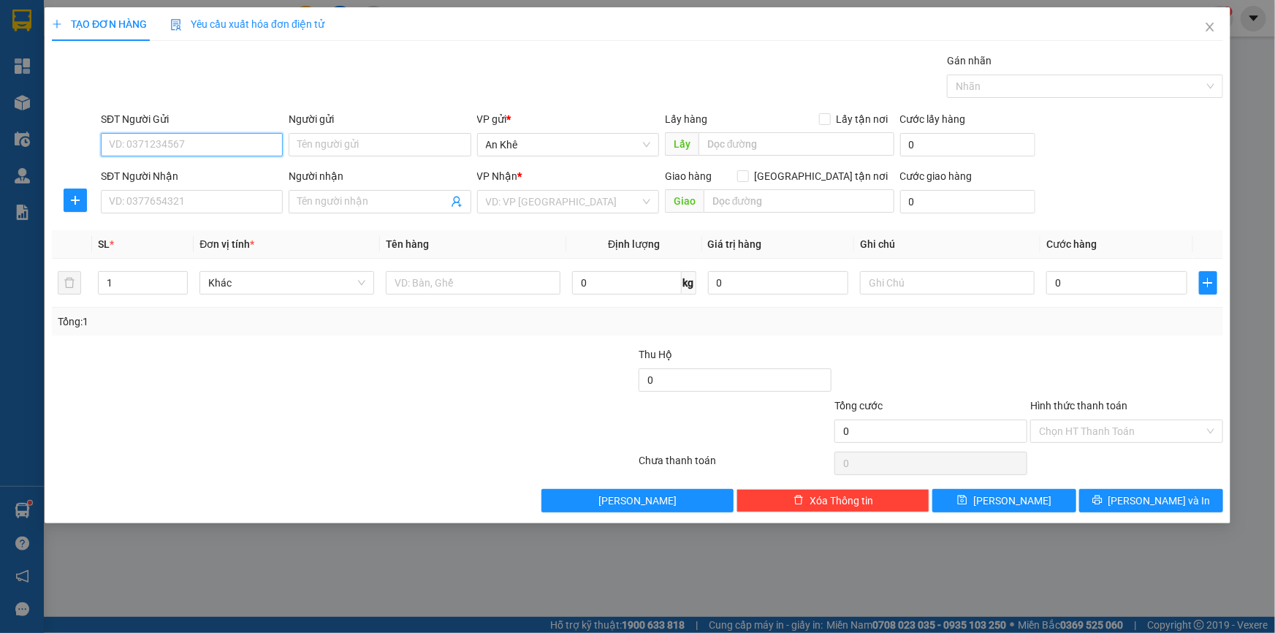
click at [199, 142] on input "SĐT Người Gửi" at bounding box center [192, 144] width 182 height 23
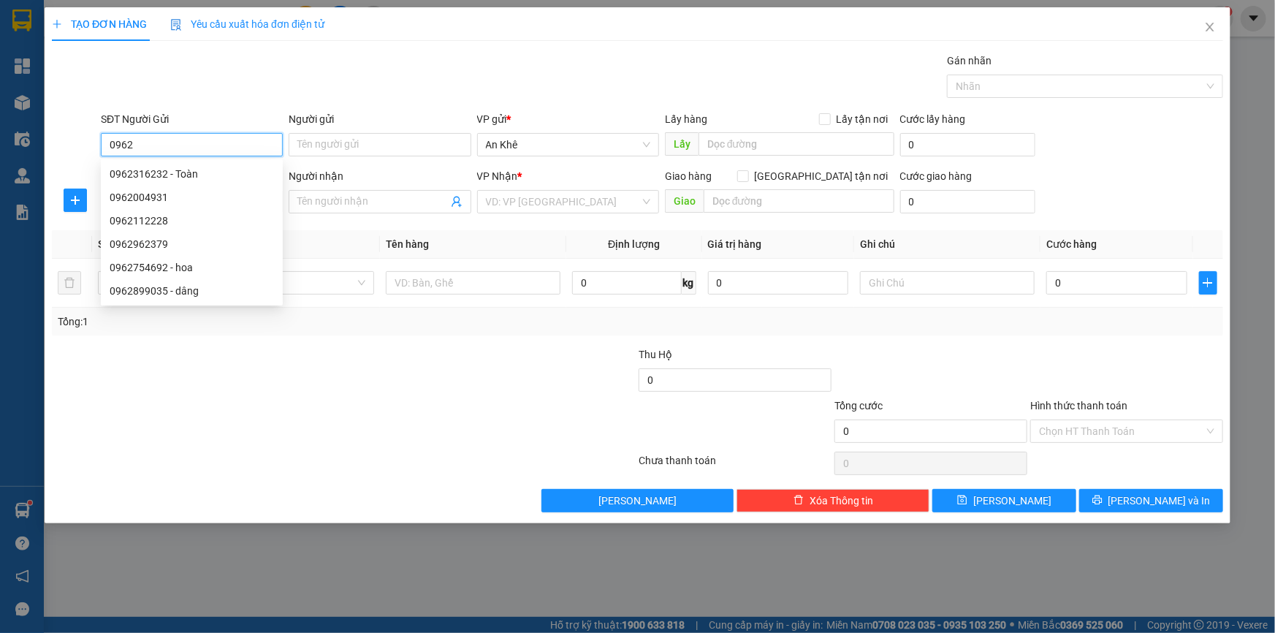
type input "0962"
click at [322, 423] on div at bounding box center [246, 422] width 392 height 51
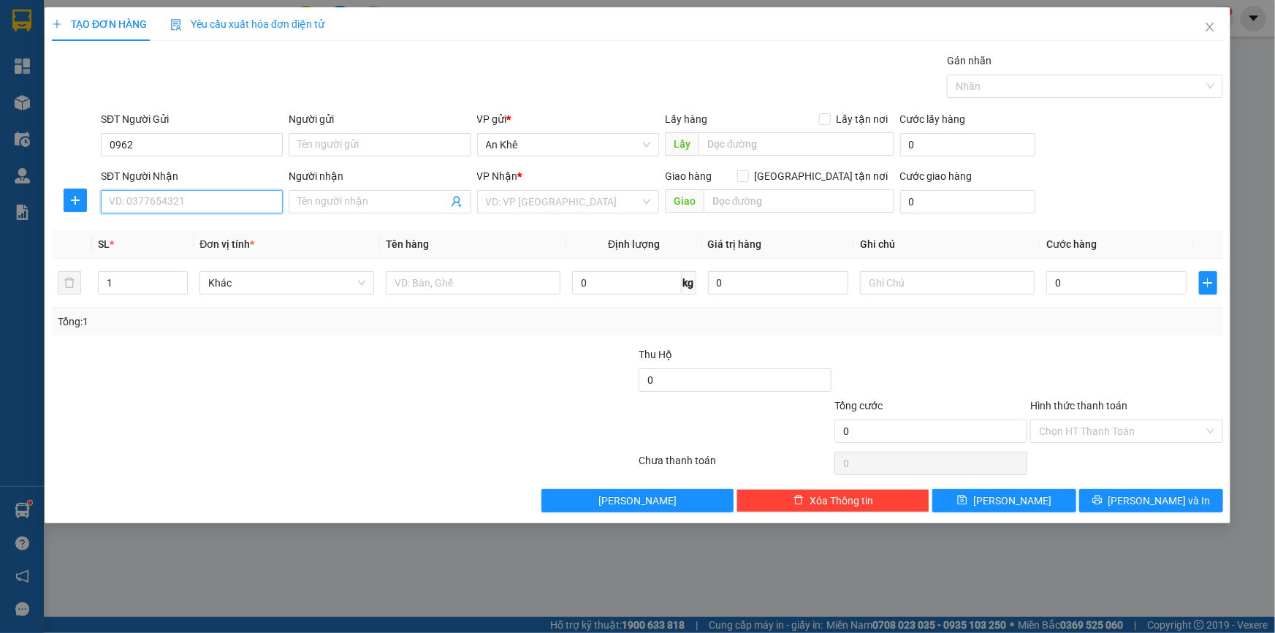
click at [146, 199] on input "SĐT Người Nhận" at bounding box center [192, 201] width 182 height 23
type input "0962790548"
click at [365, 195] on input "Người nhận" at bounding box center [372, 202] width 150 height 16
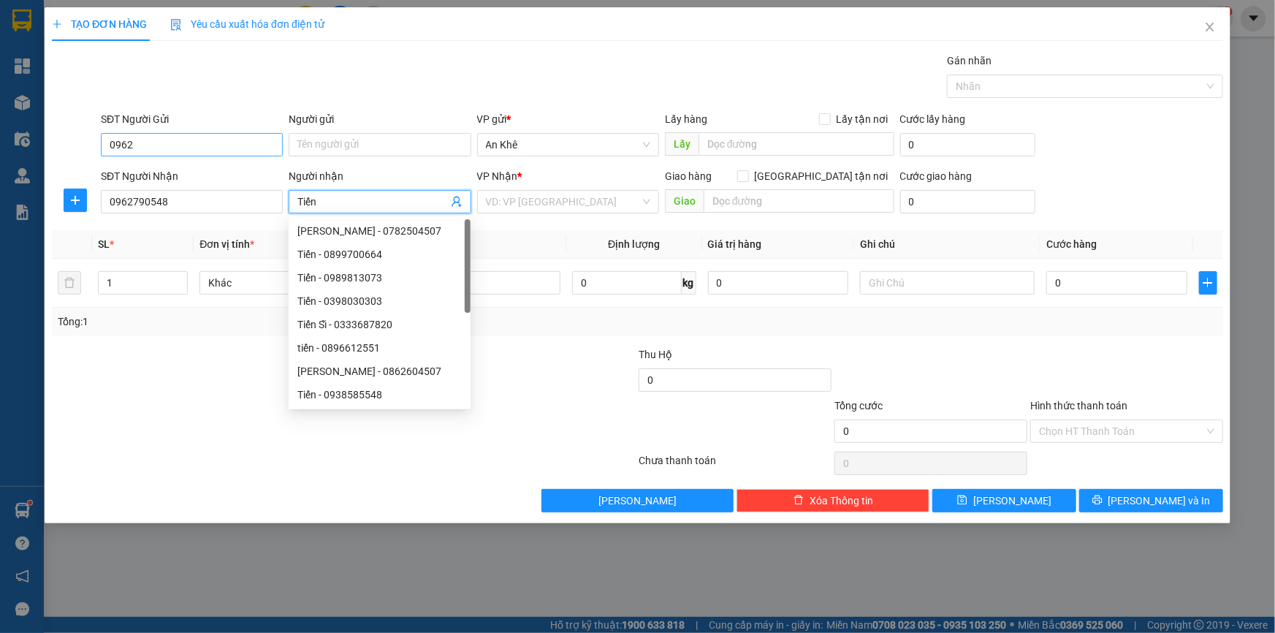
type input "Tiến"
click at [165, 153] on input "0962" at bounding box center [192, 144] width 182 height 23
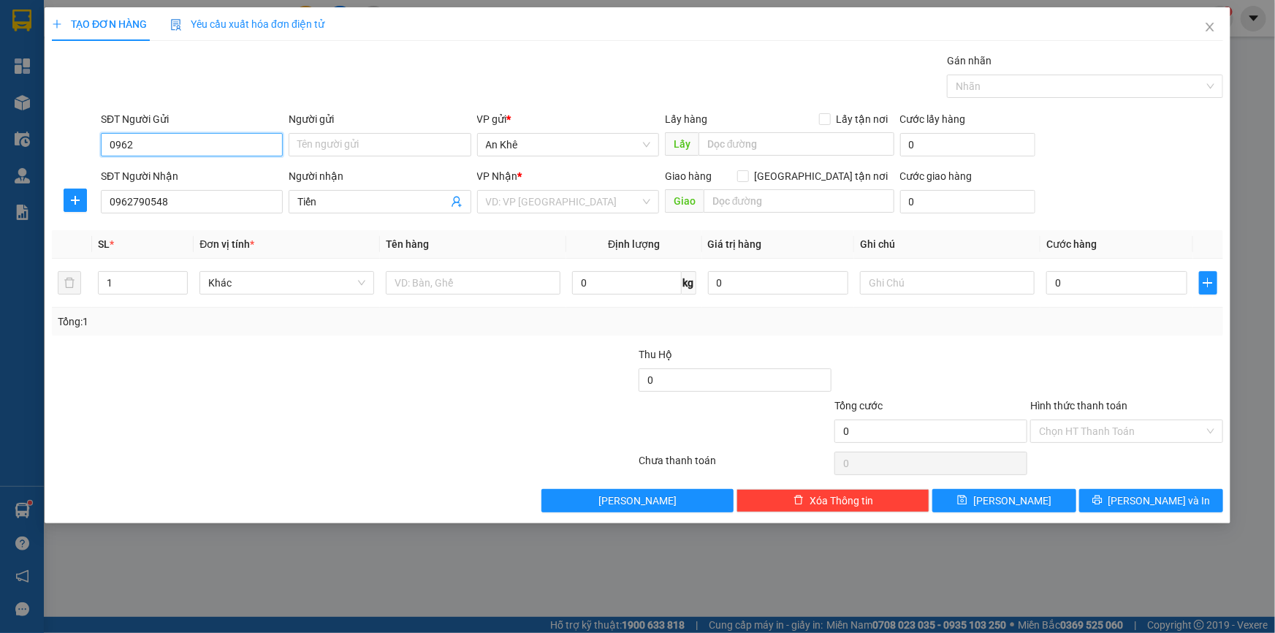
drag, startPoint x: 177, startPoint y: 144, endPoint x: 46, endPoint y: 121, distance: 132.8
click at [46, 121] on div "TẠO ĐƠN HÀNG Yêu cầu xuất hóa đơn điện tử Transit Pickup Surcharge Ids Transit …" at bounding box center [638, 265] width 1186 height 516
type input "0914096121"
click at [344, 151] on input "Người gửi" at bounding box center [380, 144] width 182 height 23
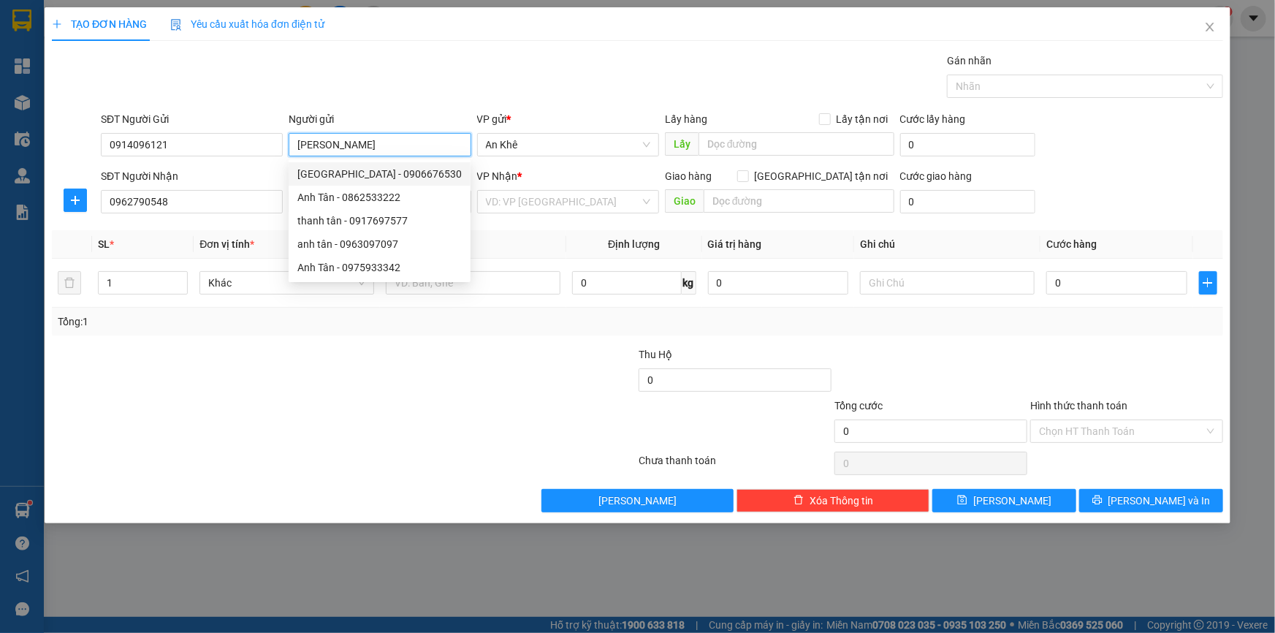
type input "[PERSON_NAME]"
type input "0906676530"
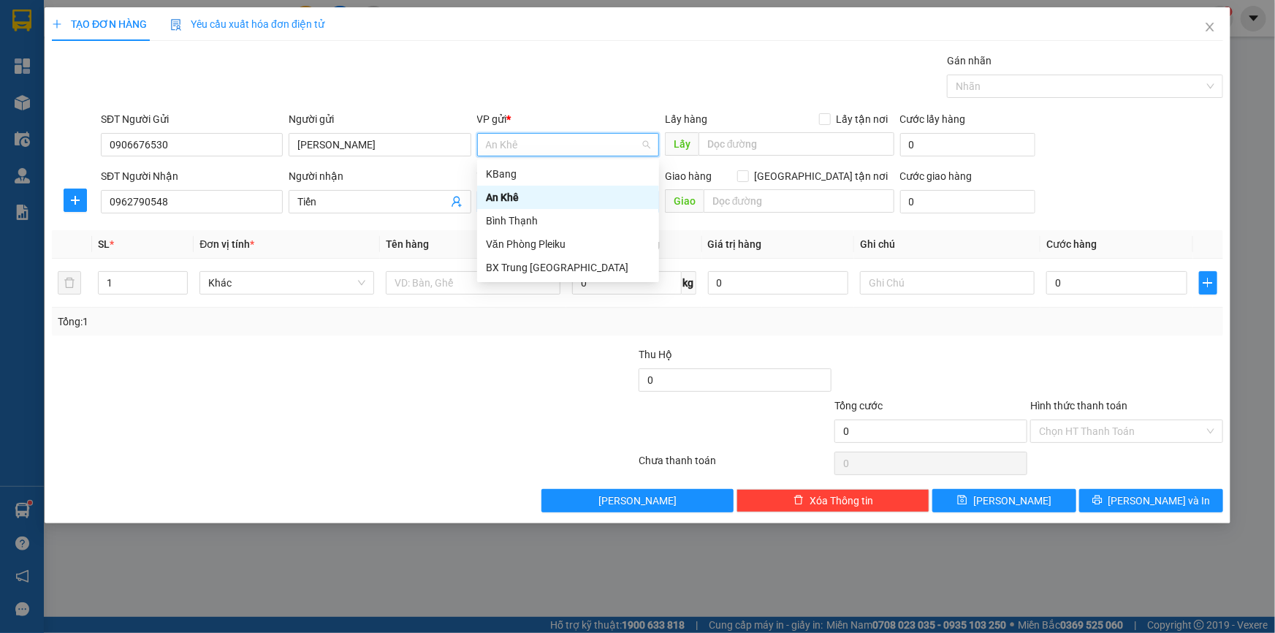
click at [519, 195] on div "An Khê" at bounding box center [568, 197] width 164 height 16
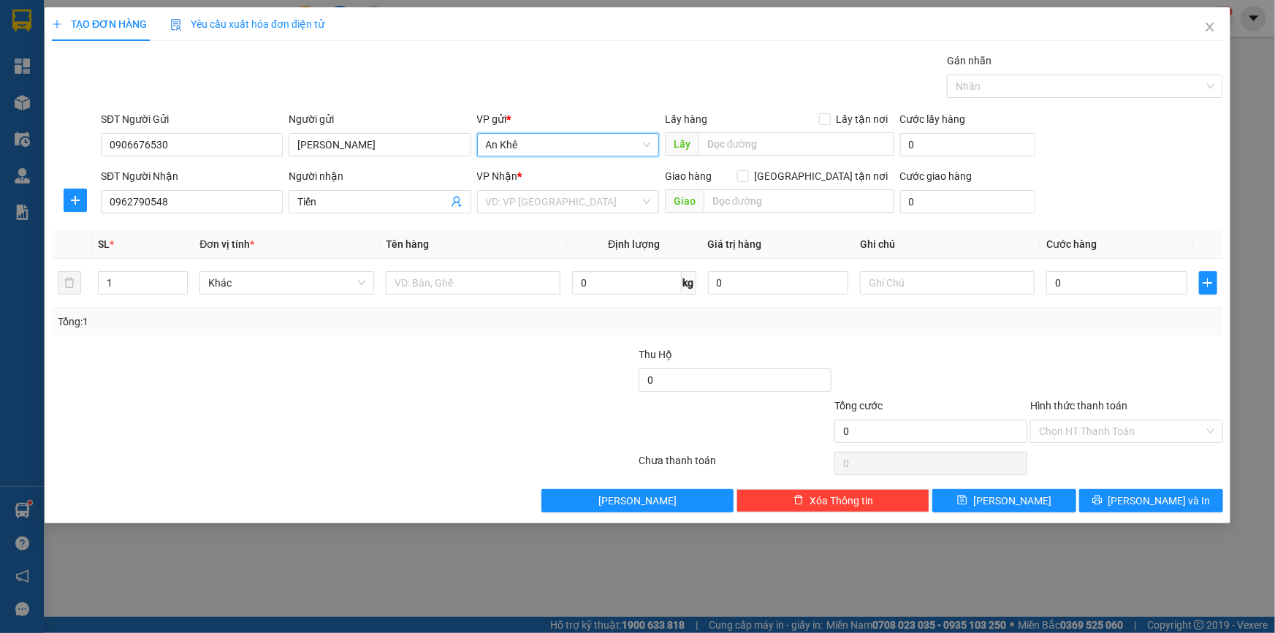
click at [522, 389] on div at bounding box center [540, 371] width 196 height 51
click at [367, 289] on div "Khác" at bounding box center [286, 282] width 175 height 23
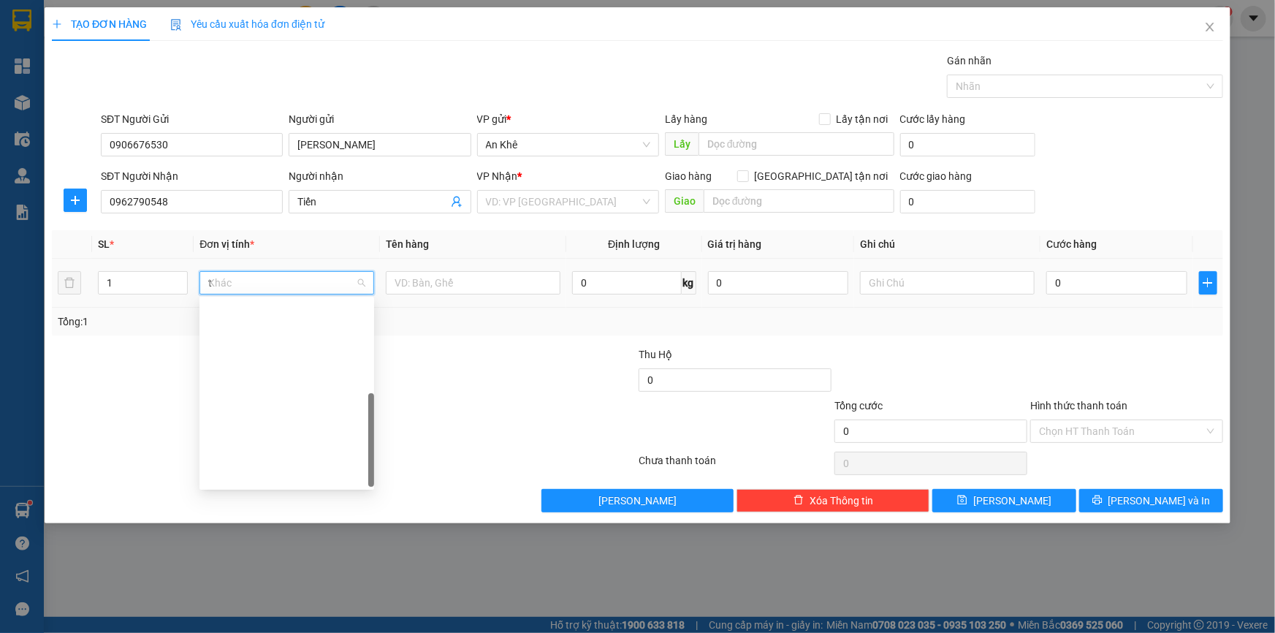
type input "th"
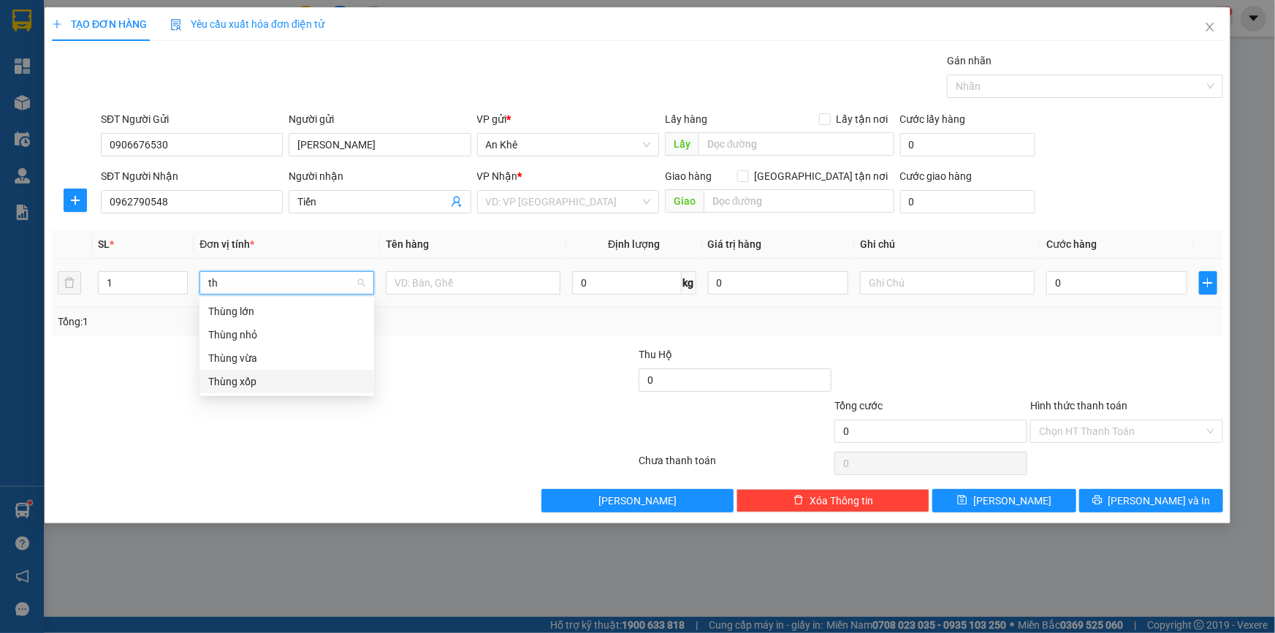
click at [279, 384] on div "Thùng xốp" at bounding box center [286, 381] width 157 height 16
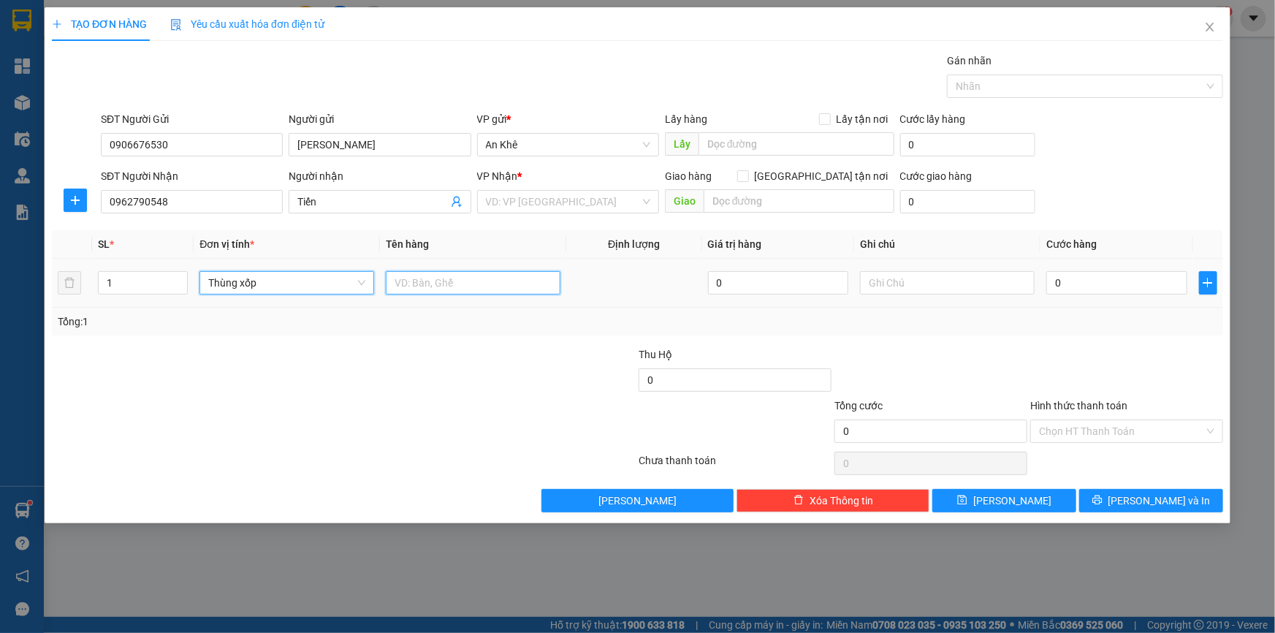
click at [424, 293] on input "text" at bounding box center [473, 282] width 175 height 23
type input "do an"
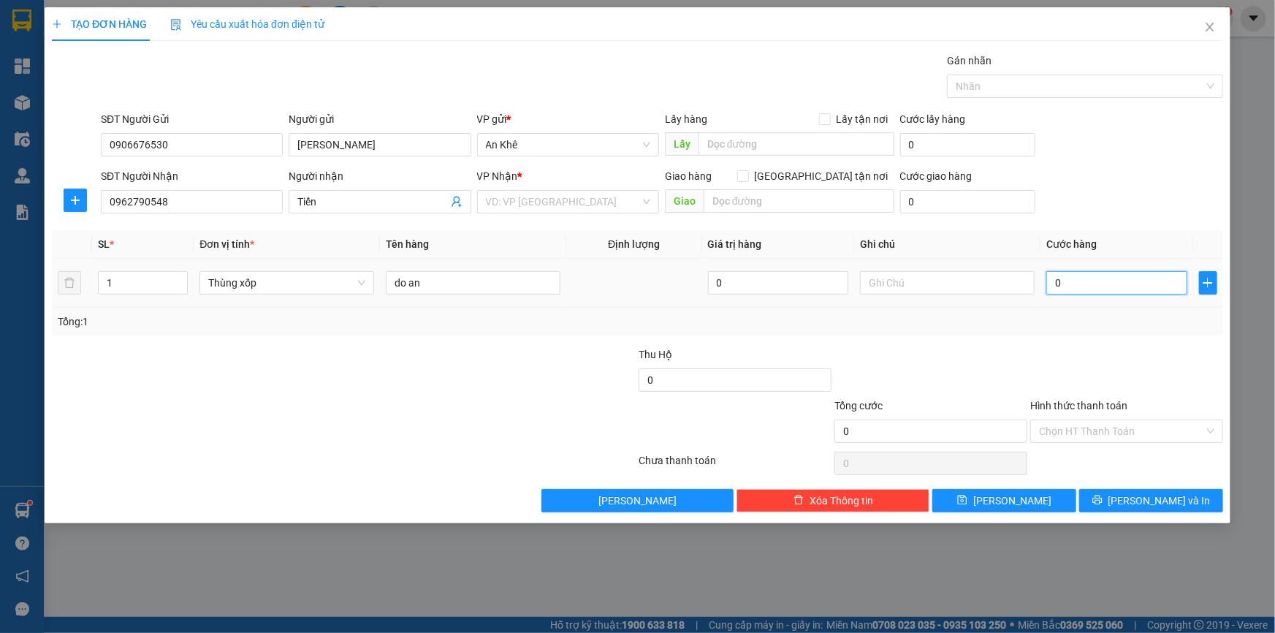
click at [1101, 279] on input "0" at bounding box center [1116, 282] width 141 height 23
type input "03"
type input "3"
type input "030"
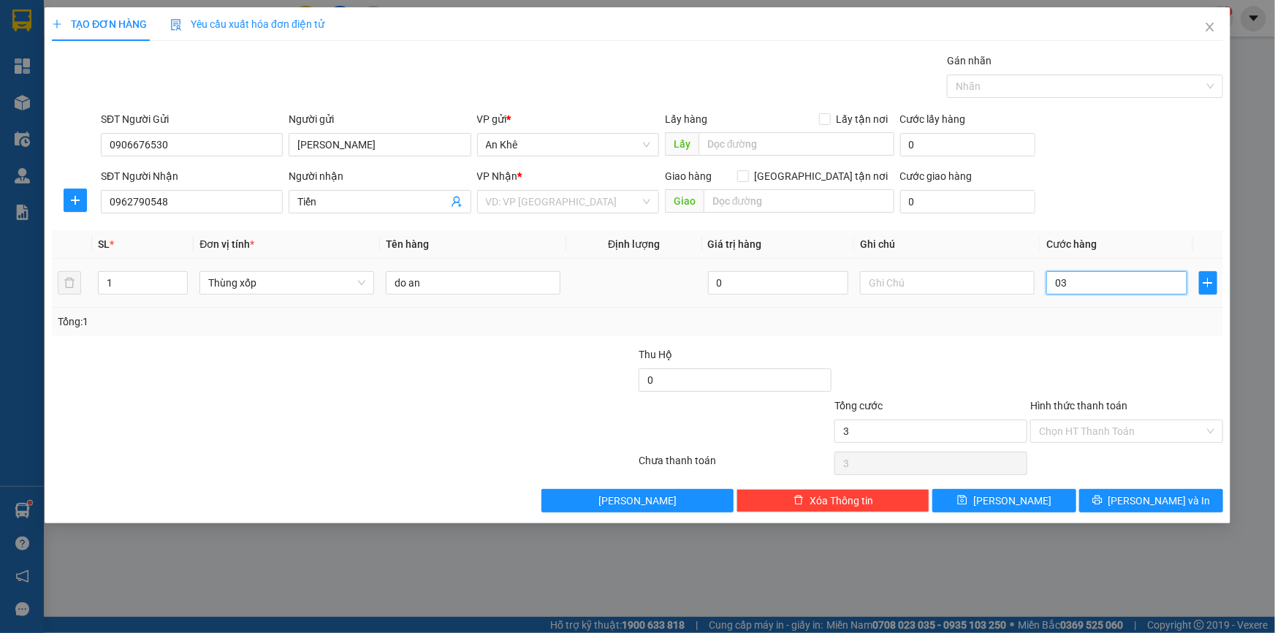
type input "30"
type input "0.300"
type input "300"
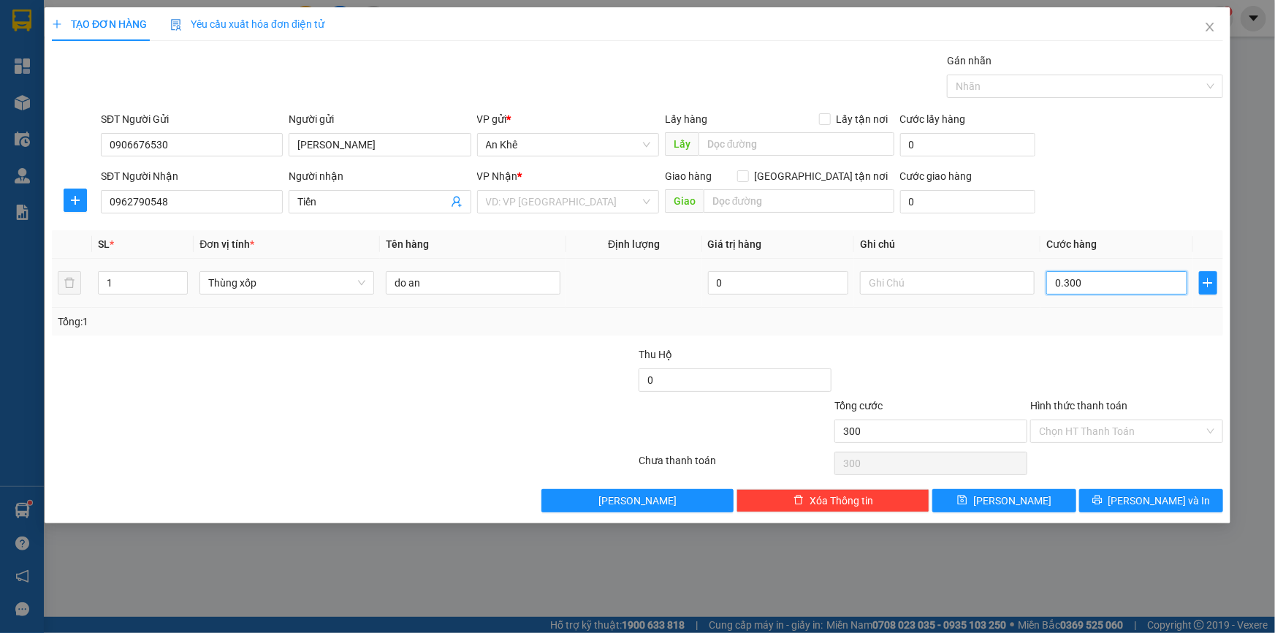
type input "030"
type input "30"
type input "03"
type input "3"
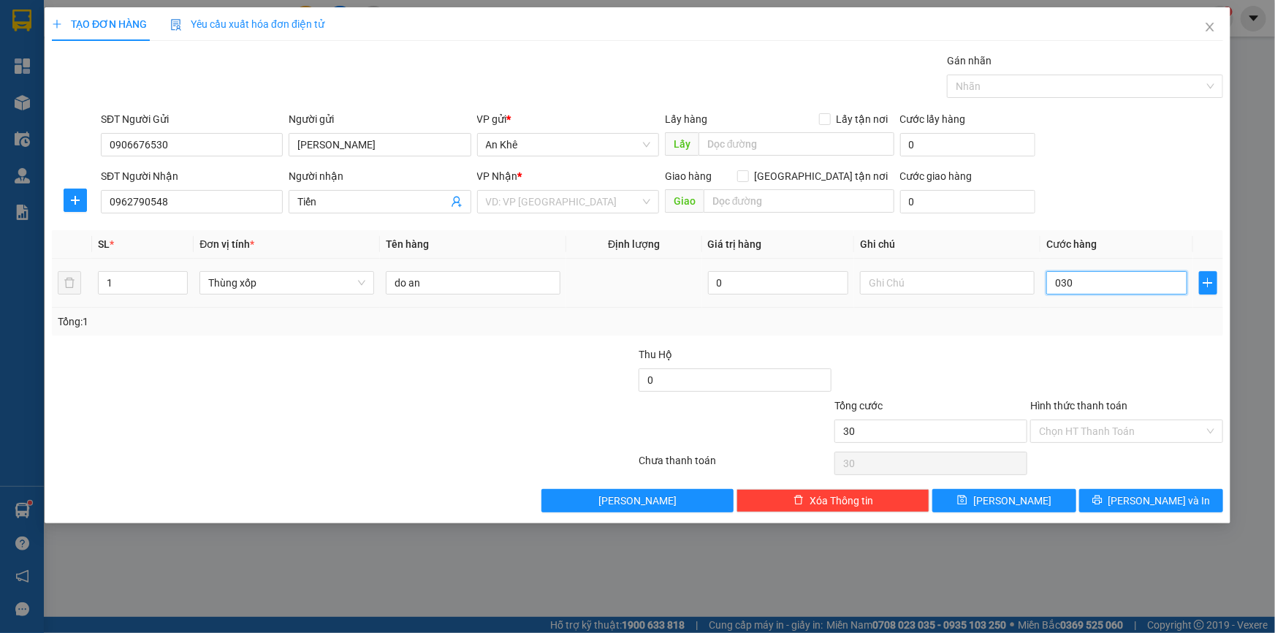
type input "3"
type input "0"
type input "03"
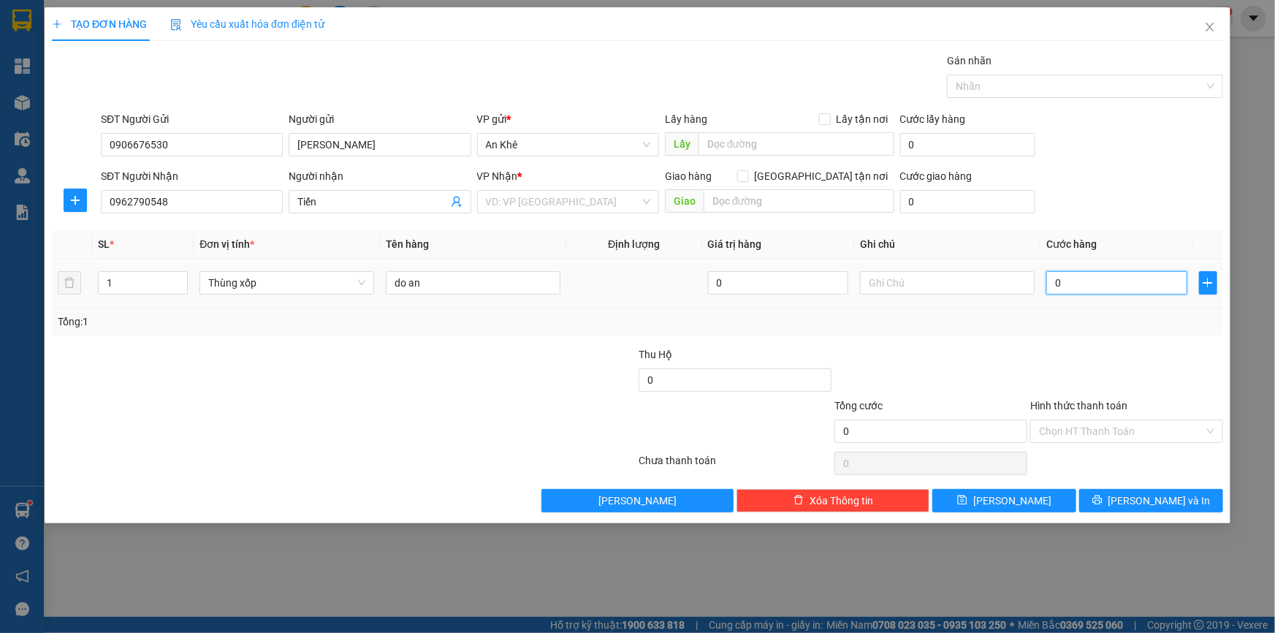
type input "3"
type input "030"
type input "30"
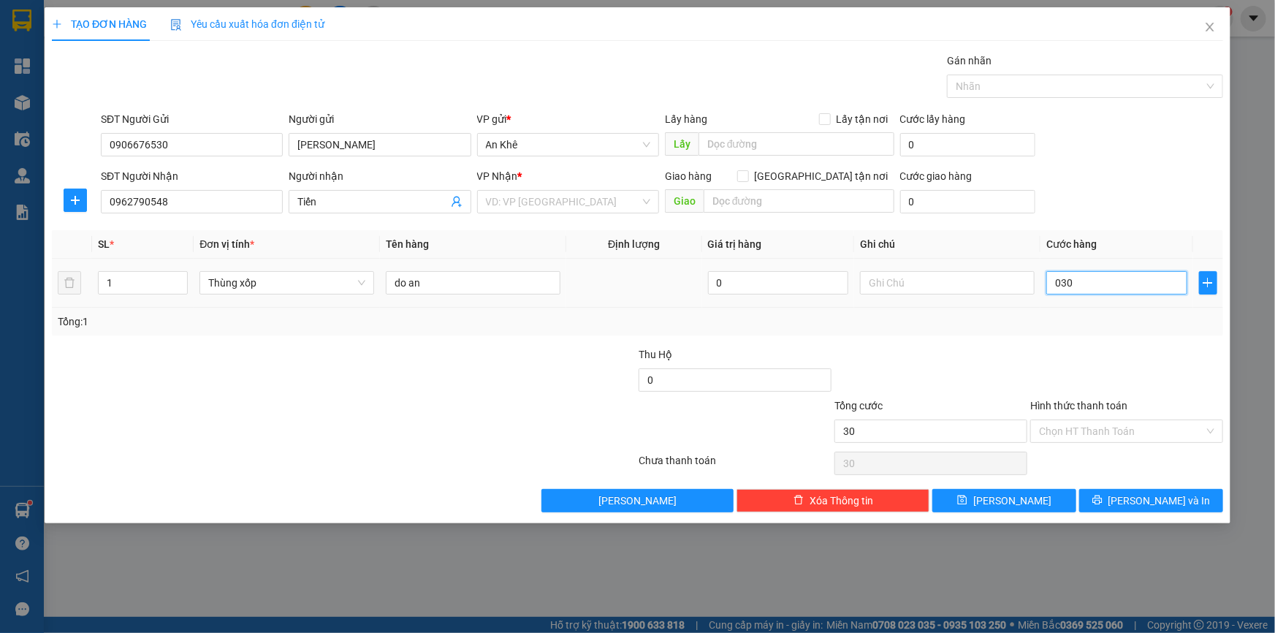
type input "0.300"
type input "300"
click at [1057, 357] on div at bounding box center [1127, 371] width 196 height 51
click at [1125, 370] on div at bounding box center [1127, 371] width 196 height 51
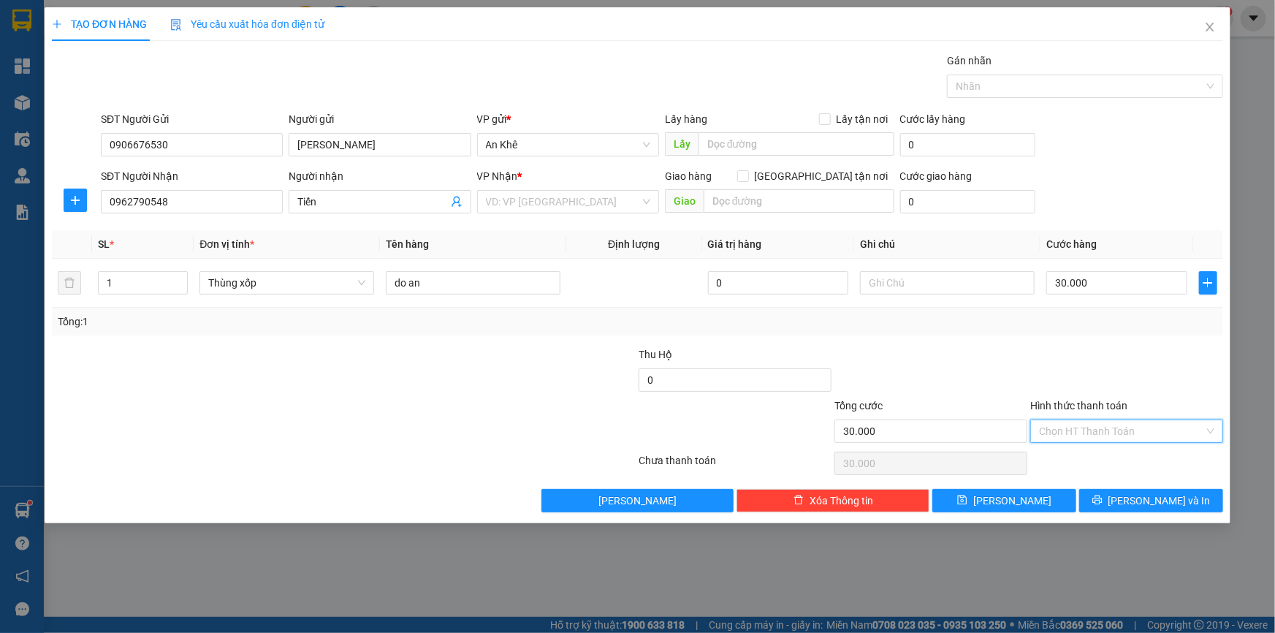
click at [1139, 430] on input "Hình thức thanh toán" at bounding box center [1121, 431] width 165 height 22
click at [1133, 357] on div at bounding box center [1127, 371] width 196 height 51
click at [1125, 430] on input "Hình thức thanh toán" at bounding box center [1121, 431] width 165 height 22
click at [649, 204] on div "VD: VP [GEOGRAPHIC_DATA]" at bounding box center [568, 201] width 182 height 23
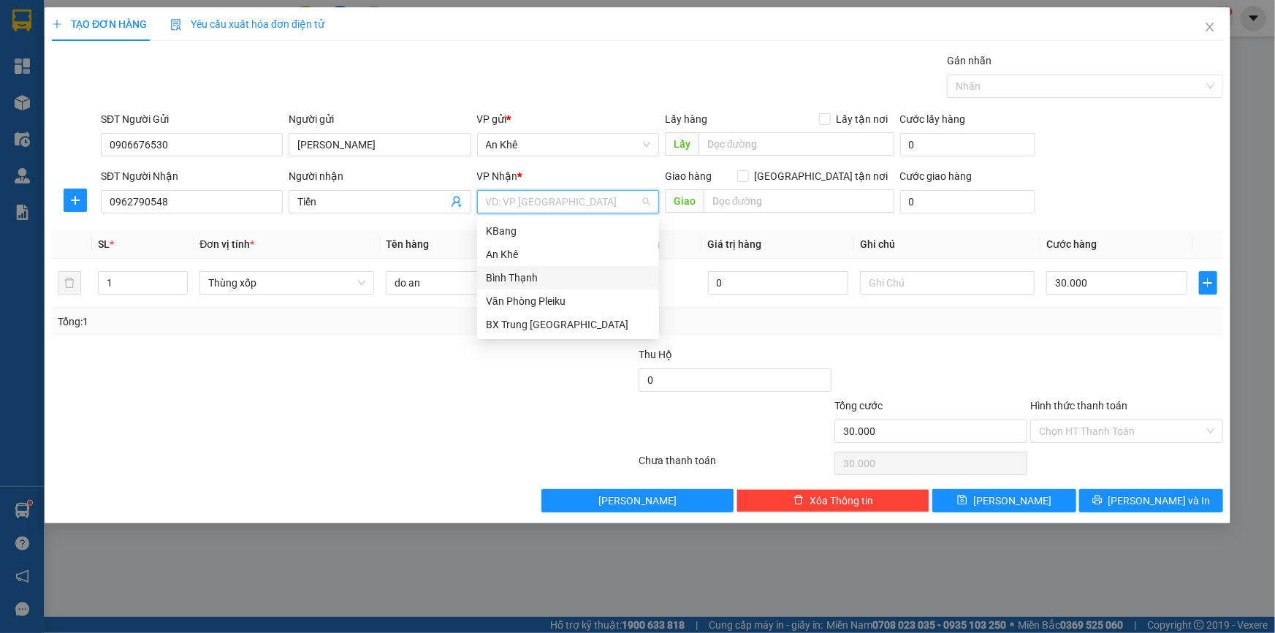
click at [572, 278] on div "Bình Thạnh" at bounding box center [568, 278] width 164 height 16
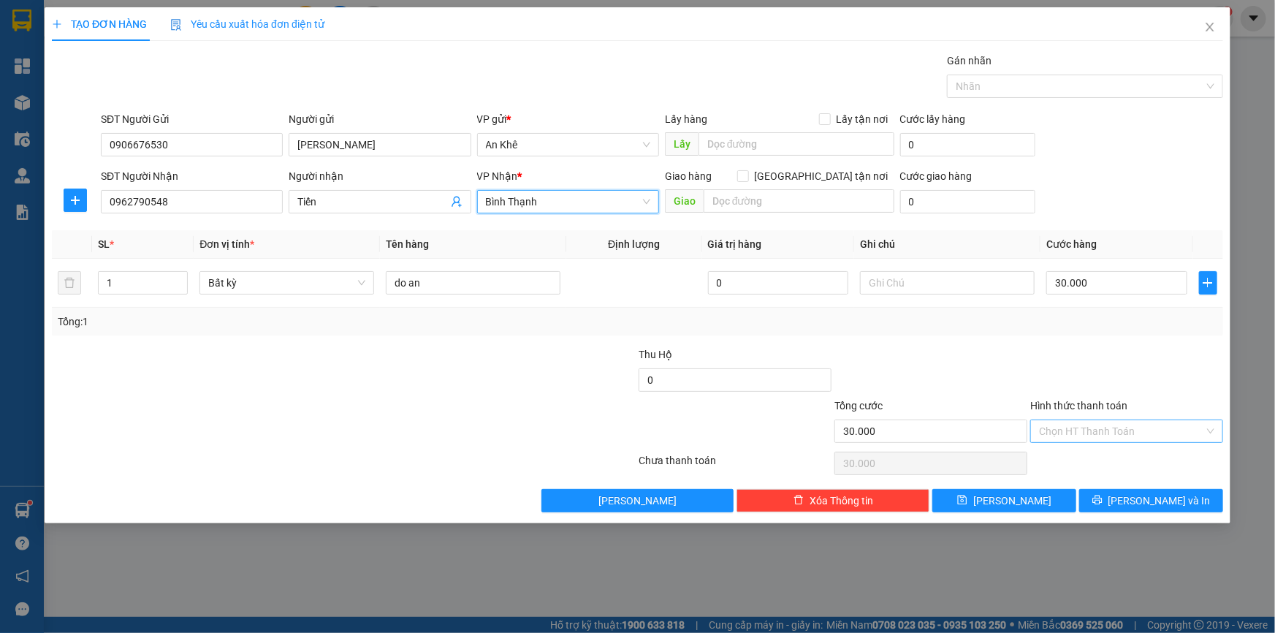
click at [1143, 426] on input "Hình thức thanh toán" at bounding box center [1121, 431] width 165 height 22
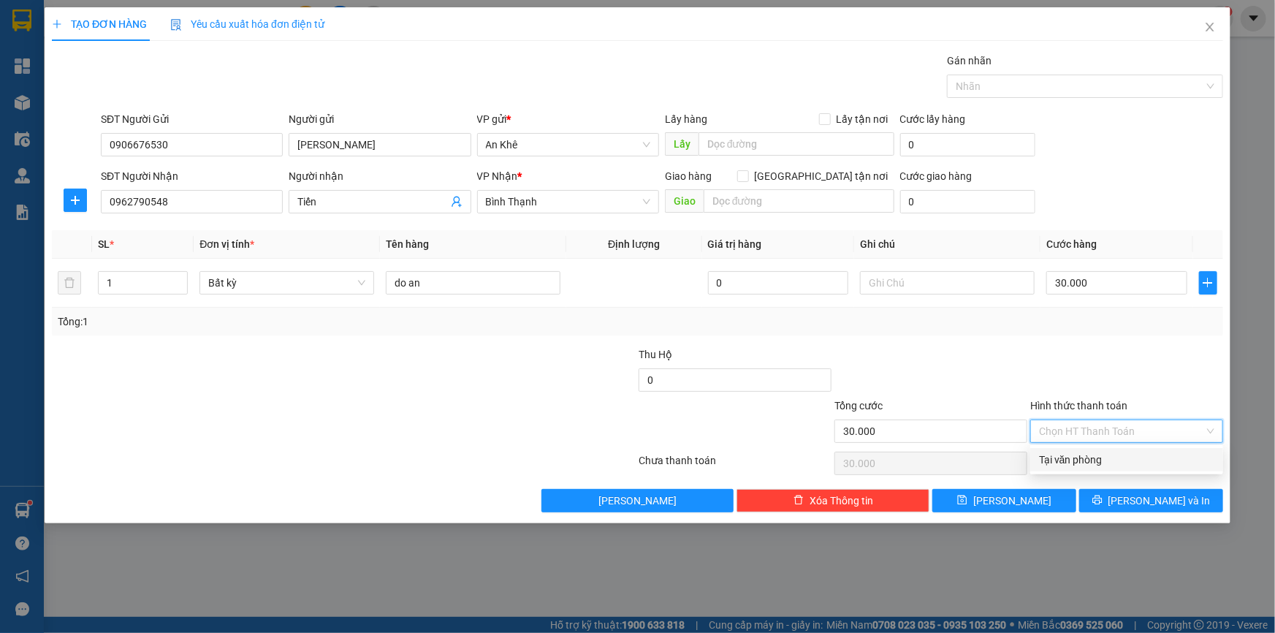
click at [1131, 459] on div "Tại văn phòng" at bounding box center [1126, 459] width 175 height 16
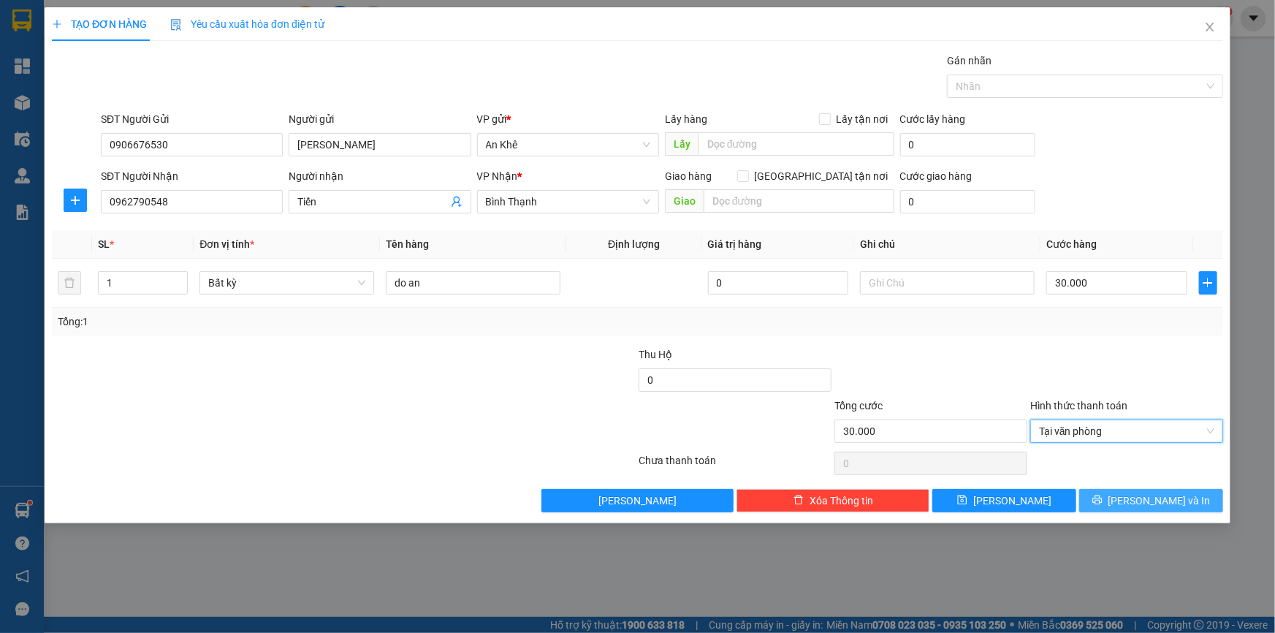
click at [1152, 499] on span "[PERSON_NAME] và In" at bounding box center [1159, 500] width 102 height 16
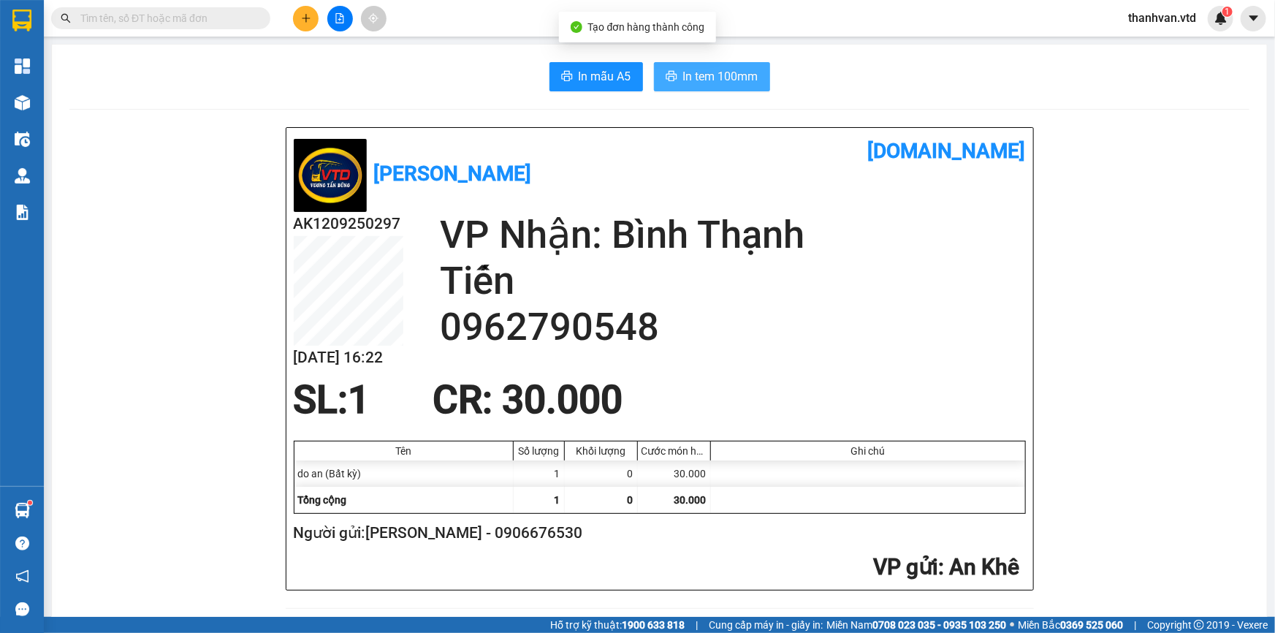
click at [698, 77] on span "In tem 100mm" at bounding box center [720, 76] width 75 height 18
click at [784, 275] on h2 "Tiến" at bounding box center [733, 281] width 586 height 46
click at [790, 302] on h2 "Tiến" at bounding box center [733, 281] width 586 height 46
click at [874, 347] on h2 "0962790548" at bounding box center [733, 327] width 586 height 46
click at [922, 350] on div "AK1209250297 [DATE] 16:22 VP Nhận: Bình Thạnh Tiến 0962790548" at bounding box center [660, 295] width 732 height 166
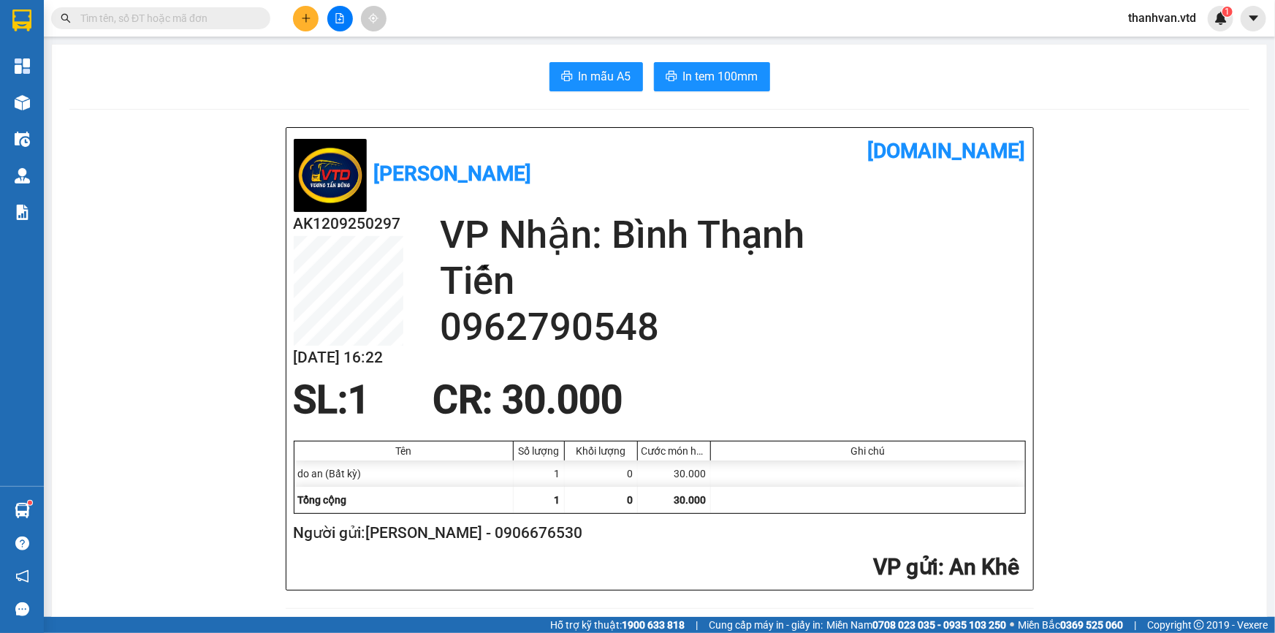
click at [302, 20] on icon "plus" at bounding box center [306, 18] width 10 height 10
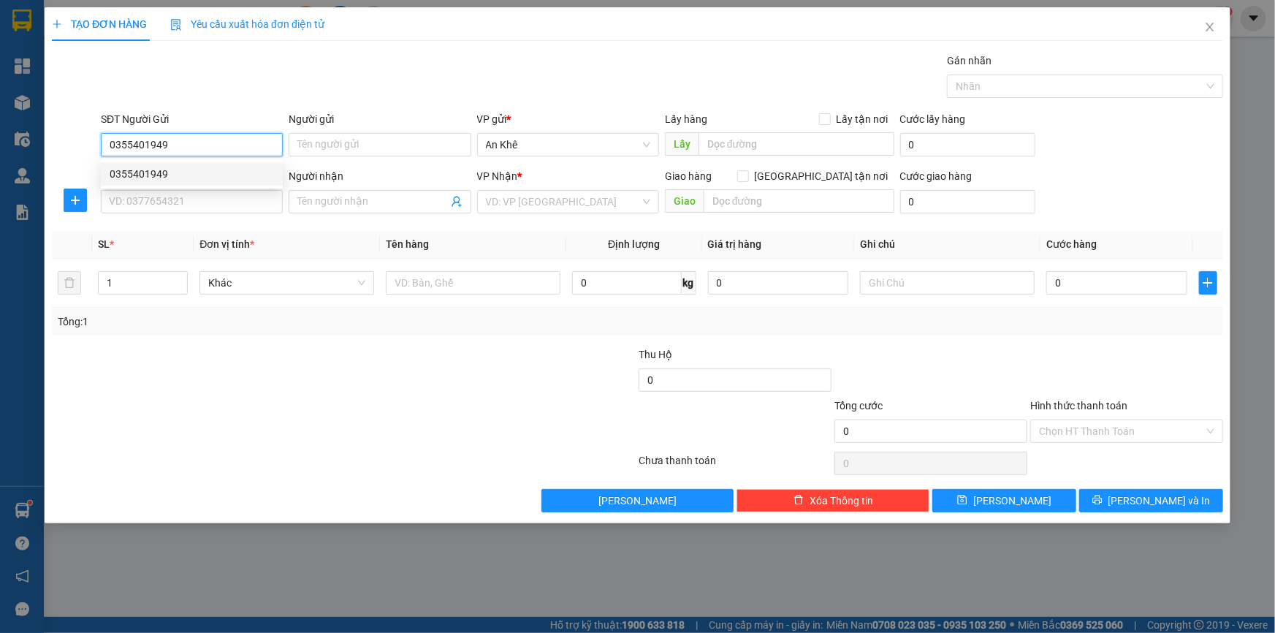
click at [235, 178] on div "0355401949" at bounding box center [192, 174] width 164 height 16
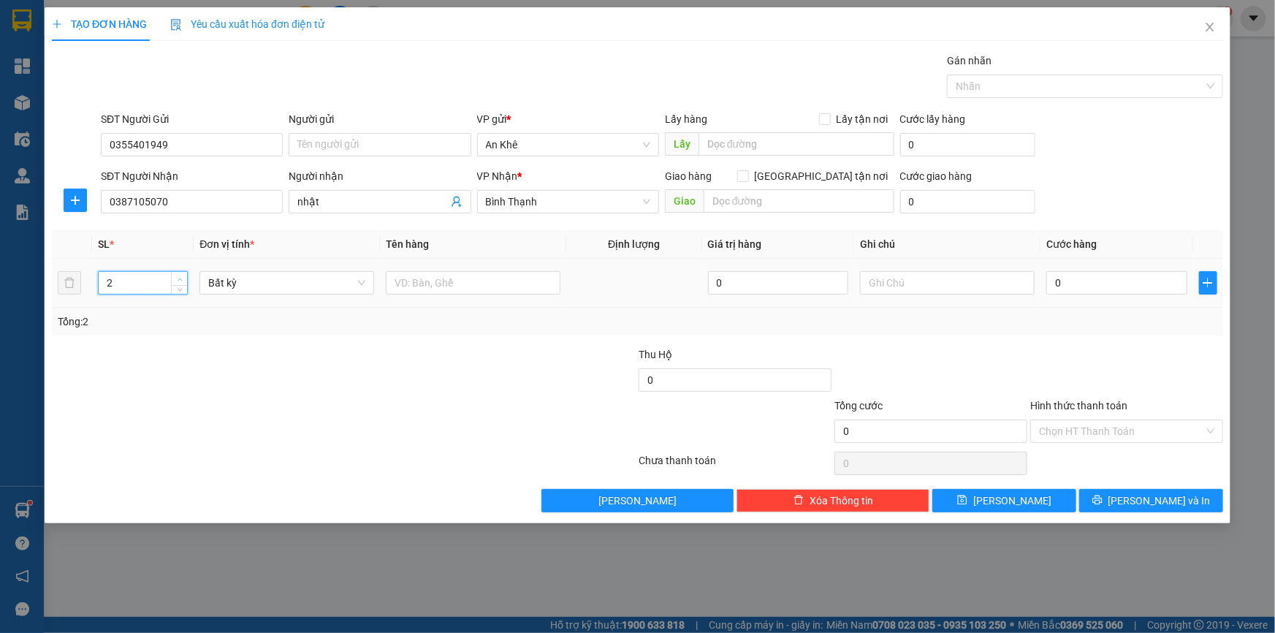
click at [183, 278] on span "up" at bounding box center [179, 279] width 9 height 9
click at [352, 278] on span "Bất kỳ" at bounding box center [286, 283] width 157 height 22
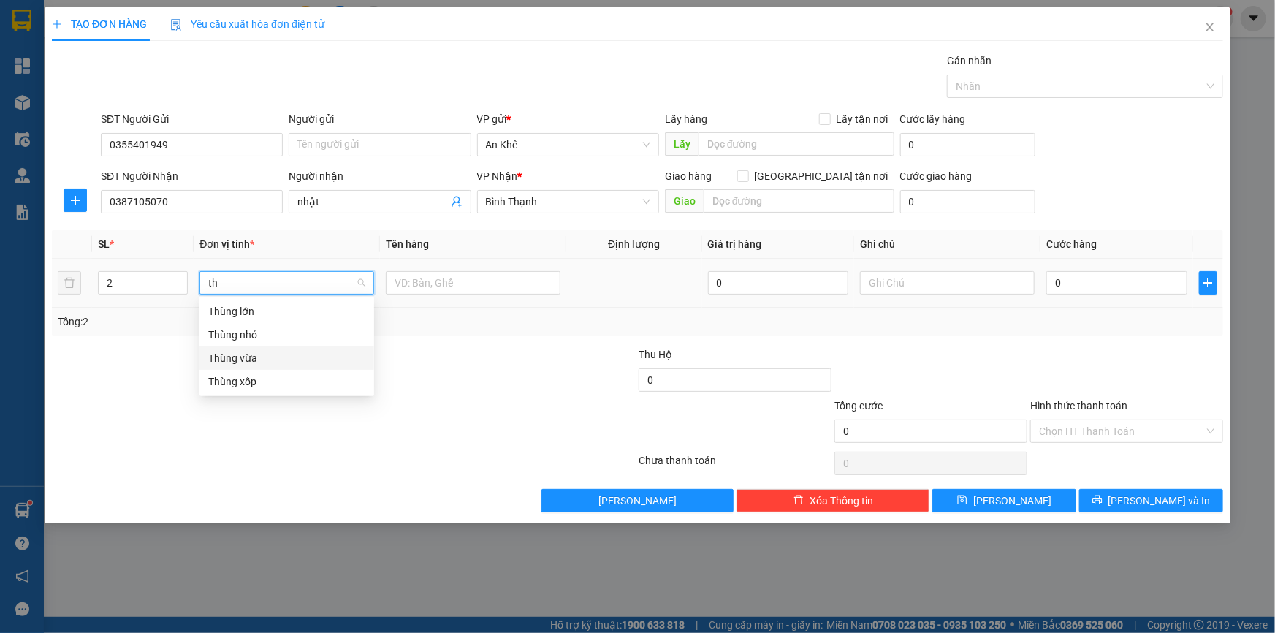
click at [273, 363] on div "Thùng vừa" at bounding box center [286, 358] width 157 height 16
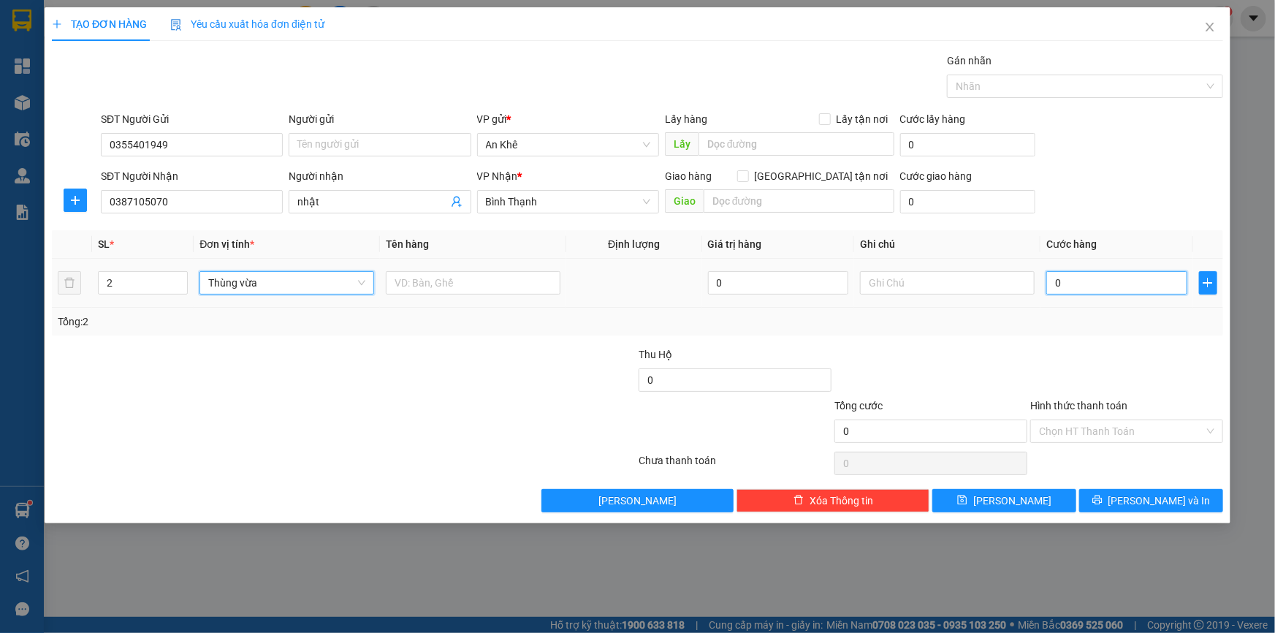
click at [1081, 283] on input "0" at bounding box center [1116, 282] width 141 height 23
click at [506, 281] on input "text" at bounding box center [473, 282] width 175 height 23
click at [1189, 432] on input "Hình thức thanh toán" at bounding box center [1121, 431] width 165 height 22
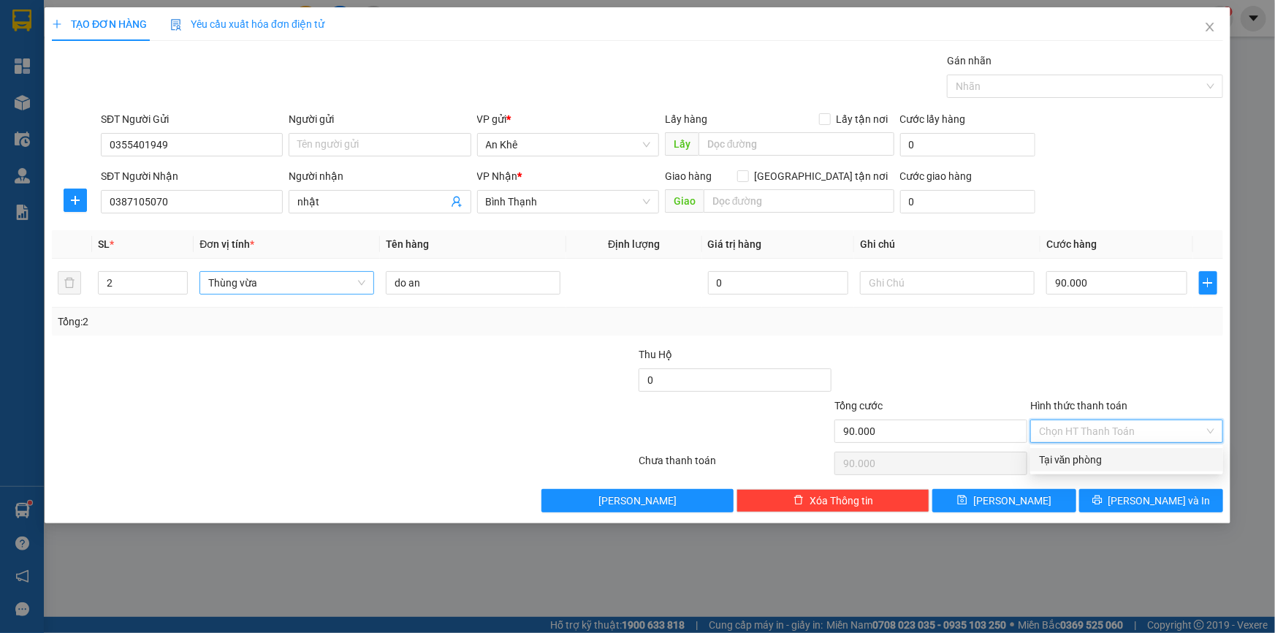
click at [1155, 457] on div "Tại văn phòng" at bounding box center [1126, 459] width 175 height 16
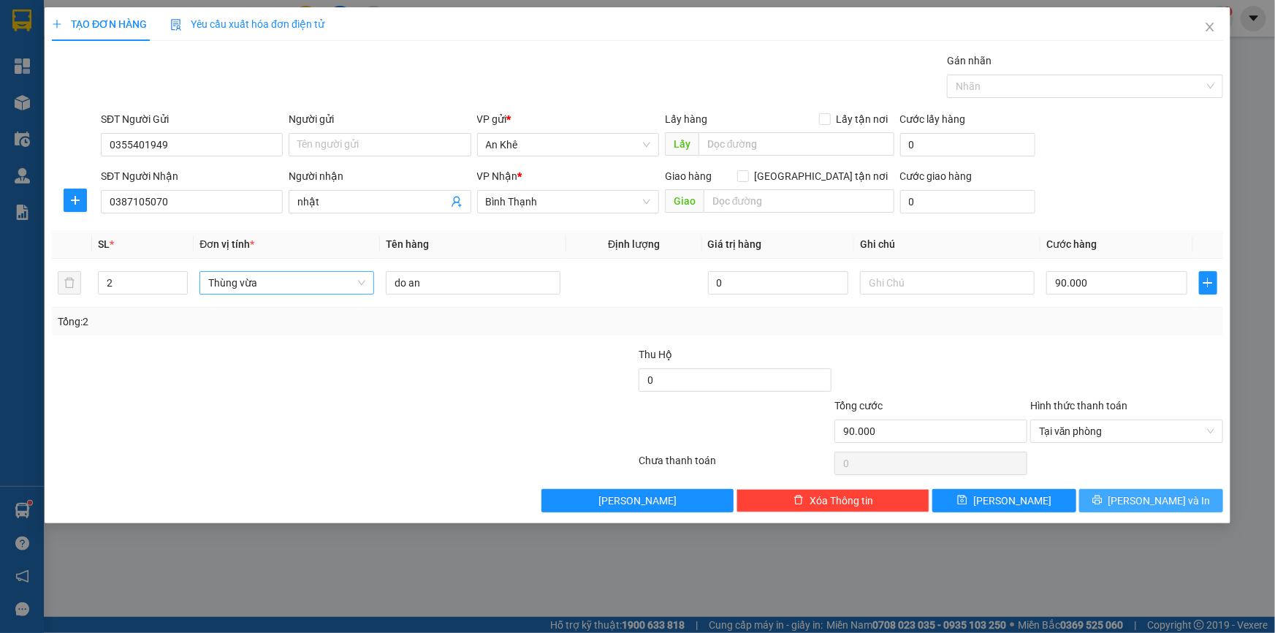
click at [1155, 501] on span "[PERSON_NAME] và In" at bounding box center [1159, 500] width 102 height 16
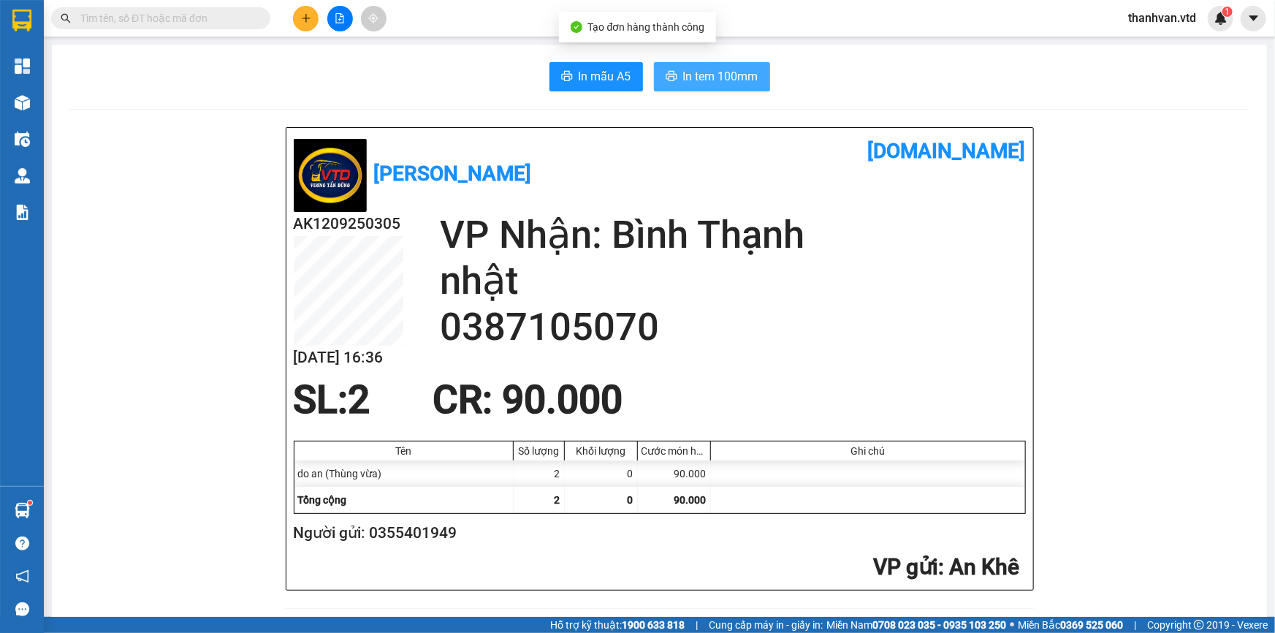
click at [712, 72] on span "In tem 100mm" at bounding box center [720, 76] width 75 height 18
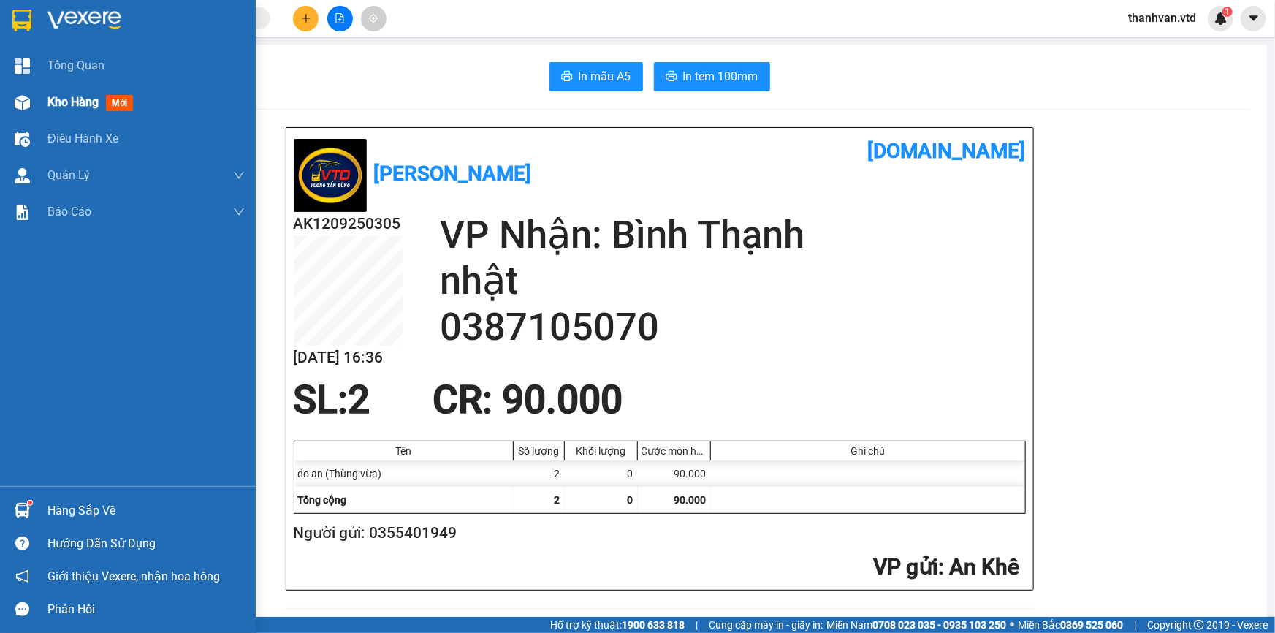
click at [29, 103] on img at bounding box center [22, 102] width 15 height 15
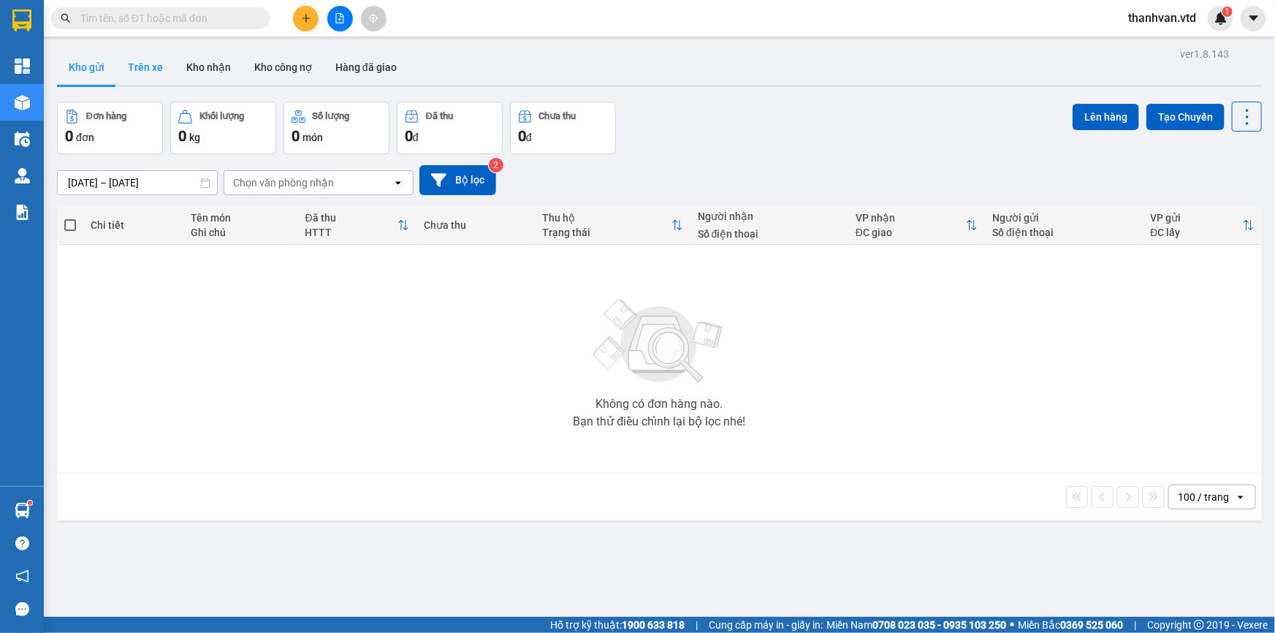
click at [137, 69] on button "Trên xe" at bounding box center [145, 67] width 58 height 35
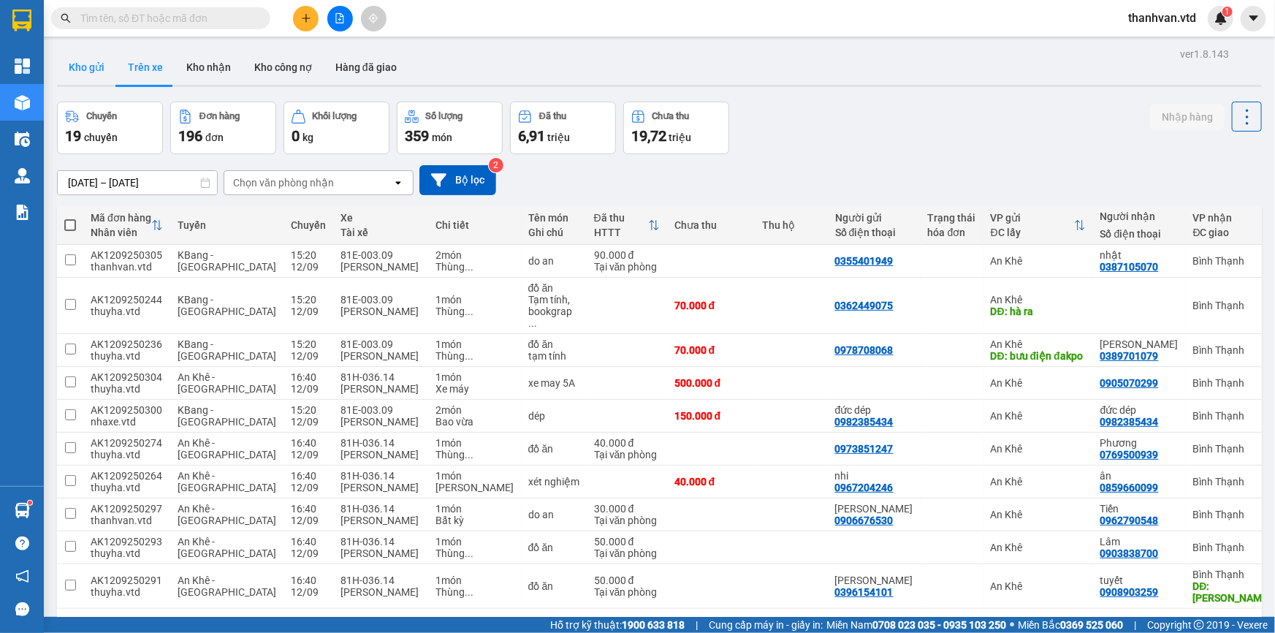
click at [80, 68] on button "Kho gửi" at bounding box center [86, 67] width 59 height 35
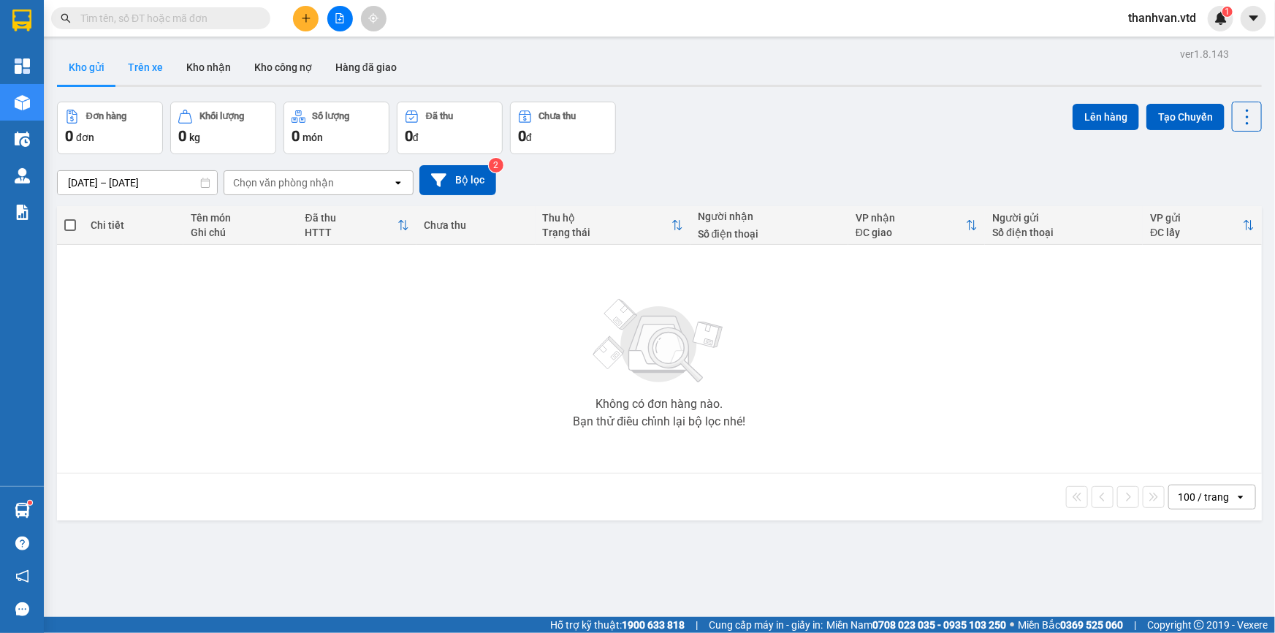
click at [136, 66] on button "Trên xe" at bounding box center [145, 67] width 58 height 35
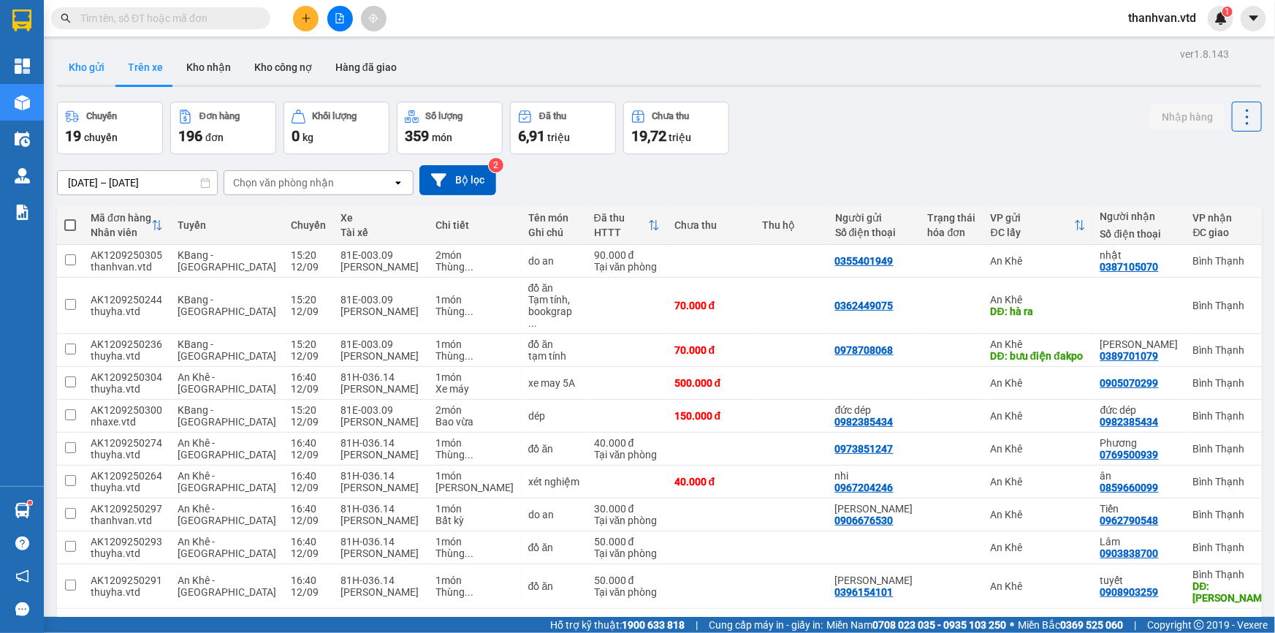
click at [69, 69] on button "Kho gửi" at bounding box center [86, 67] width 59 height 35
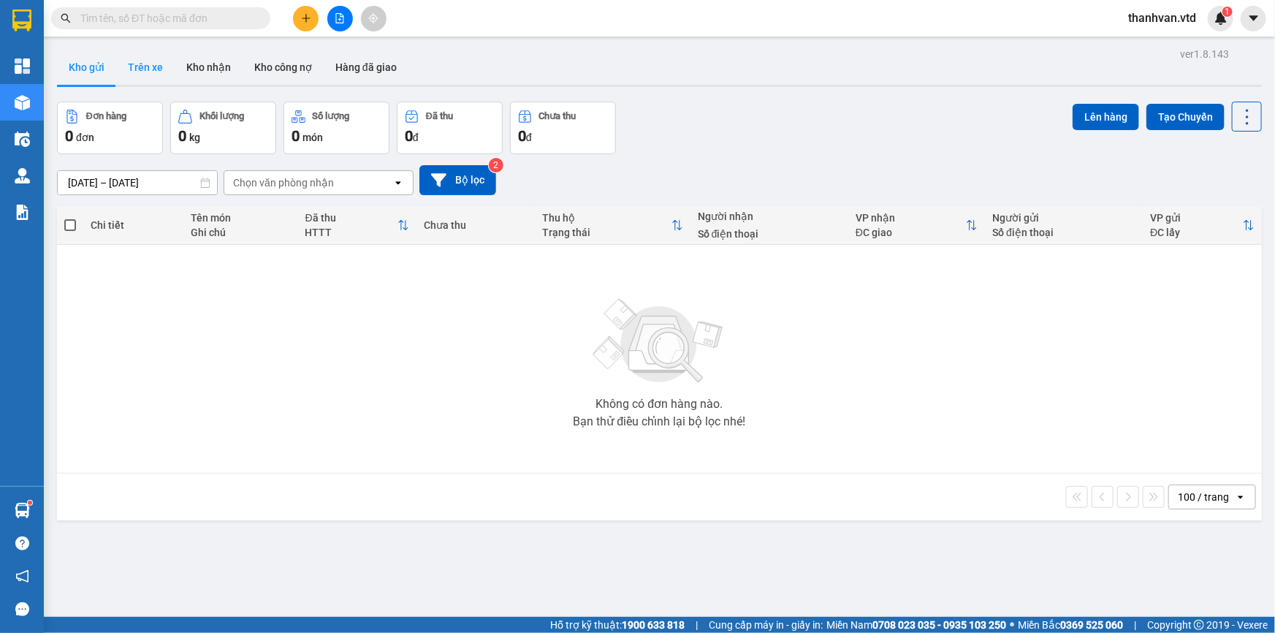
click at [146, 67] on button "Trên xe" at bounding box center [145, 67] width 58 height 35
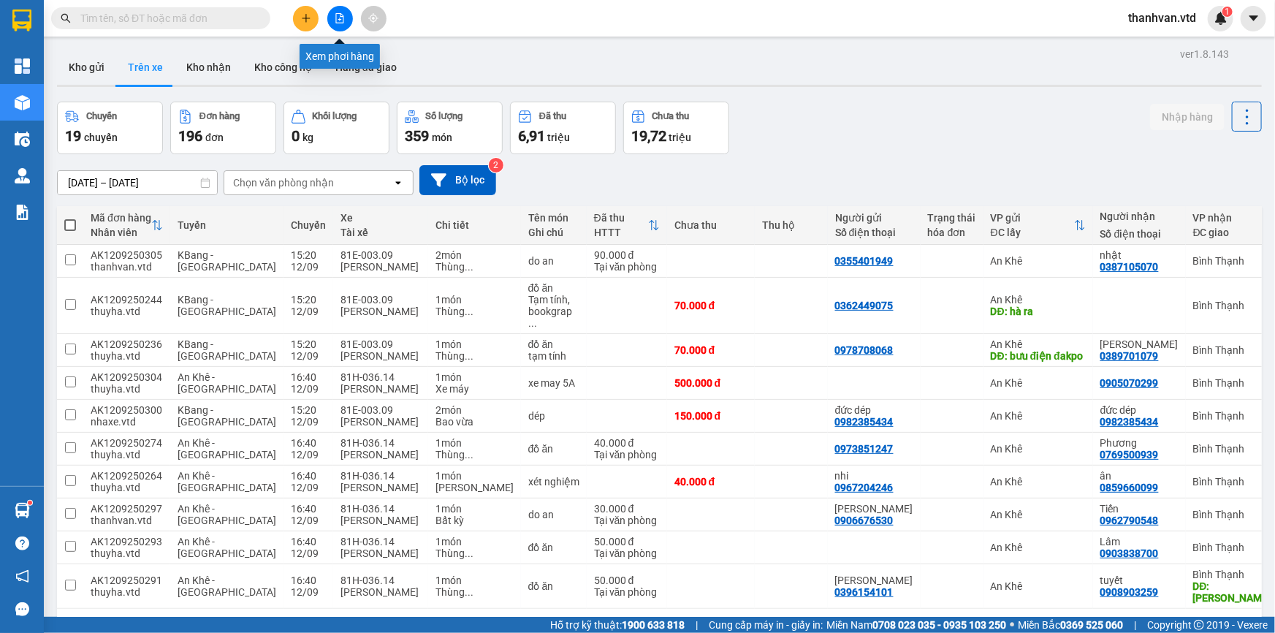
click at [335, 15] on icon "file-add" at bounding box center [340, 18] width 10 height 10
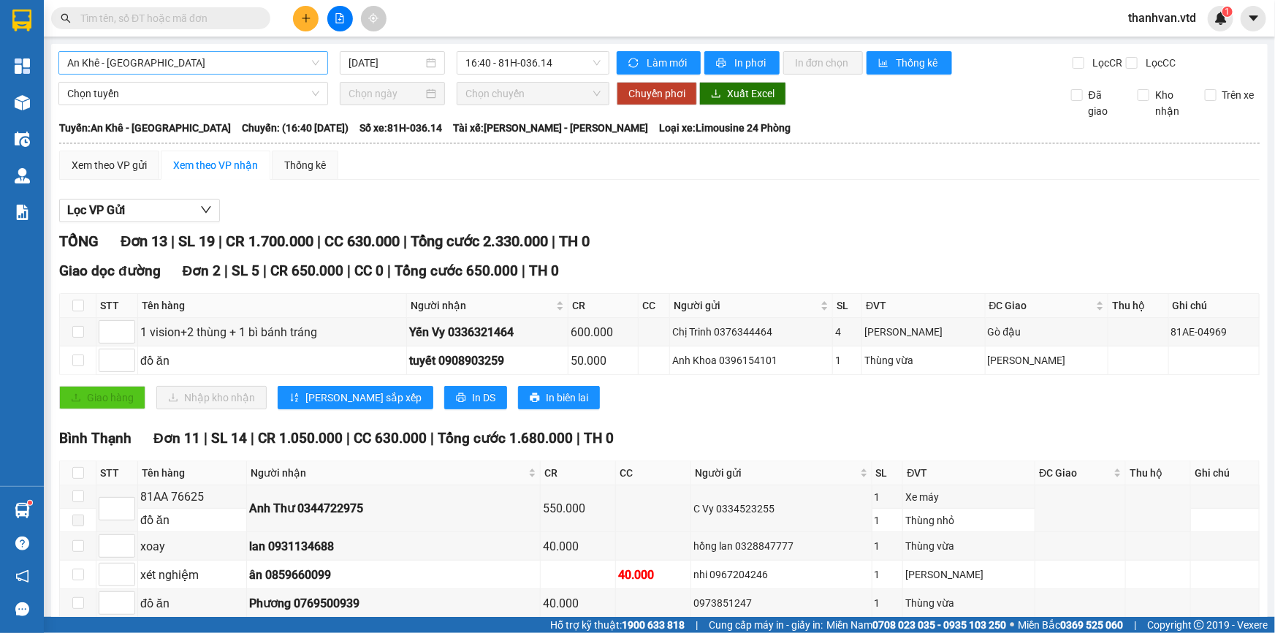
click at [208, 58] on span "An Khê - [GEOGRAPHIC_DATA]" at bounding box center [193, 63] width 252 height 22
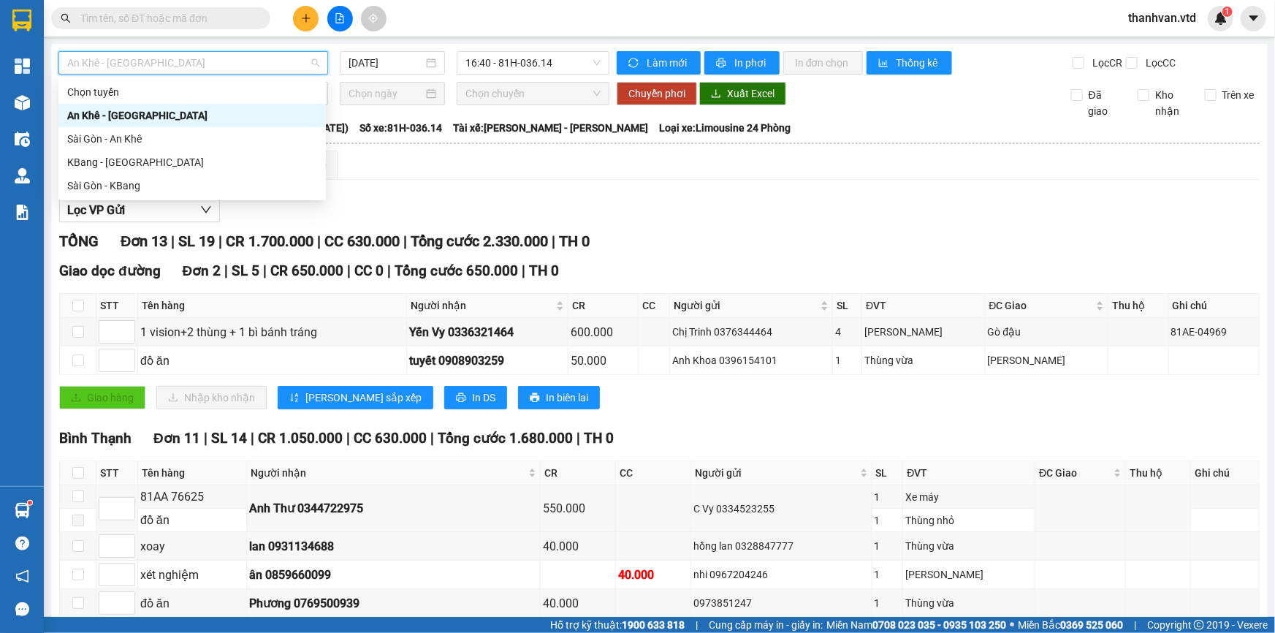
click at [662, 212] on div "Lọc VP Gửi" at bounding box center [659, 211] width 1200 height 24
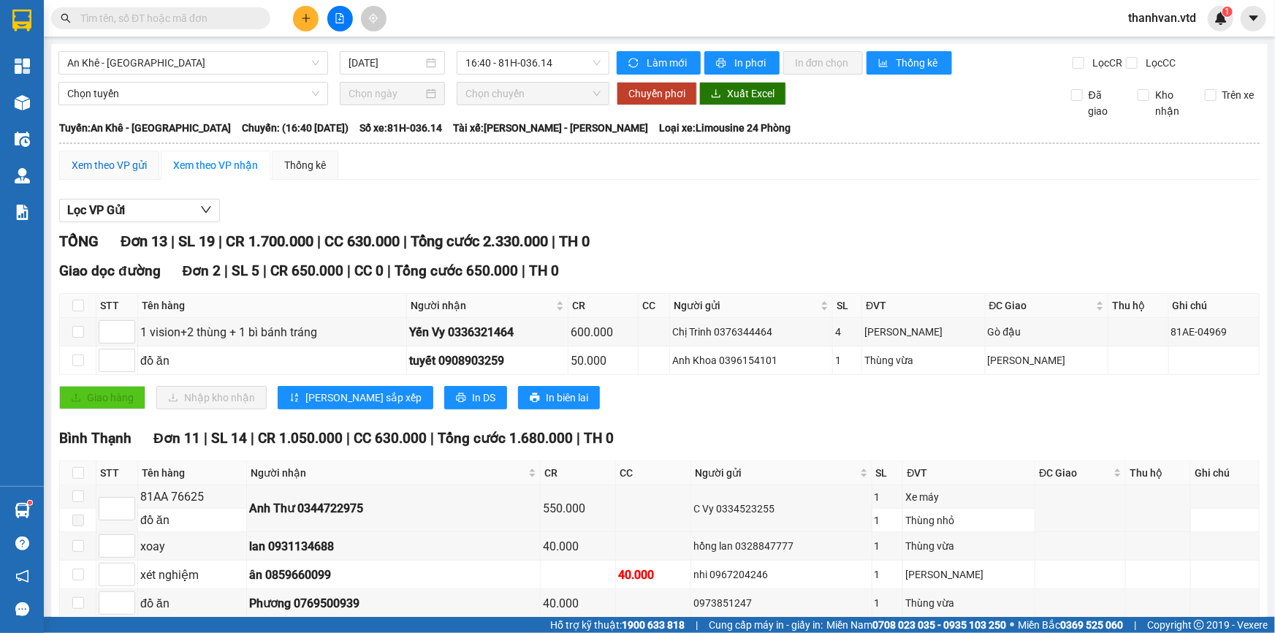
click at [104, 159] on div "Xem theo VP gửi" at bounding box center [109, 165] width 75 height 16
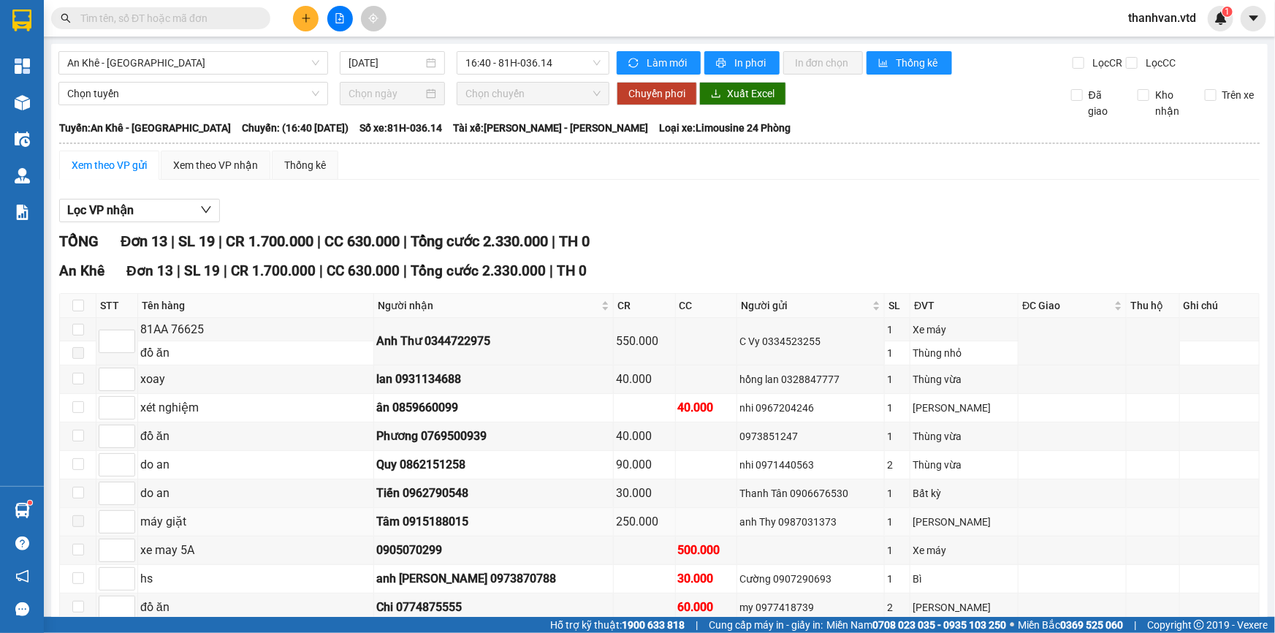
click at [77, 515] on span at bounding box center [78, 521] width 12 height 12
click at [77, 487] on input "checkbox" at bounding box center [78, 493] width 12 height 12
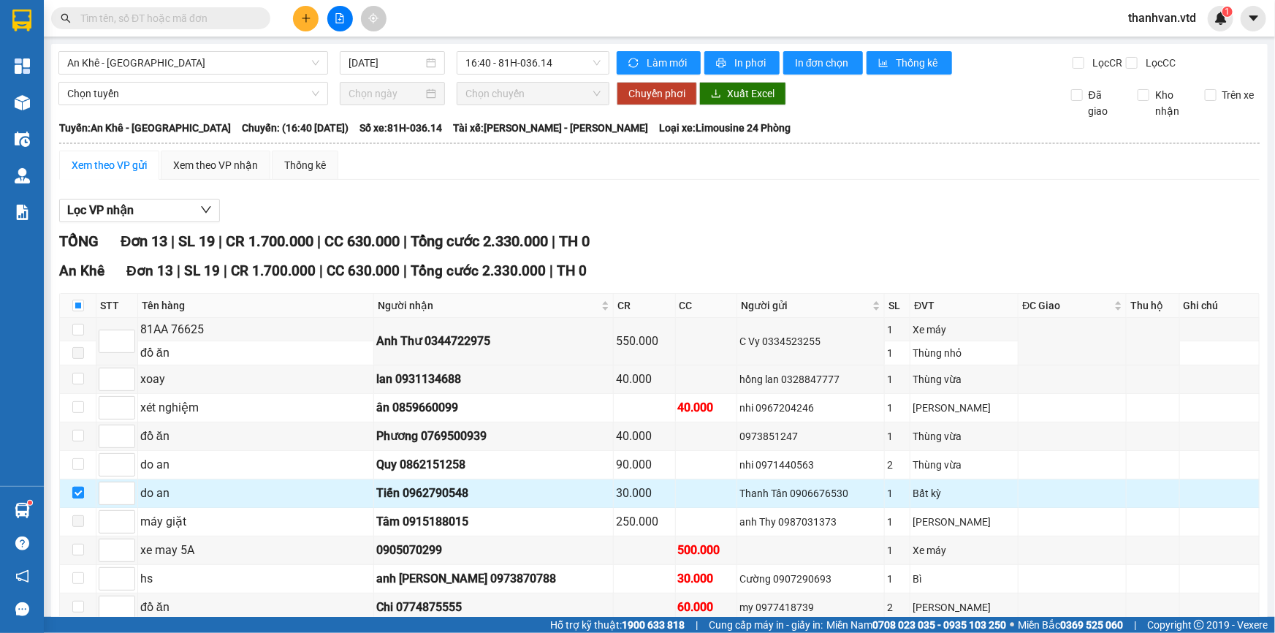
click at [75, 494] on input "checkbox" at bounding box center [78, 493] width 12 height 12
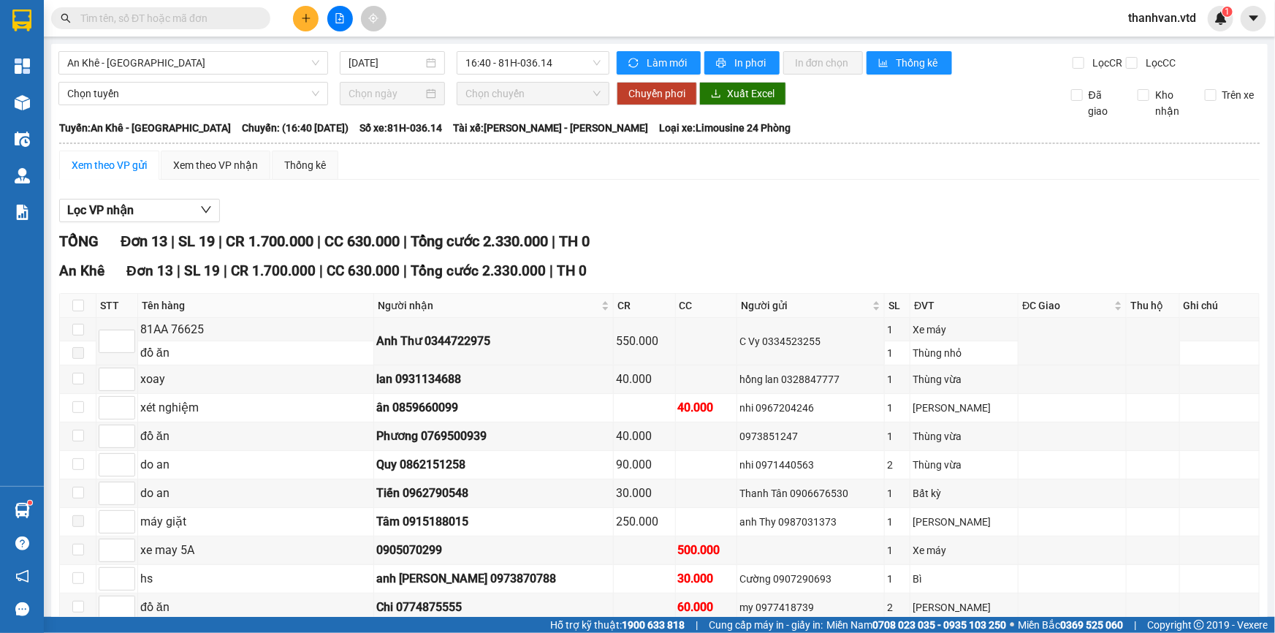
click at [710, 206] on div "Lọc VP nhận" at bounding box center [659, 211] width 1200 height 24
click at [663, 175] on div "Xem theo VP gửi Xem theo VP nhận Thống kê" at bounding box center [659, 164] width 1200 height 29
click at [212, 60] on span "An Khê - [GEOGRAPHIC_DATA]" at bounding box center [193, 63] width 252 height 22
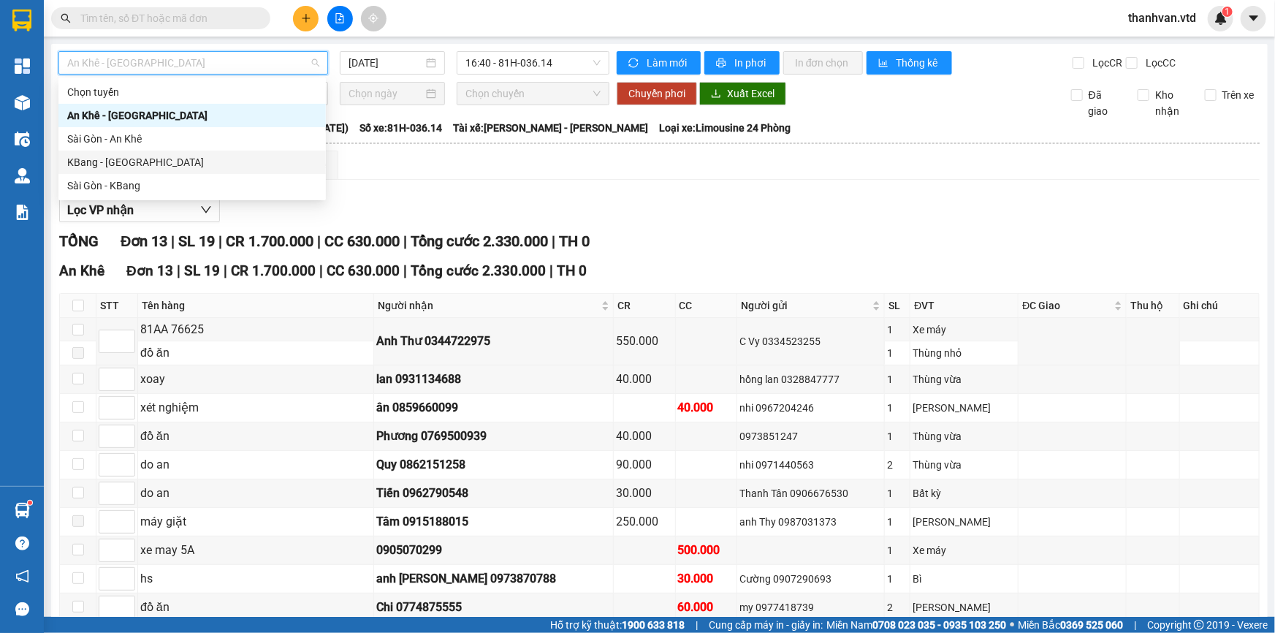
click at [190, 162] on div "KBang - [GEOGRAPHIC_DATA]" at bounding box center [192, 162] width 250 height 16
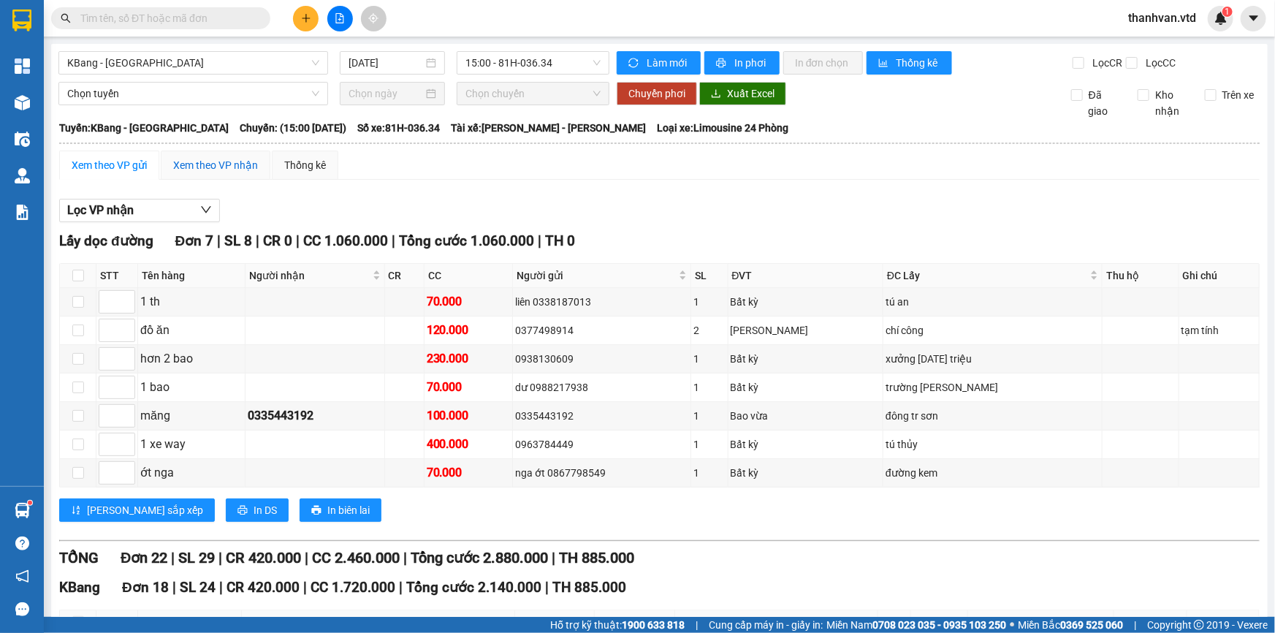
click at [198, 172] on div "Xem theo VP nhận" at bounding box center [215, 165] width 85 height 16
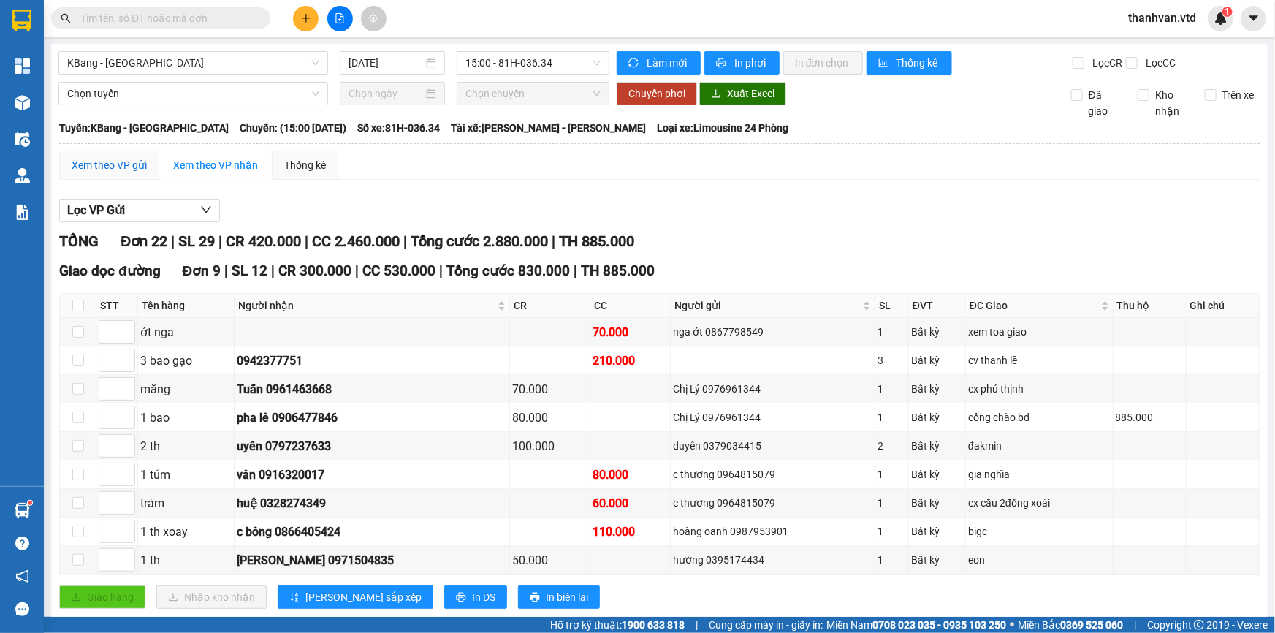
click at [106, 167] on div "Xem theo VP gửi" at bounding box center [109, 165] width 75 height 16
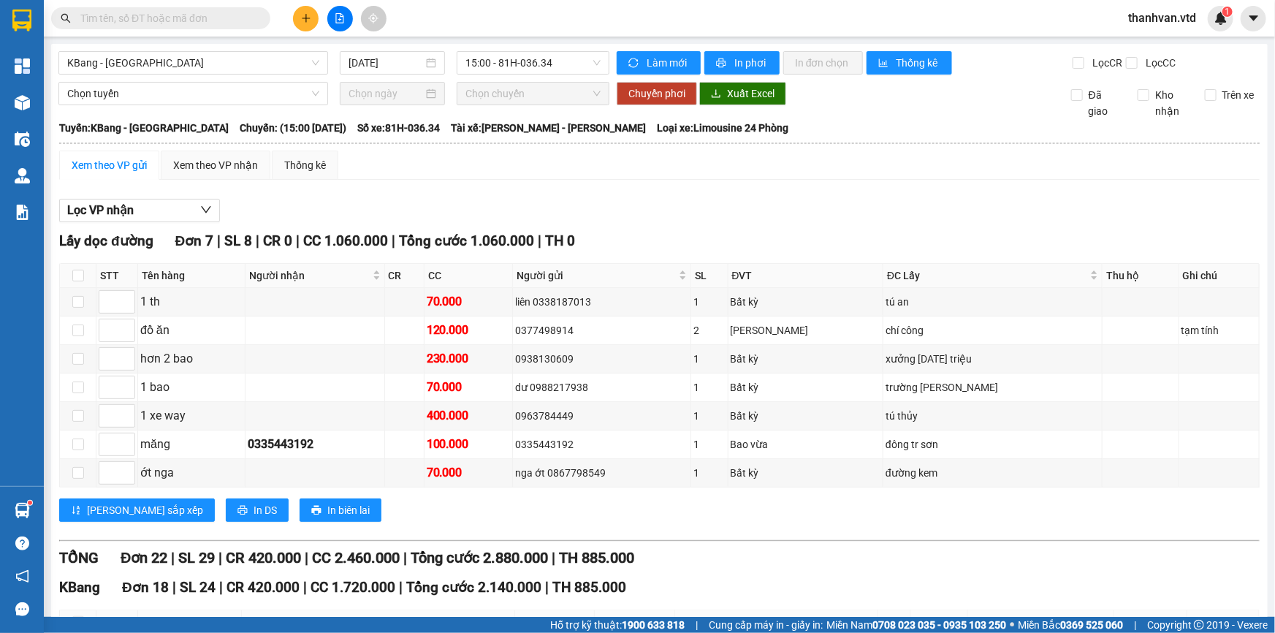
click at [304, 12] on button at bounding box center [306, 19] width 26 height 26
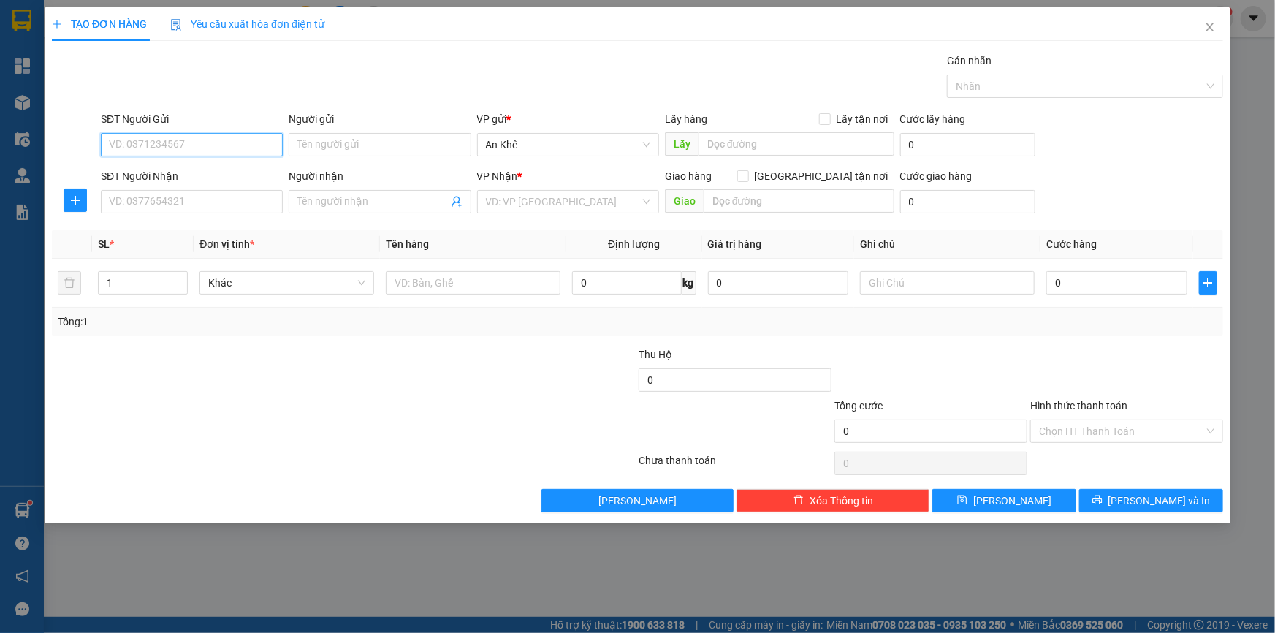
click at [229, 140] on input "SĐT Người Gửi" at bounding box center [192, 144] width 182 height 23
click at [1207, 29] on icon "close" at bounding box center [1210, 27] width 12 height 12
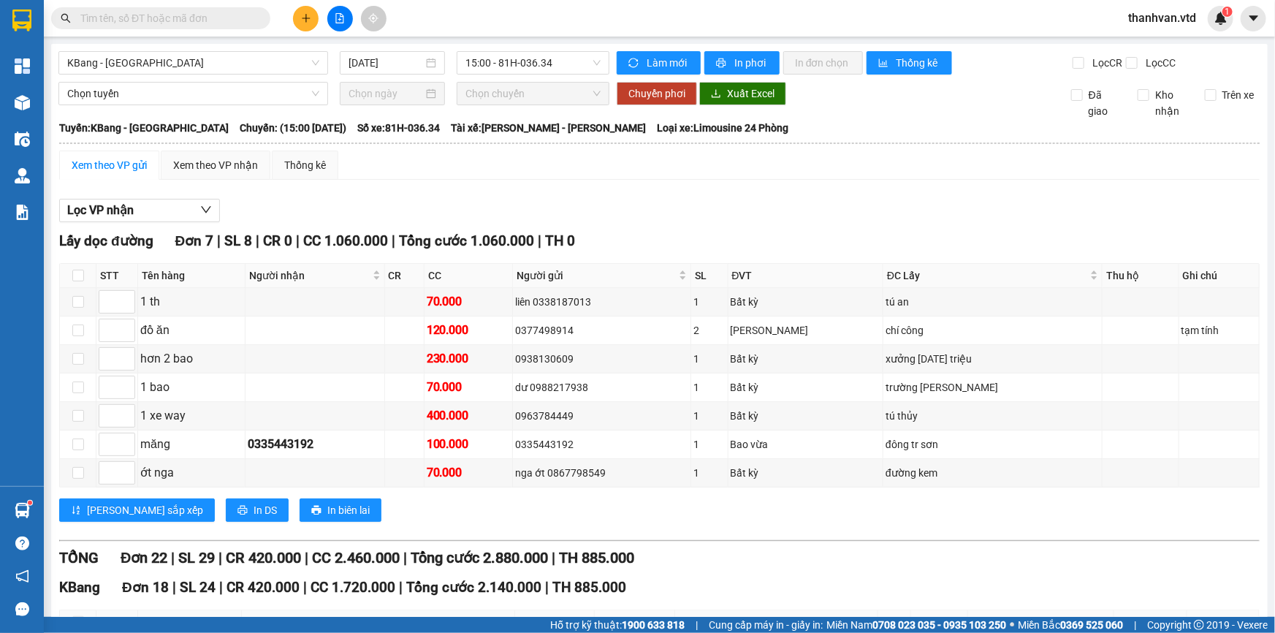
click at [179, 30] on div "Kết quả tìm kiếm ( 0 ) Bộ lọc No Data" at bounding box center [142, 19] width 285 height 26
click at [169, 10] on input "text" at bounding box center [166, 18] width 172 height 16
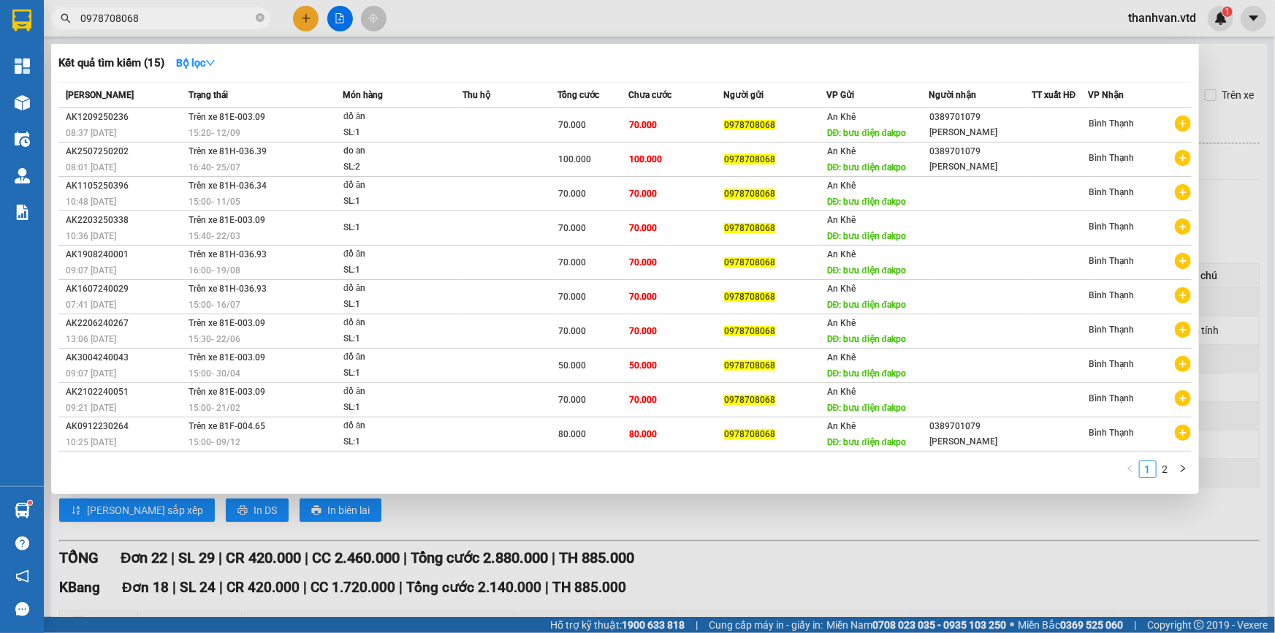
click at [414, 58] on div "Kết quả tìm kiếm ( 15 ) Bộ lọc" at bounding box center [624, 62] width 1133 height 23
click at [903, 561] on div at bounding box center [637, 316] width 1275 height 633
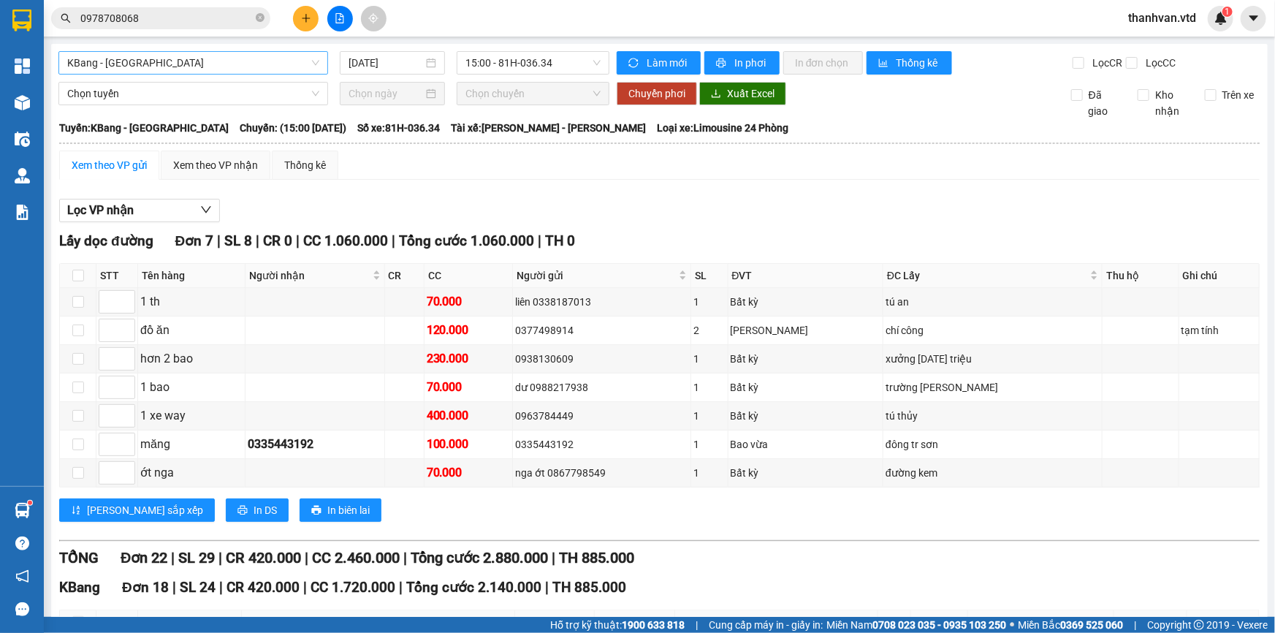
click at [295, 66] on span "KBang - [GEOGRAPHIC_DATA]" at bounding box center [193, 63] width 252 height 22
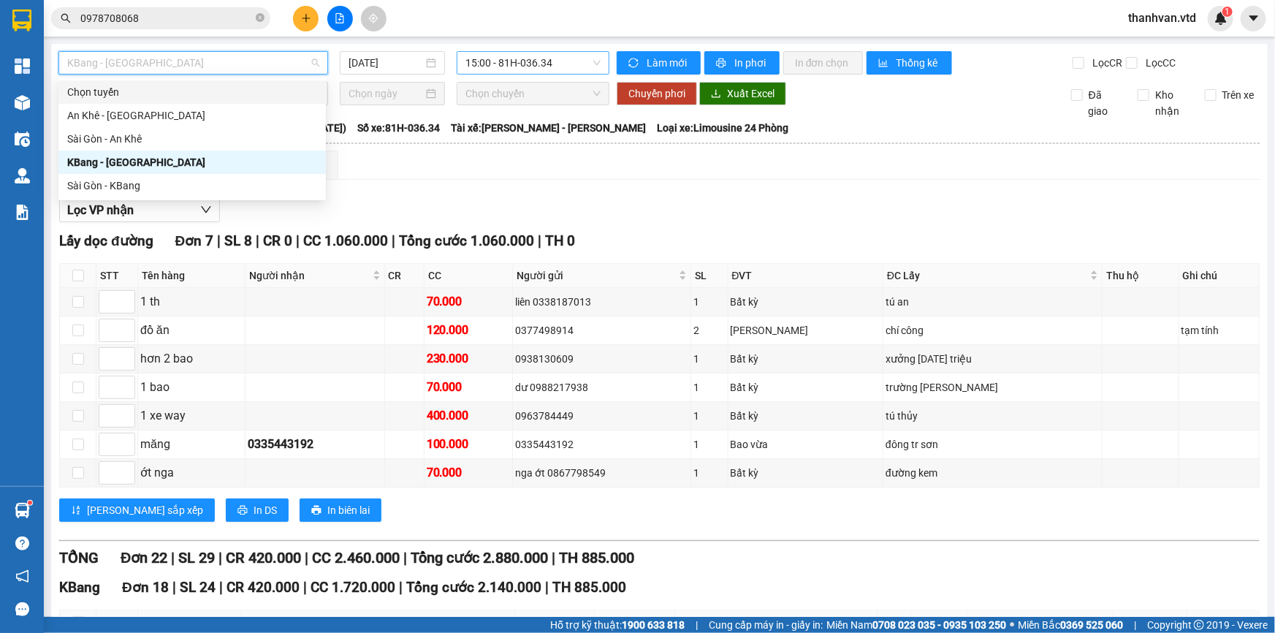
click at [590, 61] on span "15:00 - 81H-036.34" at bounding box center [532, 63] width 135 height 22
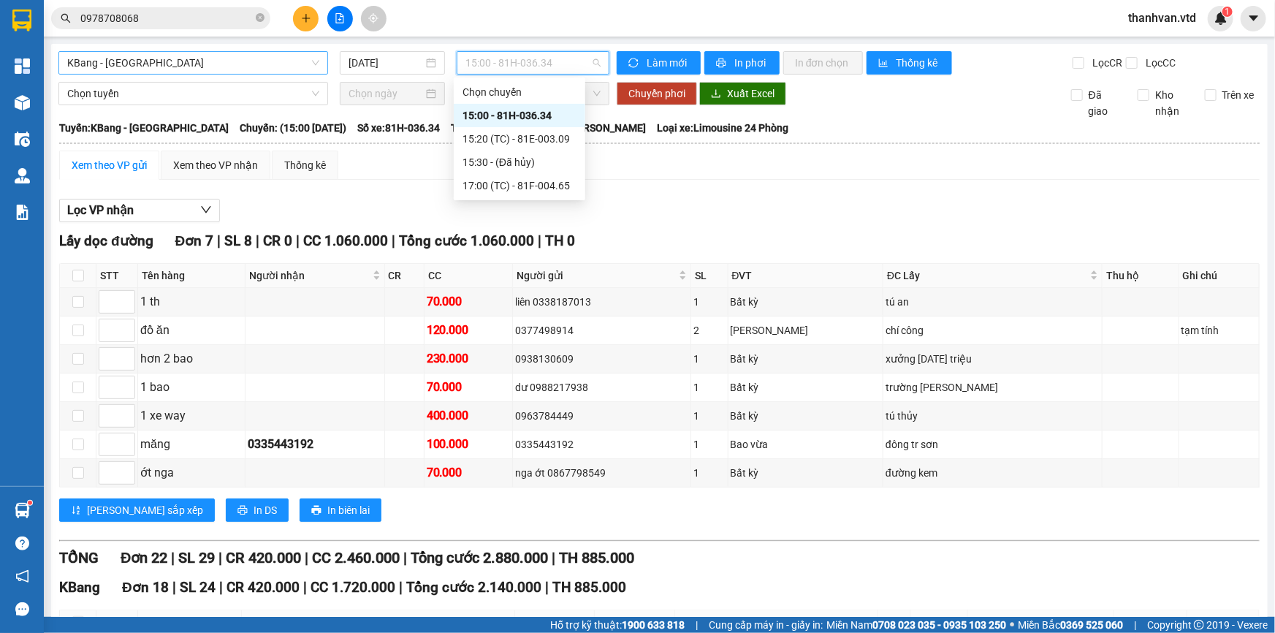
click at [243, 68] on span "KBang - [GEOGRAPHIC_DATA]" at bounding box center [193, 63] width 252 height 22
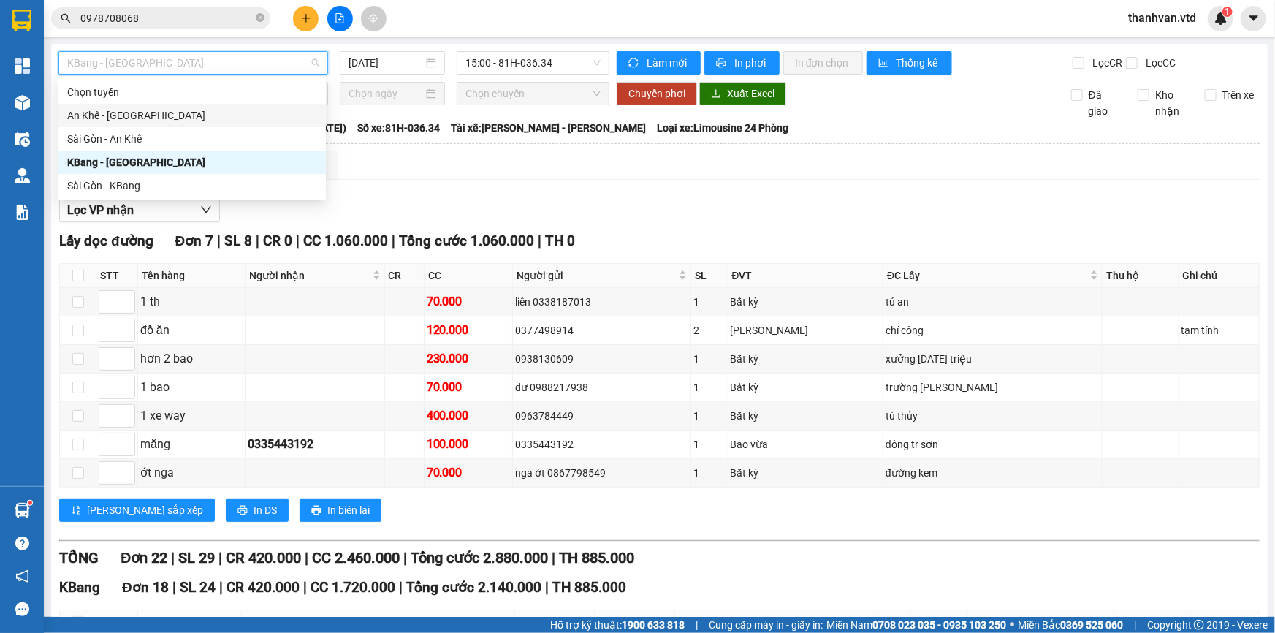
click at [165, 111] on div "An Khê - [GEOGRAPHIC_DATA]" at bounding box center [192, 115] width 250 height 16
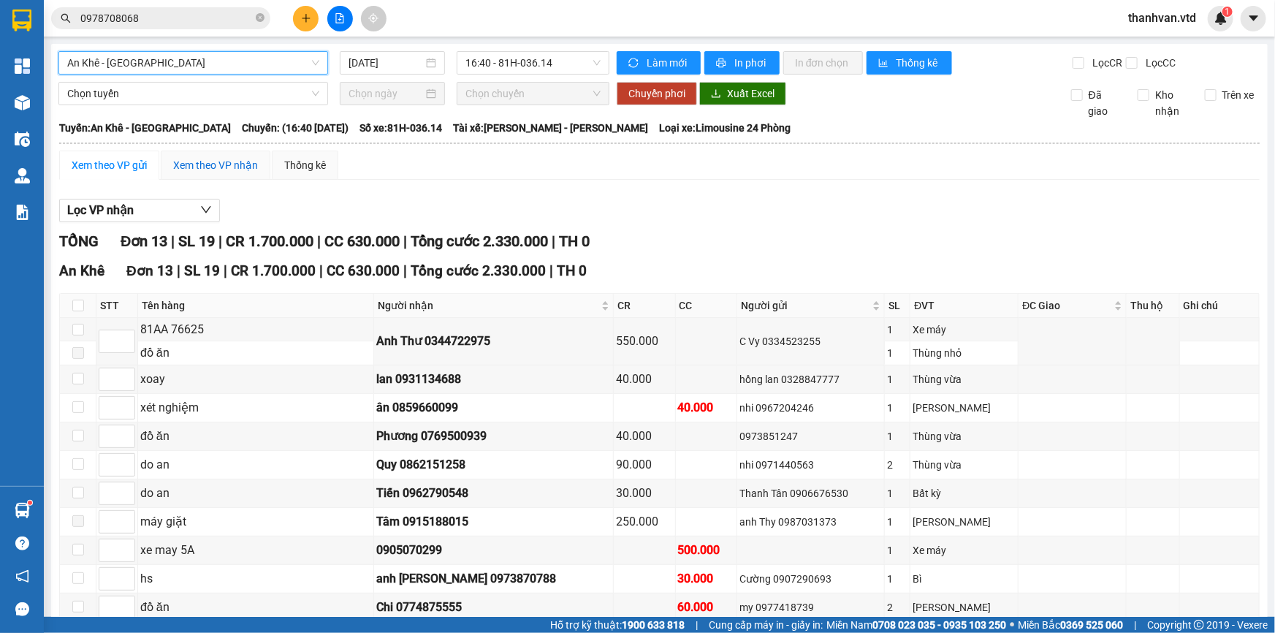
click at [215, 168] on div "Xem theo VP nhận" at bounding box center [215, 165] width 85 height 16
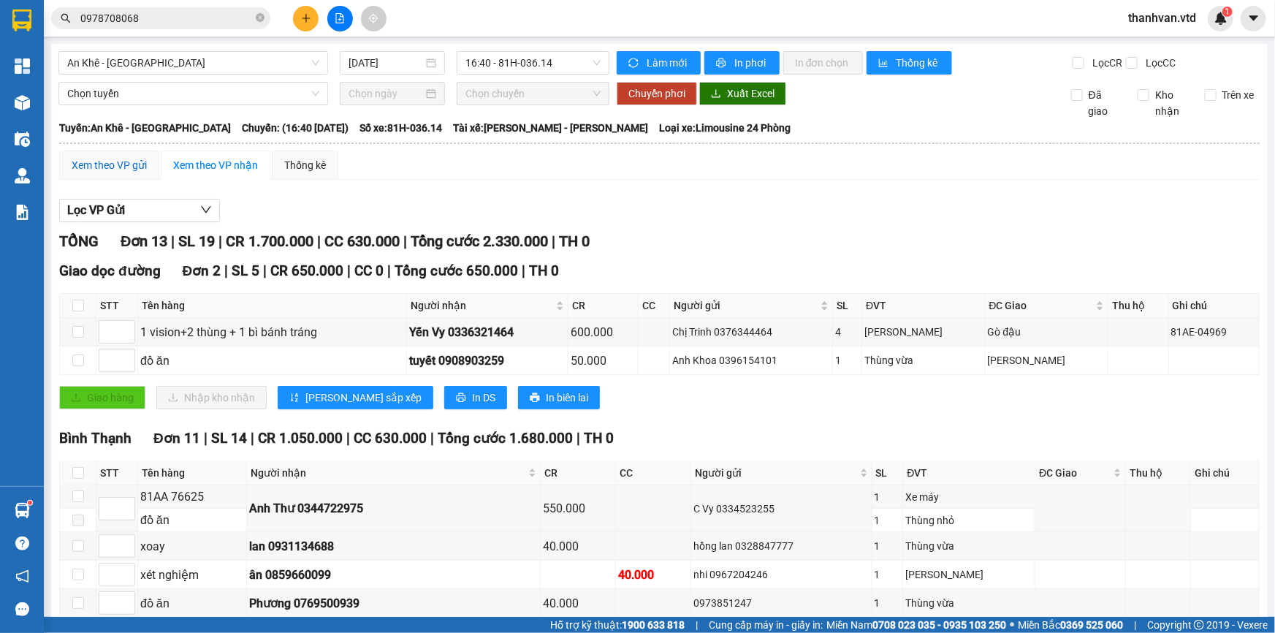
click at [99, 159] on div "Xem theo VP gửi" at bounding box center [109, 165] width 75 height 16
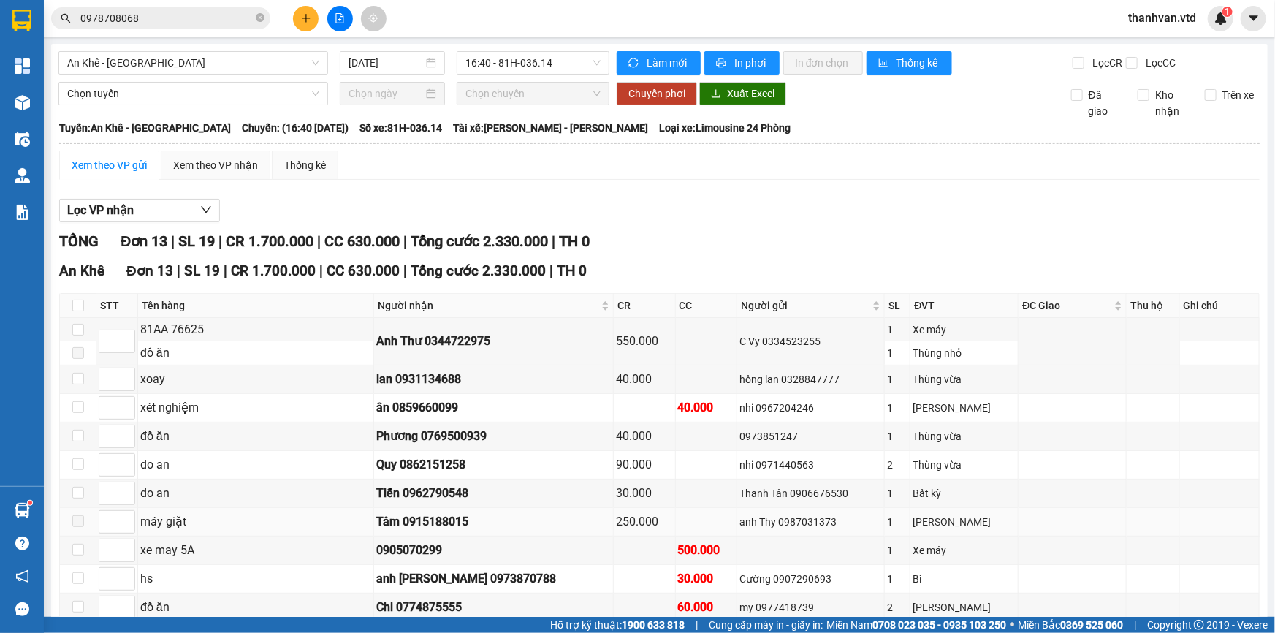
click at [80, 515] on span at bounding box center [78, 521] width 12 height 12
click at [217, 169] on div "Xem theo VP nhận" at bounding box center [215, 165] width 85 height 16
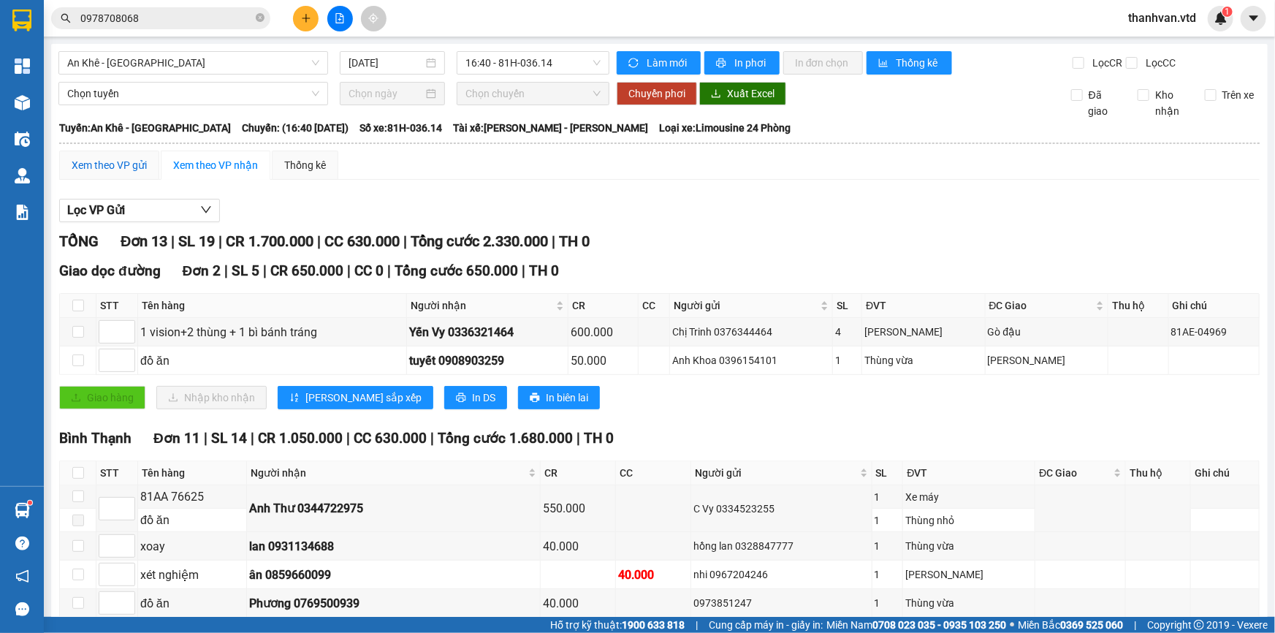
click at [106, 167] on div "Xem theo VP gửi" at bounding box center [109, 165] width 75 height 16
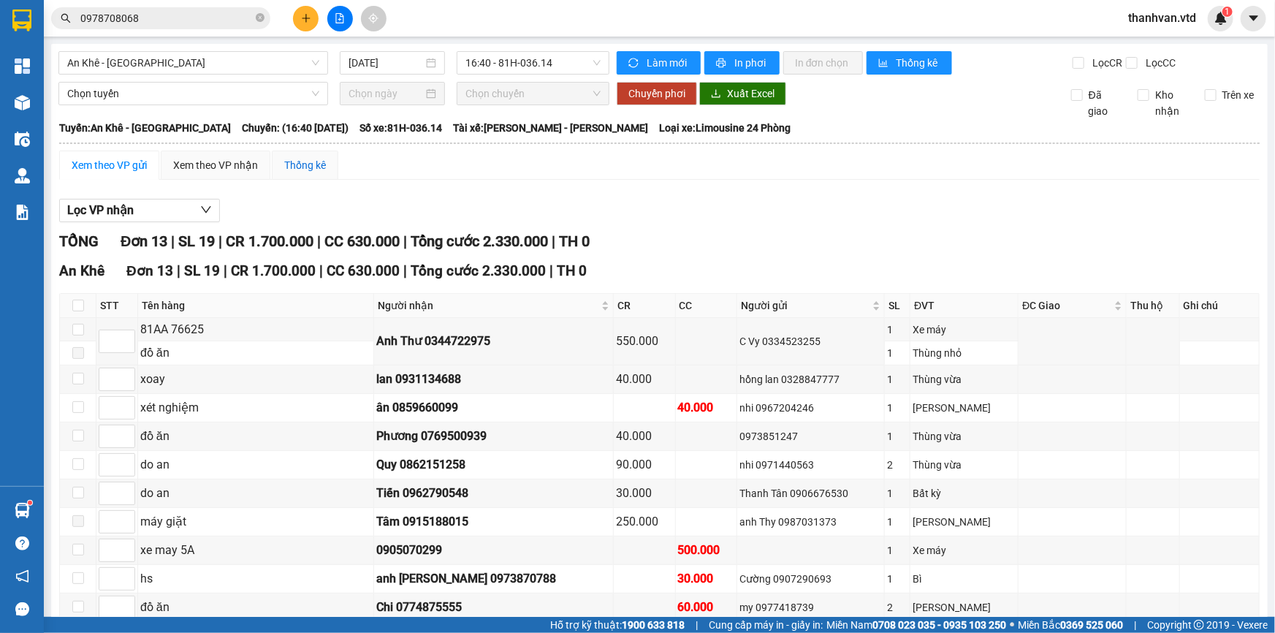
click at [300, 164] on div "Thống kê" at bounding box center [305, 165] width 42 height 16
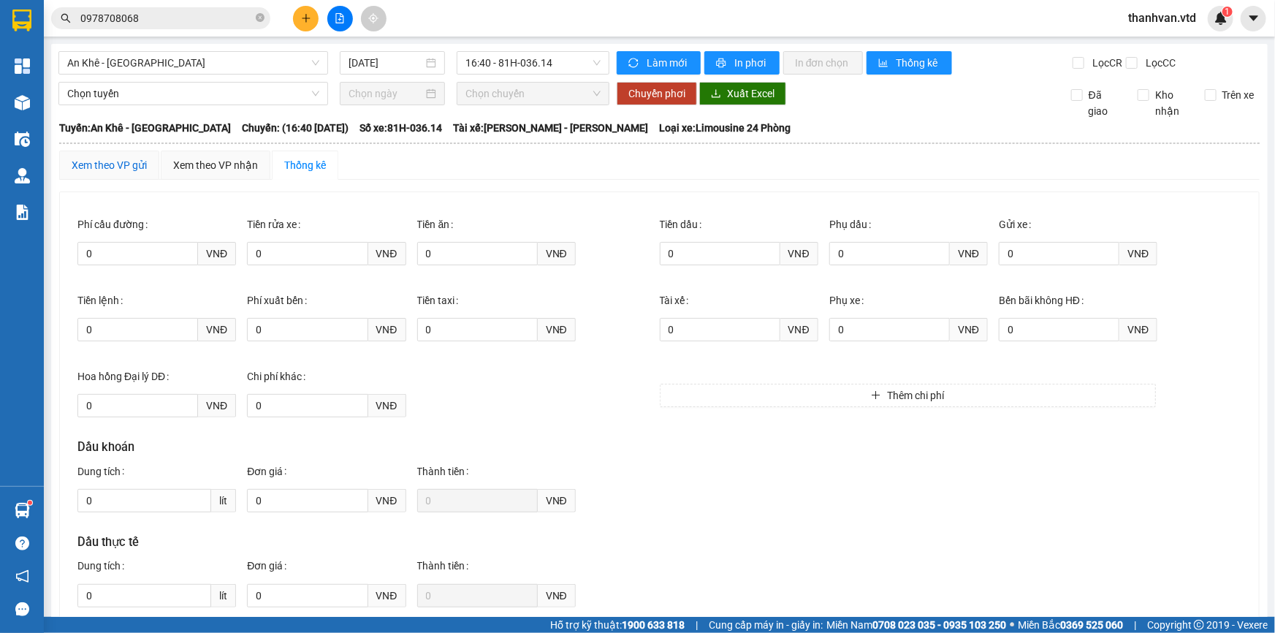
click at [91, 164] on div "Xem theo VP gửi" at bounding box center [109, 165] width 75 height 16
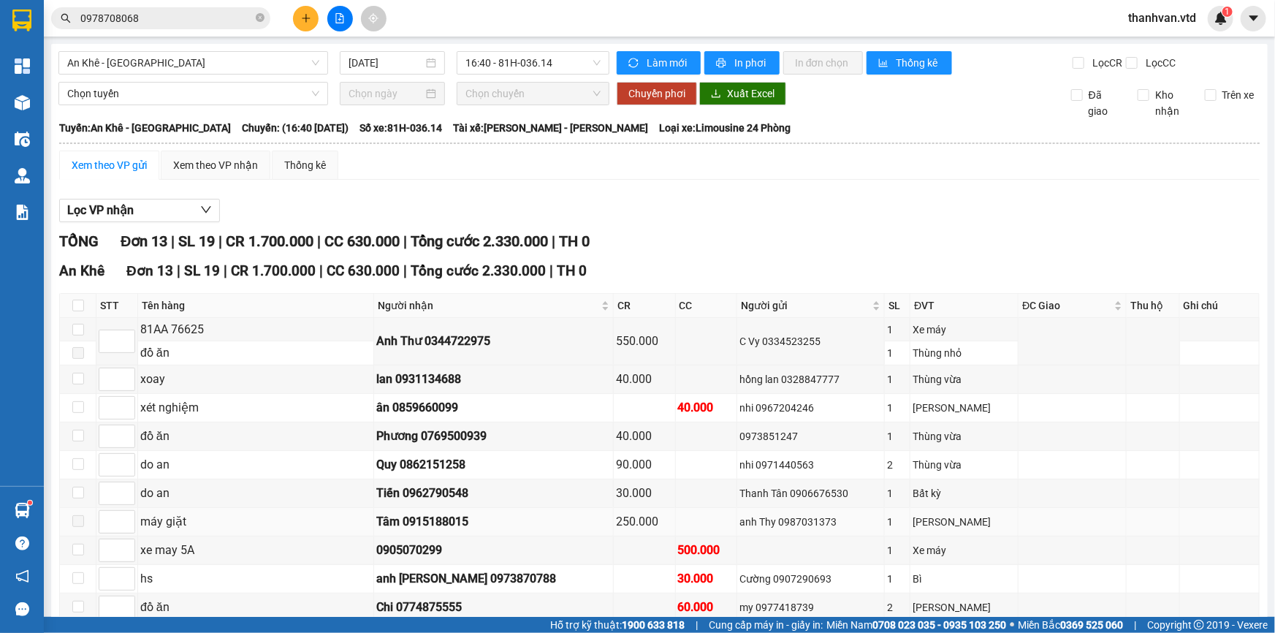
click at [75, 515] on span at bounding box center [78, 521] width 12 height 12
click at [488, 318] on td "Anh Thư 0344722975" at bounding box center [494, 341] width 240 height 47
click at [495, 332] on div "Anh Thư 0344722975" at bounding box center [493, 341] width 235 height 18
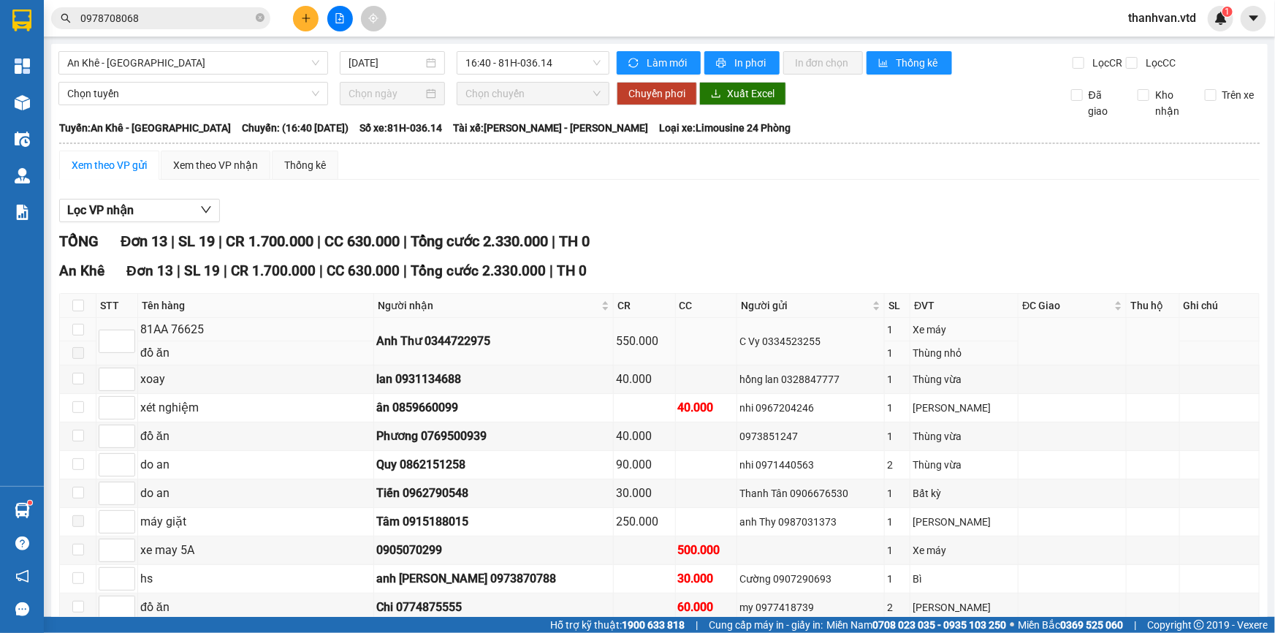
click at [679, 318] on td at bounding box center [706, 341] width 61 height 47
click at [206, 351] on div "đồ ăn" at bounding box center [255, 352] width 231 height 18
click at [250, 338] on td "81AA 76625" at bounding box center [256, 329] width 236 height 23
click at [498, 208] on div "Lọc VP nhận" at bounding box center [659, 211] width 1200 height 24
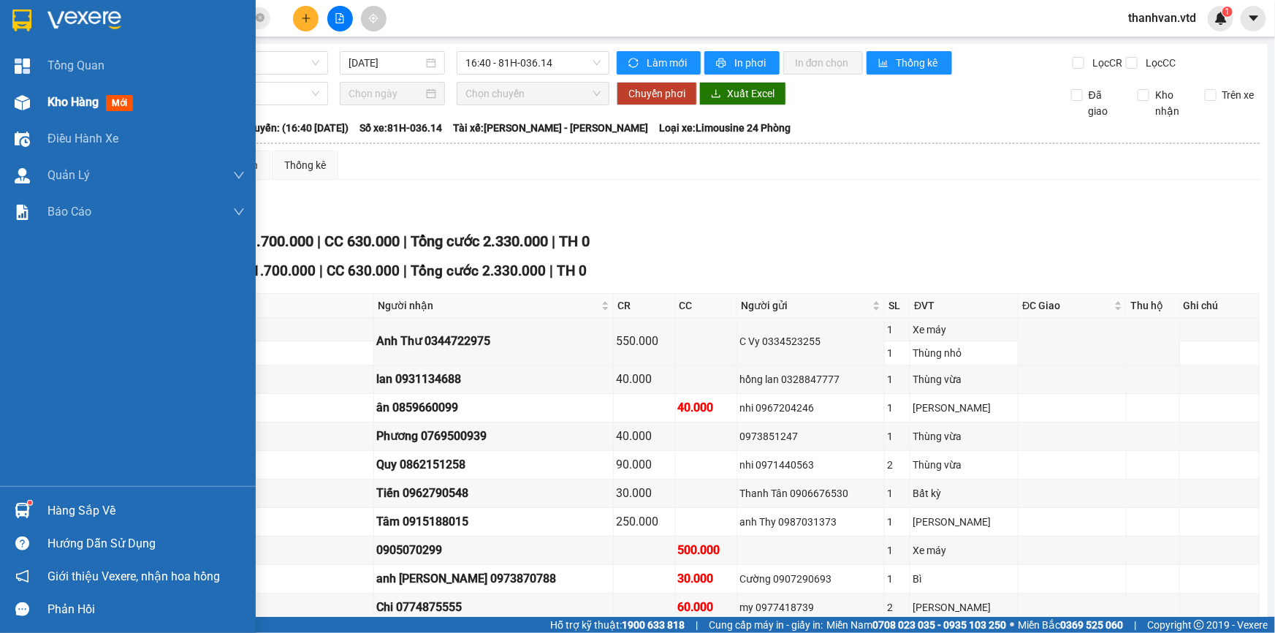
click at [76, 104] on span "Kho hàng" at bounding box center [72, 102] width 51 height 14
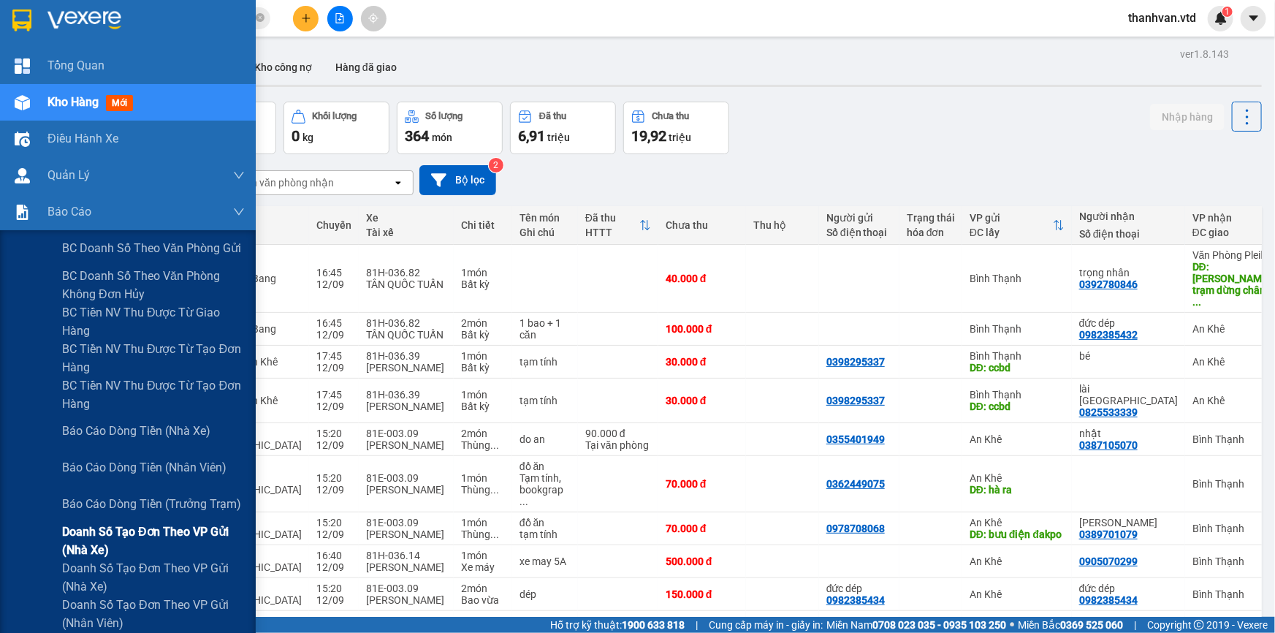
click at [117, 522] on span "Doanh số tạo đơn theo VP gửi (nhà xe)" at bounding box center [153, 540] width 183 height 37
